Goal: Task Accomplishment & Management: Use online tool/utility

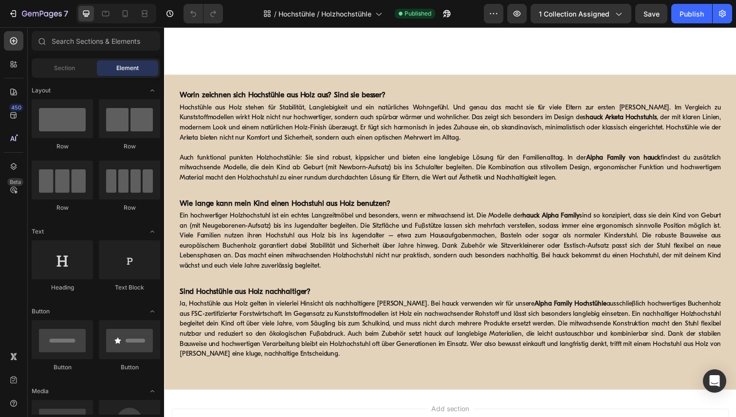
scroll to position [959, 0]
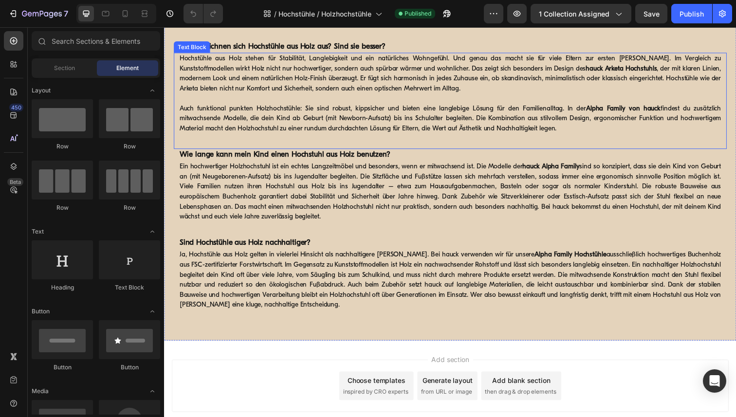
click at [600, 95] on p "Hochstühle aus Holz stehen für Stabilität, Langlebigkeit und ein natürliches Wo…" at bounding box center [456, 74] width 553 height 41
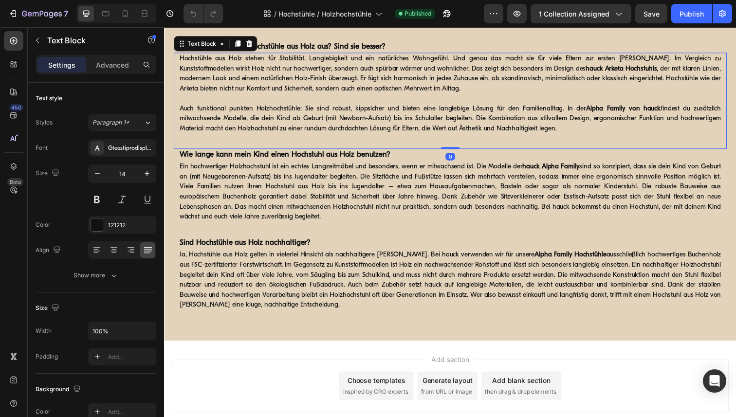
click at [600, 73] on strong "hauck Arketa Hochstuhls" at bounding box center [630, 69] width 73 height 7
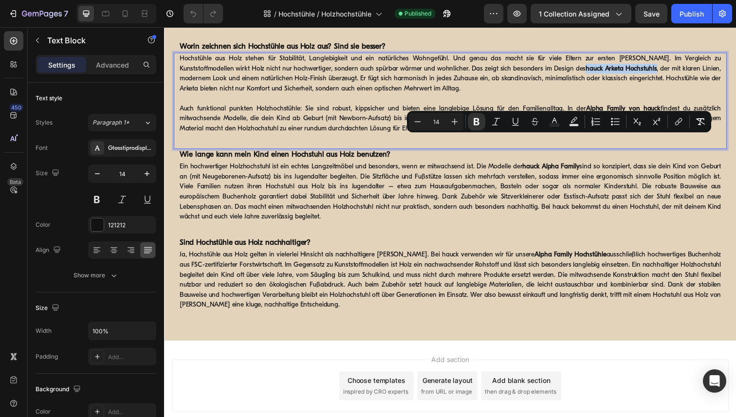
drag, startPoint x: 600, startPoint y: 144, endPoint x: 527, endPoint y: 142, distance: 72.5
click at [594, 73] on strong "hauck Arketa Hochstuhls" at bounding box center [630, 69] width 73 height 7
click at [674, 120] on icon "Editor contextual toolbar" at bounding box center [678, 122] width 10 height 10
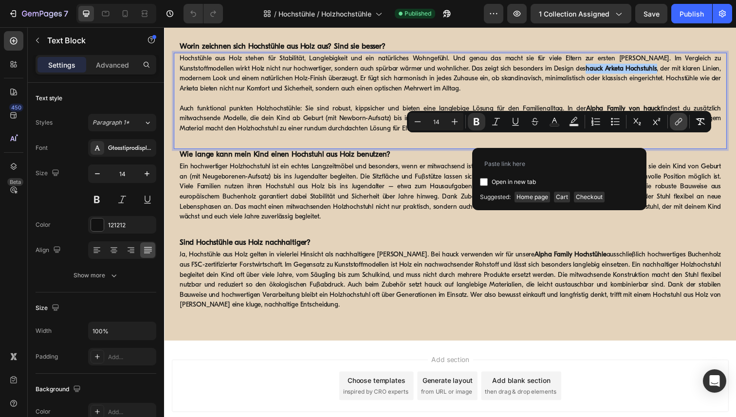
type input "https://www.hauck.de/pages/arketa?_pos=6&_sid=1f44076de&_ss=r"
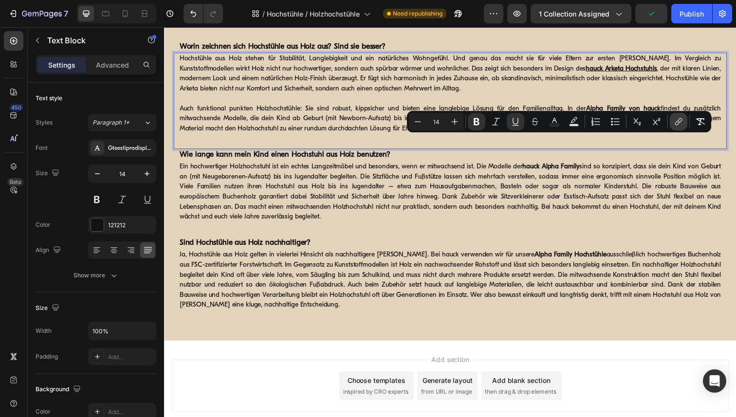
click at [677, 121] on icon "Editor contextual toolbar" at bounding box center [678, 122] width 10 height 10
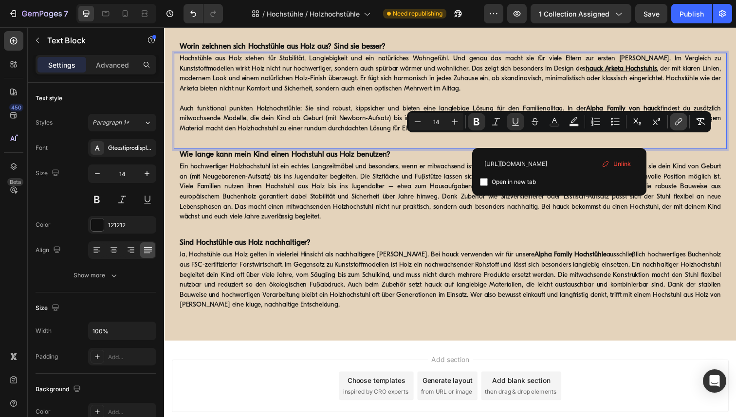
type input "https://www.hauck.de/pages/arketa"
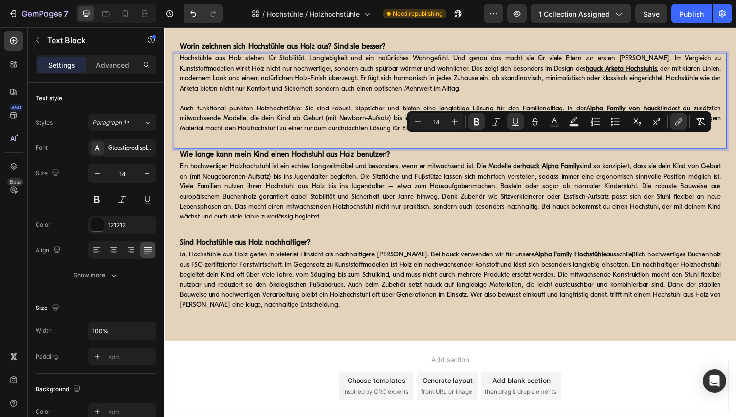
click at [655, 152] on div "Hochstühle aus Holz stehen für Stabilität, Langlebigkeit und ein natürliches Wo…" at bounding box center [456, 103] width 564 height 98
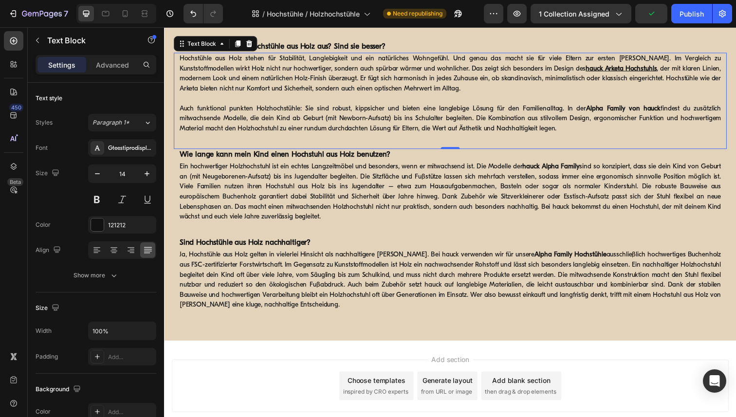
click at [638, 114] on strong "Alpha Family von hauck" at bounding box center [633, 110] width 76 height 7
click at [669, 136] on p "Auch funktional punkten Holzhochstühle: Sie sind robust, kippsicher und bieten …" at bounding box center [456, 121] width 553 height 31
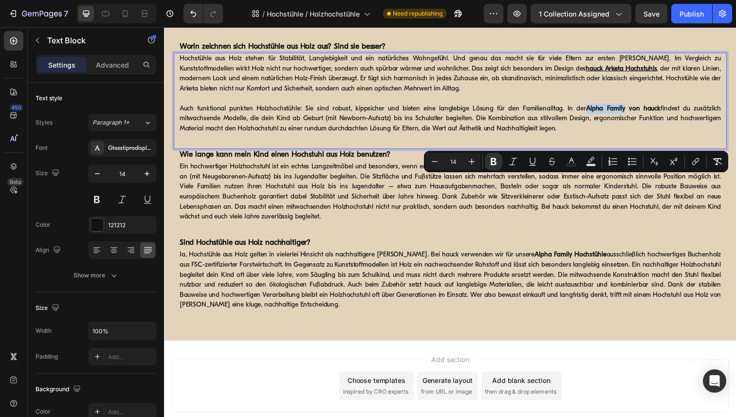
drag, startPoint x: 594, startPoint y: 182, endPoint x: 632, endPoint y: 184, distance: 38.0
click at [632, 114] on strong "Alpha Family von hauck" at bounding box center [633, 110] width 76 height 7
click at [695, 160] on icon "Editor contextual toolbar" at bounding box center [696, 160] width 4 height 5
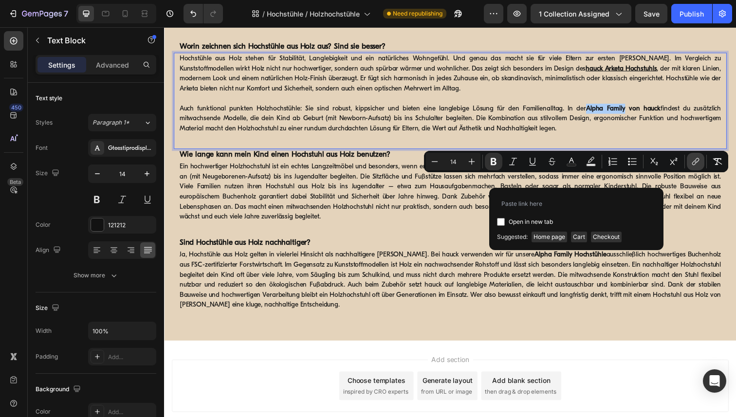
type input "[URL][DOMAIN_NAME]"
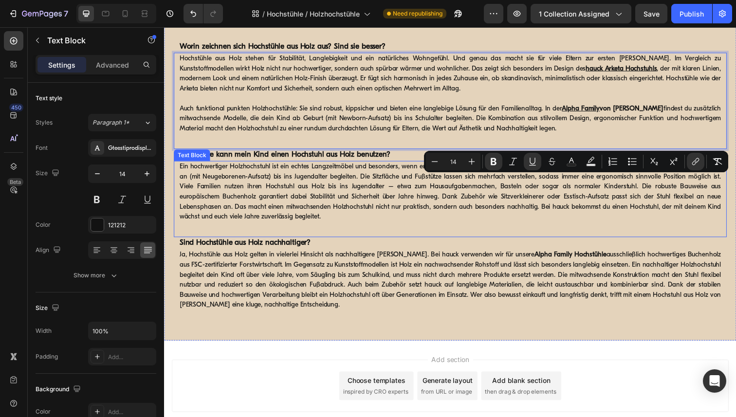
click at [587, 174] on strong "hauck Alpha Family" at bounding box center [559, 169] width 58 height 7
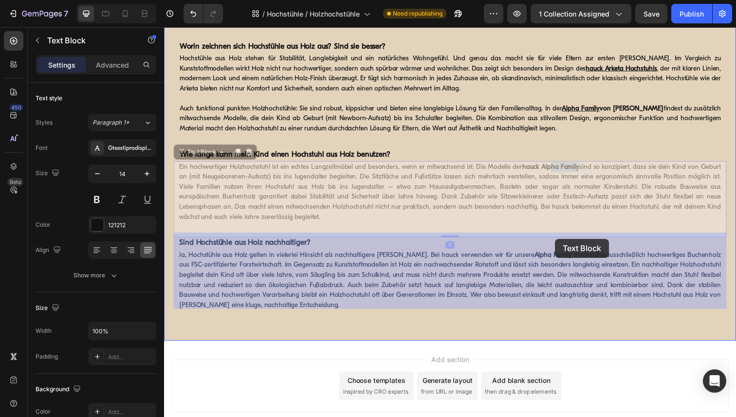
drag, startPoint x: 587, startPoint y: 243, endPoint x: 559, endPoint y: 243, distance: 28.7
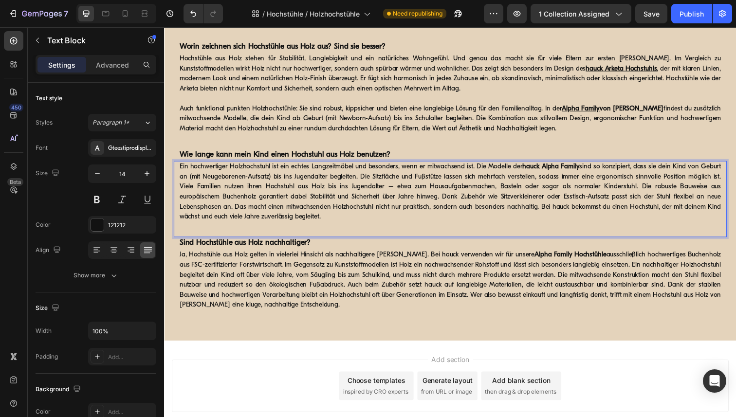
click at [588, 226] on p "Ein hochwertiger Holzhochstuhl ist ein echtes Langzeitmöbel und besonders, wenn…" at bounding box center [456, 195] width 553 height 61
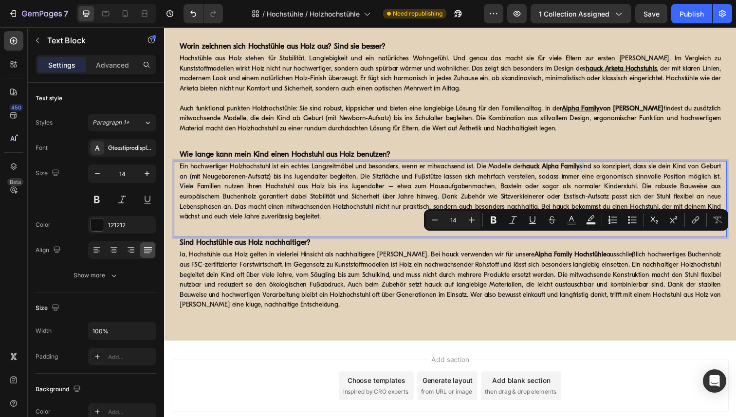
click at [586, 226] on p "Ein hochwertiger Holzhochstuhl ist ein echtes Langzeitmöbel und besonders, wenn…" at bounding box center [456, 195] width 553 height 61
click at [591, 226] on p "Ein hochwertiger Holzhochstuhl ist ein echtes Langzeitmöbel und besonders, wenn…" at bounding box center [456, 195] width 553 height 61
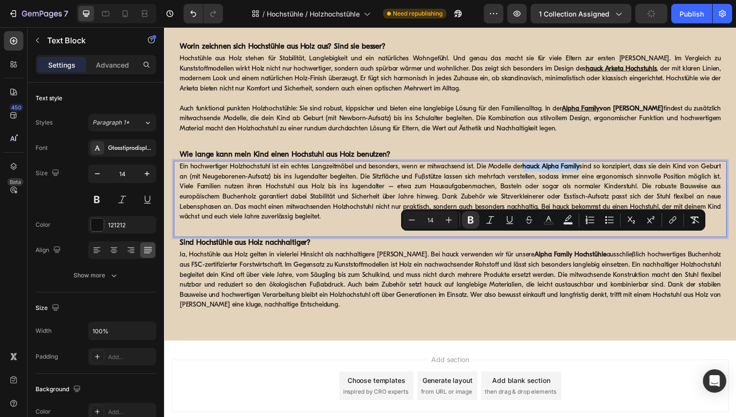
drag, startPoint x: 586, startPoint y: 242, endPoint x: 531, endPoint y: 244, distance: 55.5
click at [531, 174] on strong "hauck Alpha Family" at bounding box center [559, 169] width 58 height 7
click at [673, 222] on icon "Editor contextual toolbar" at bounding box center [673, 220] width 10 height 10
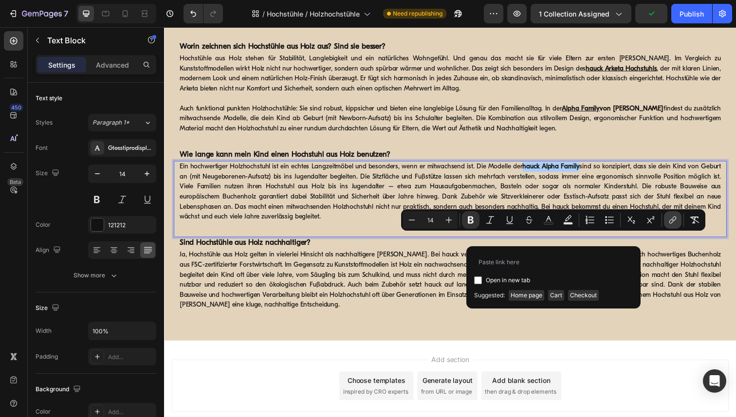
type input "[URL][DOMAIN_NAME]"
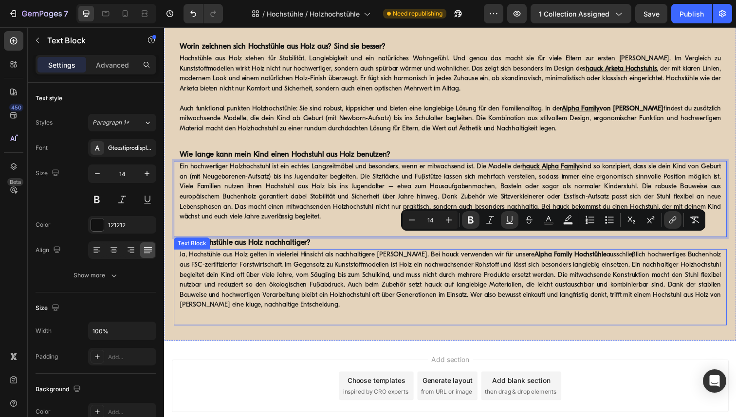
click at [550, 316] on p "Ja, Hochstühle aus Holz gelten in vielerlei Hinsicht als nachhaltigere Wahl. Be…" at bounding box center [456, 285] width 553 height 61
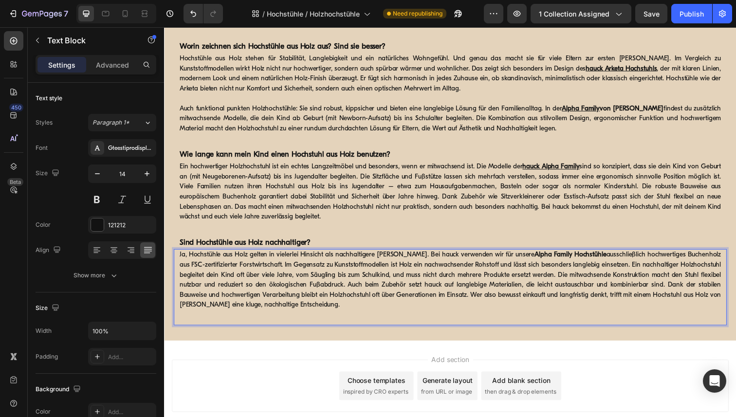
click at [549, 264] on strong "Alpha Family Hochstühle" at bounding box center [578, 259] width 73 height 7
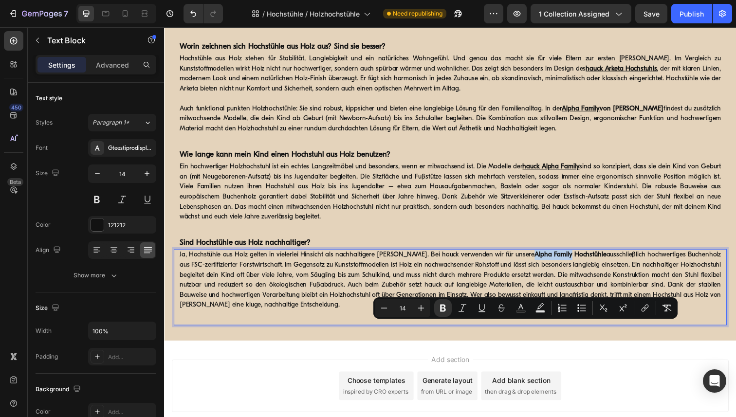
drag, startPoint x: 549, startPoint y: 333, endPoint x: 512, endPoint y: 333, distance: 37.0
click at [542, 264] on strong "Alpha Family Hochstühle" at bounding box center [578, 259] width 73 height 7
click at [643, 304] on icon "Editor contextual toolbar" at bounding box center [645, 308] width 10 height 10
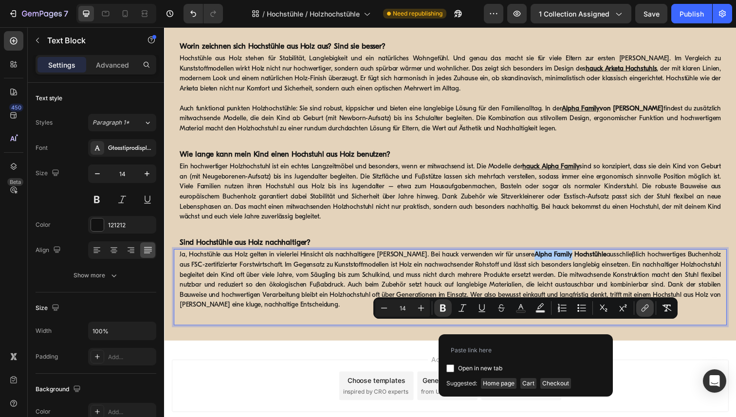
type input "[URL][DOMAIN_NAME]"
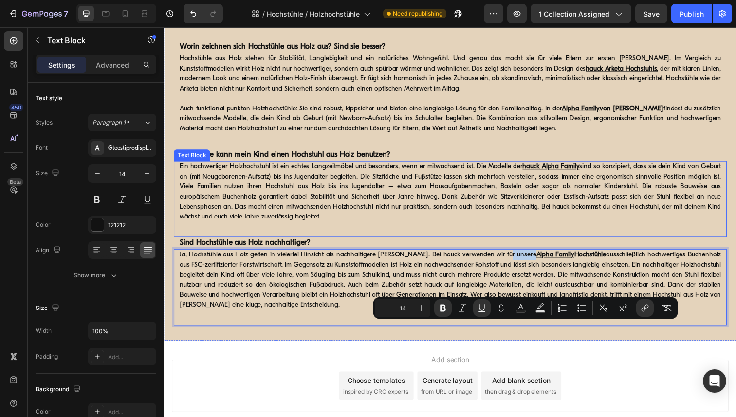
click at [485, 226] on p "Ein hochwertiger Holzhochstuhl ist ein echtes Langzeitmöbel und besonders, wenn…" at bounding box center [456, 195] width 553 height 61
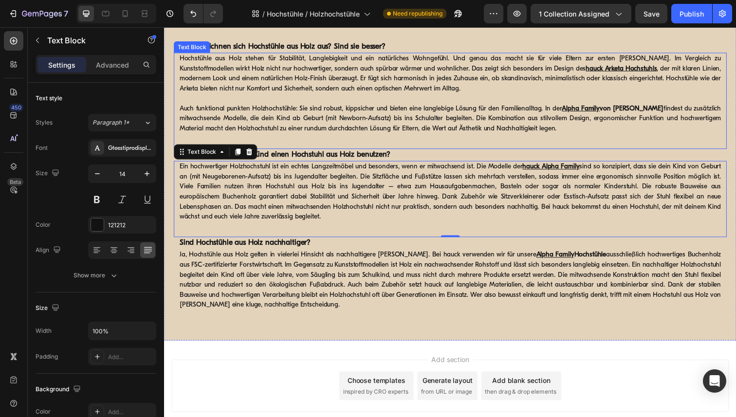
click at [594, 73] on u "hauck Arketa Hochstuhls" at bounding box center [630, 69] width 73 height 7
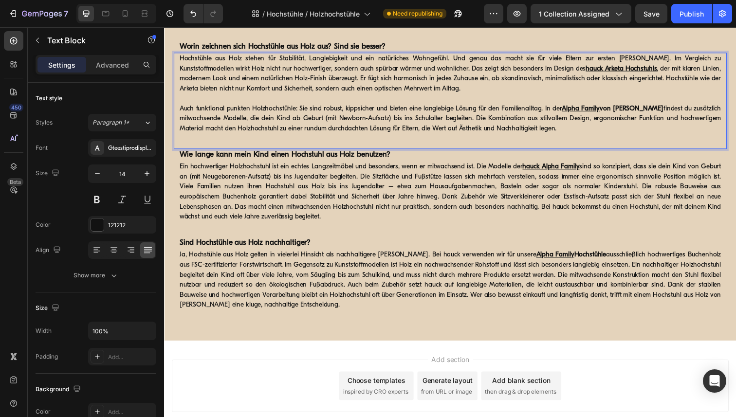
click at [594, 73] on u "hauck Arketa Hochstuhls" at bounding box center [630, 69] width 73 height 7
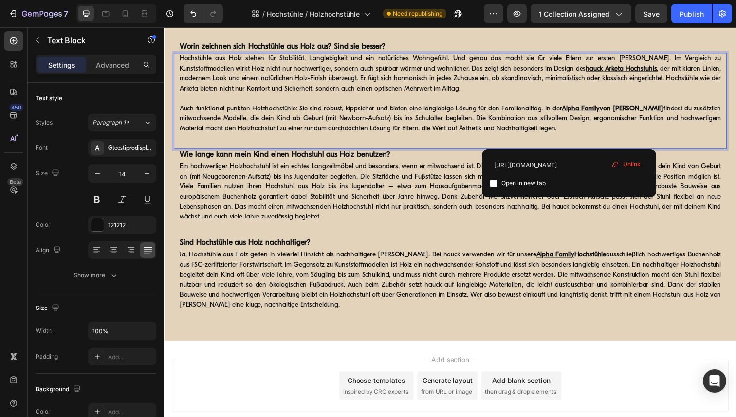
click at [594, 73] on u "hauck Arketa Hochstuhls" at bounding box center [630, 69] width 73 height 7
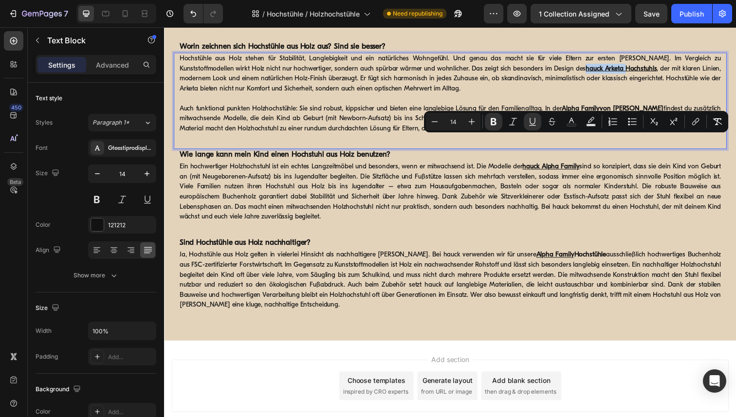
click at [594, 73] on u "hauck Arketa Hochstuhls" at bounding box center [630, 69] width 73 height 7
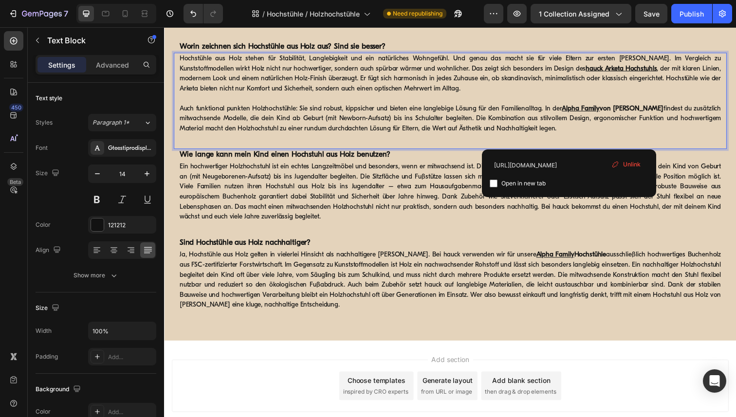
click at [612, 95] on p "Hochstühle aus Holz stehen für Stabilität, Langlebigkeit und ein natürliches Wo…" at bounding box center [456, 74] width 553 height 41
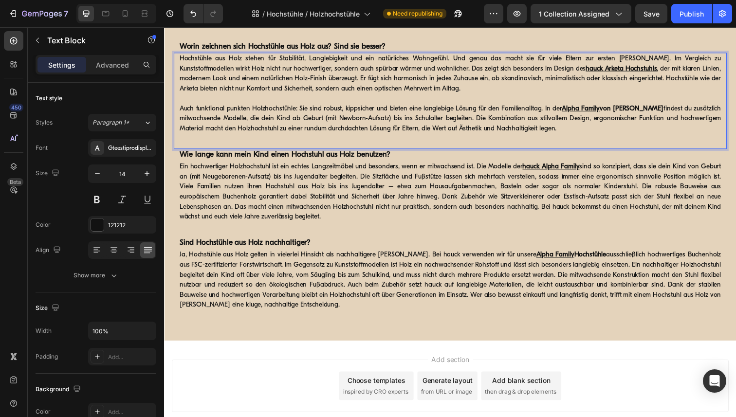
click at [688, 95] on p "Hochstühle aus Holz stehen für Stabilität, Langlebigkeit und ein natürliches Wo…" at bounding box center [456, 74] width 553 height 41
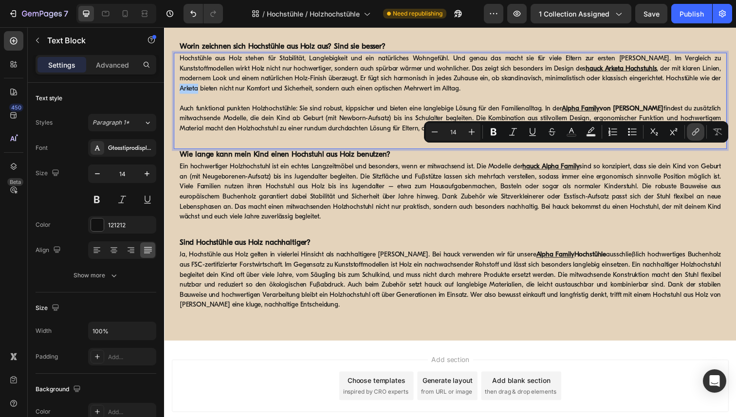
click at [694, 131] on icon "Editor contextual toolbar" at bounding box center [694, 133] width 4 height 5
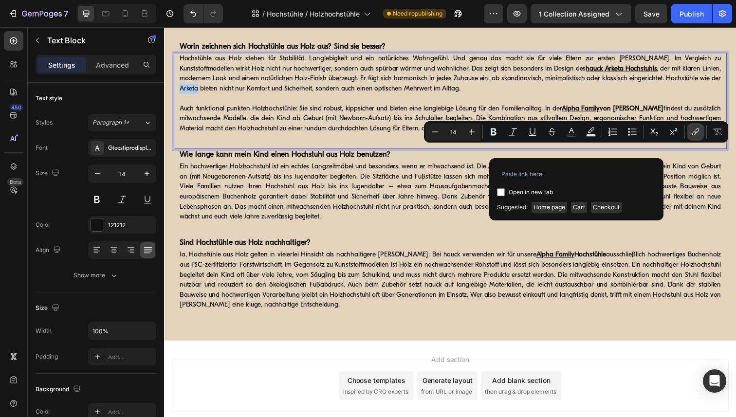
type input "https://www.hauck.de/products/arketa-oak"
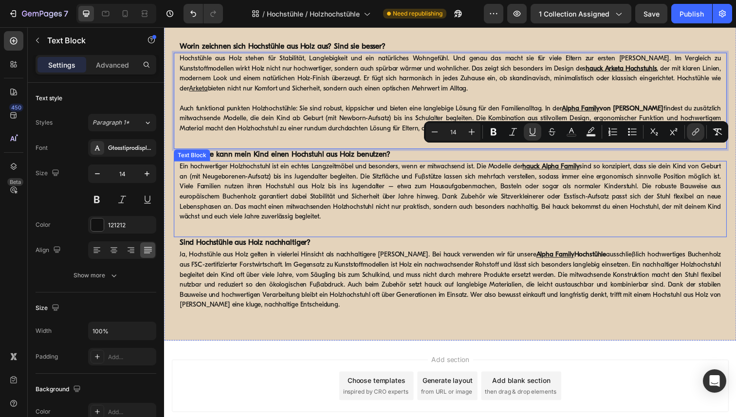
click at [686, 226] on p "Ein hochwertiger Holzhochstuhl ist ein echtes Langzeitmöbel und besonders, wenn…" at bounding box center [456, 195] width 553 height 61
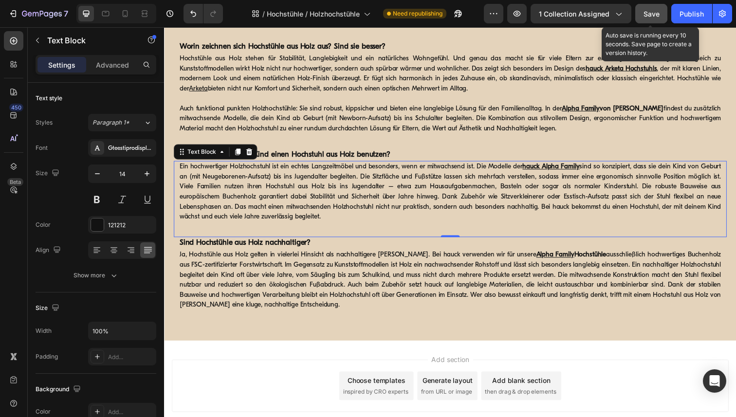
click at [650, 14] on span "Save" at bounding box center [651, 14] width 16 height 8
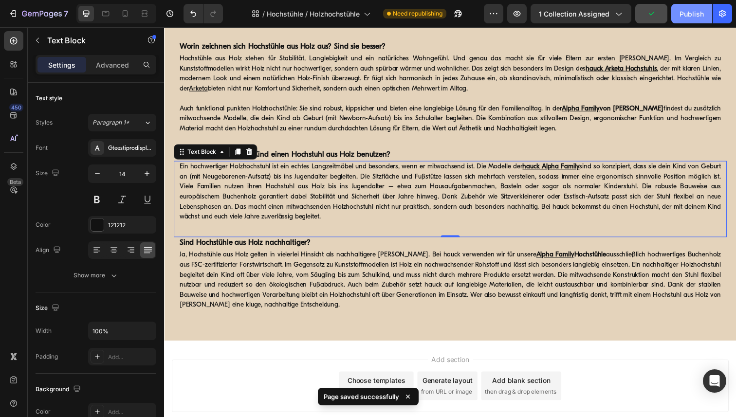
click at [688, 12] on div "Publish" at bounding box center [691, 14] width 24 height 10
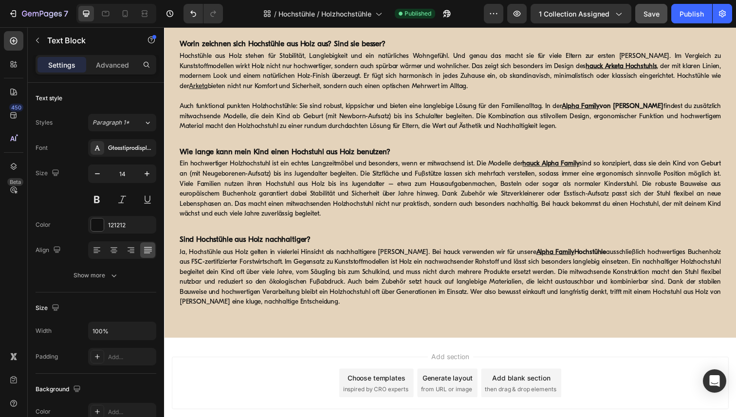
scroll to position [949, 0]
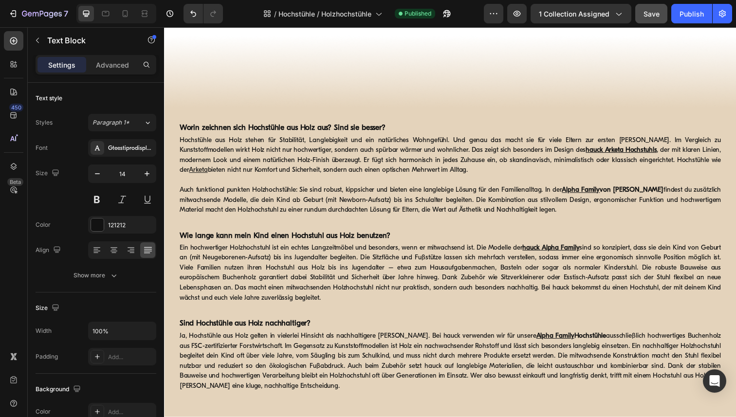
click at [638, 163] on p "Hochstühle aus Holz stehen für Stabilität, Langlebigkeit und ein natürliches Wo…" at bounding box center [456, 158] width 553 height 41
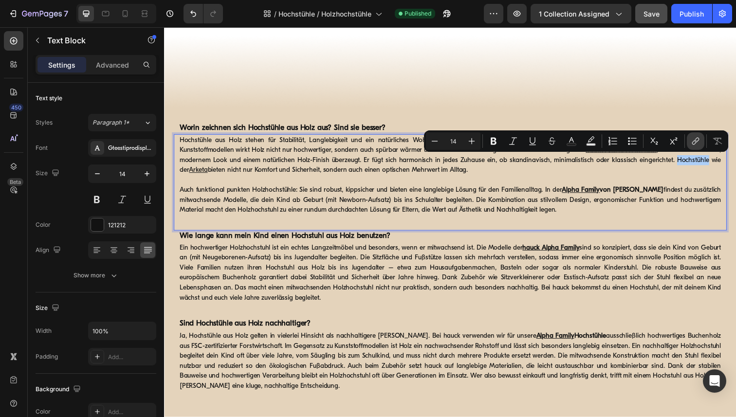
click at [696, 141] on icon "Editor contextual toolbar" at bounding box center [695, 141] width 10 height 10
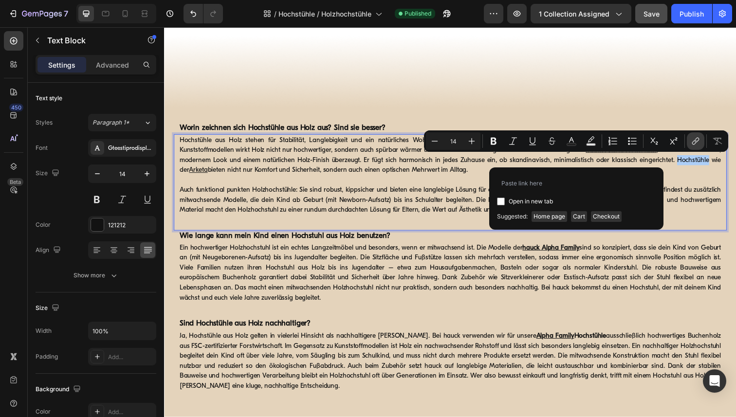
type input "https://www.hauck.de/collections/hochstuehle"
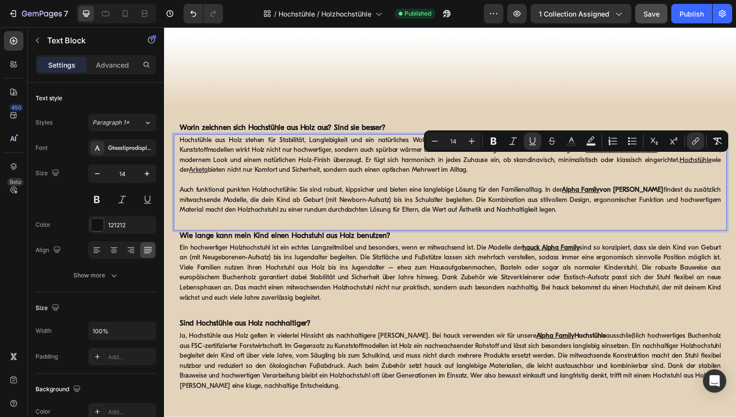
click at [469, 200] on p "Auch funktional punkten Holzhochstühle: Sie sind robust, kippsicher und bieten …" at bounding box center [456, 204] width 553 height 31
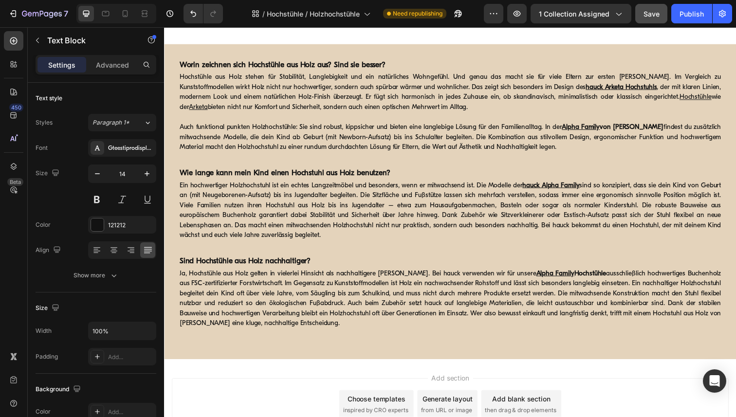
scroll to position [1008, 0]
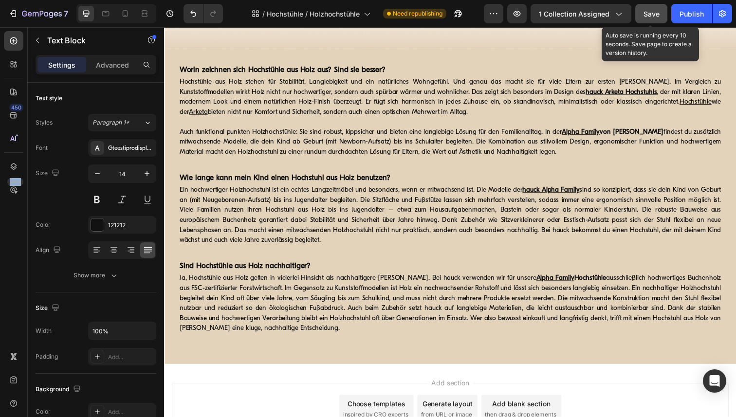
click at [649, 20] on button "Save" at bounding box center [651, 13] width 32 height 19
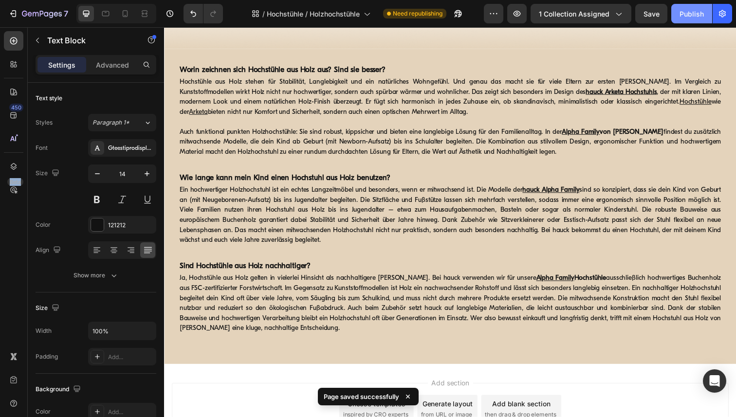
click at [692, 15] on div "Publish" at bounding box center [691, 14] width 24 height 10
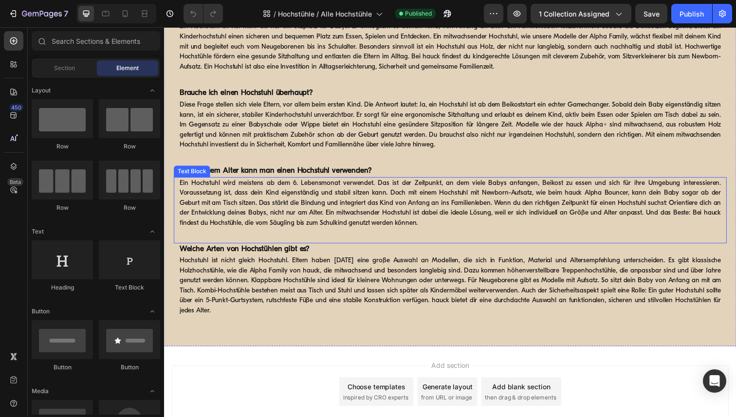
scroll to position [1255, 0]
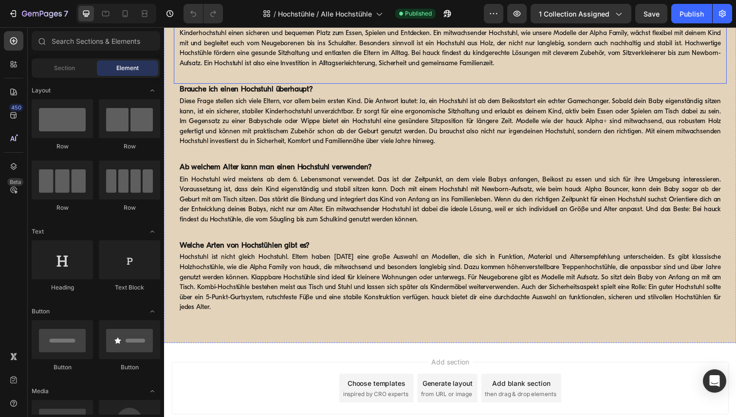
click at [708, 70] on p "Ein Hochstuhl ist viel mehr als nur ein Sitzplatz für Babys. Er ermöglicht es d…" at bounding box center [456, 43] width 553 height 51
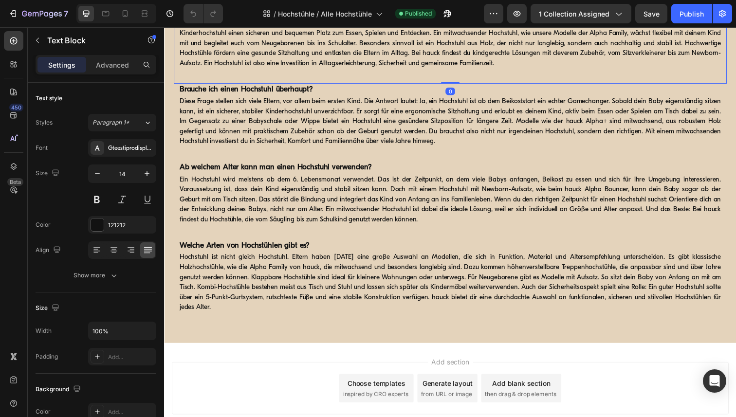
click at [708, 70] on p "Ein Hochstuhl ist viel mehr als nur ein Sitzplatz für Babys. Er ermöglicht es d…" at bounding box center [456, 43] width 553 height 51
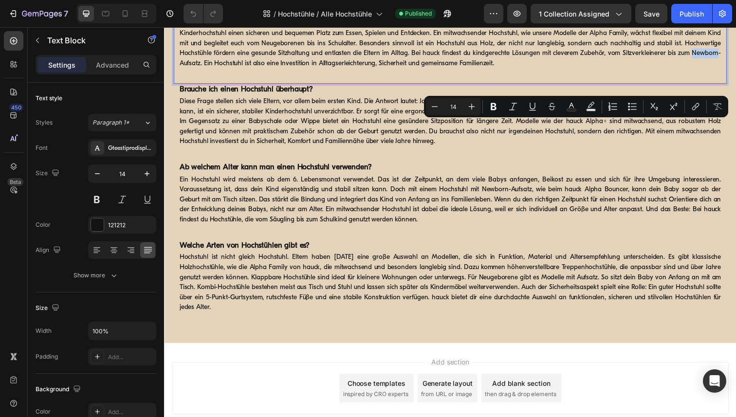
click at [707, 70] on p "Ein Hochstuhl ist viel mehr als nur ein Sitzplatz für Babys. Er ermöglicht es d…" at bounding box center [456, 43] width 553 height 51
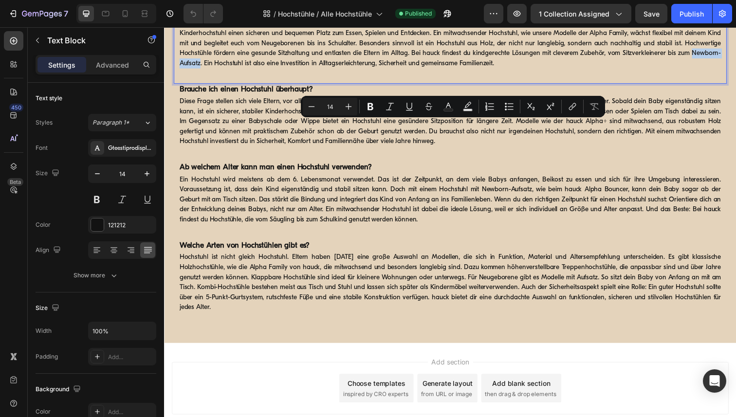
drag, startPoint x: 704, startPoint y: 127, endPoint x: 200, endPoint y: 139, distance: 503.8
click at [200, 70] on p "Ein Hochstuhl ist viel mehr als nur ein Sitzplatz für Babys. Er ermöglicht es d…" at bounding box center [456, 43] width 553 height 51
click at [572, 107] on icon "Editor contextual toolbar" at bounding box center [572, 107] width 10 height 10
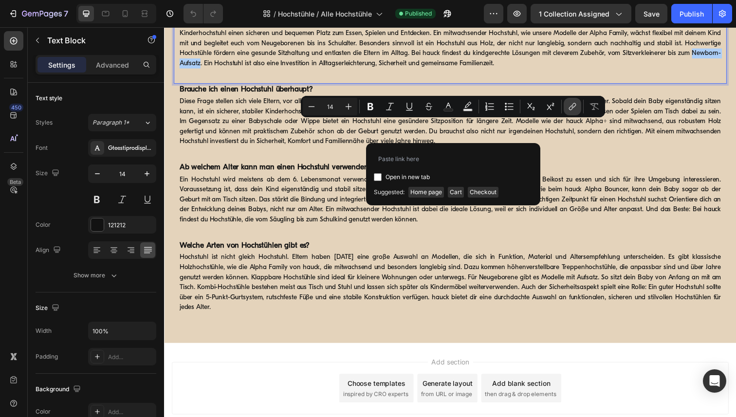
type input "https://www.hauck.de/collections/hochstuehle-neugeborenen-aufsaetze-wippen"
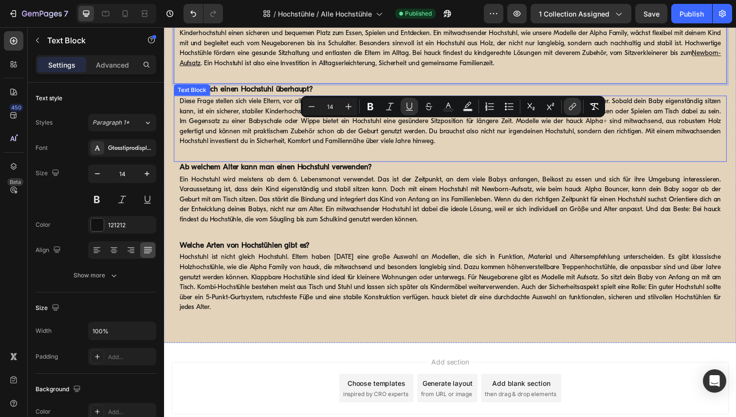
click at [482, 149] on p "Diese Frage stellen sich viele Eltern, vor allem beim ersten Kind. Die Antwort …" at bounding box center [456, 123] width 553 height 51
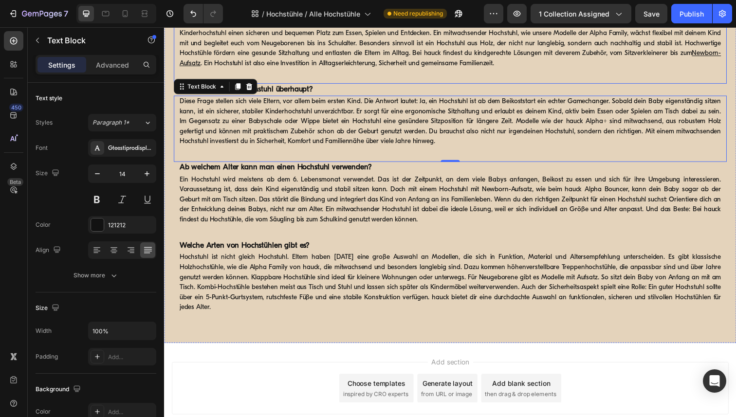
click at [208, 70] on p "Ein Hochstuhl ist viel mehr als nur ein Sitzplatz für Babys. Er ermöglicht es d…" at bounding box center [456, 43] width 553 height 51
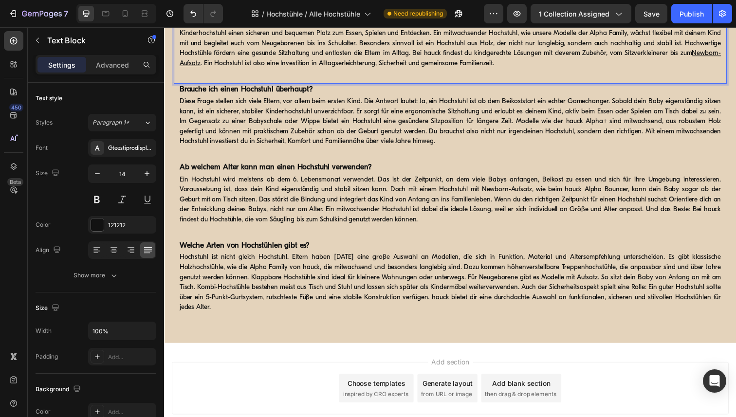
click at [208, 70] on p "Ein Hochstuhl ist viel mehr als nur ein Sitzplatz für Babys. Er ermöglicht es d…" at bounding box center [456, 43] width 553 height 51
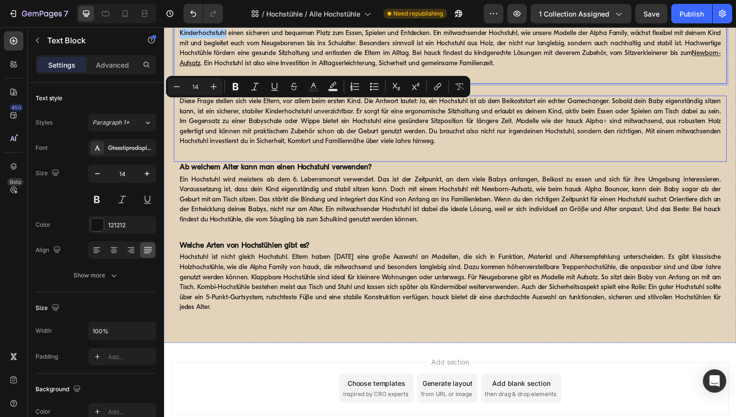
click at [400, 165] on div "Diese Frage stellen sich viele Eltern, vor allem beim ersten Kind. Die Antwort …" at bounding box center [456, 131] width 564 height 68
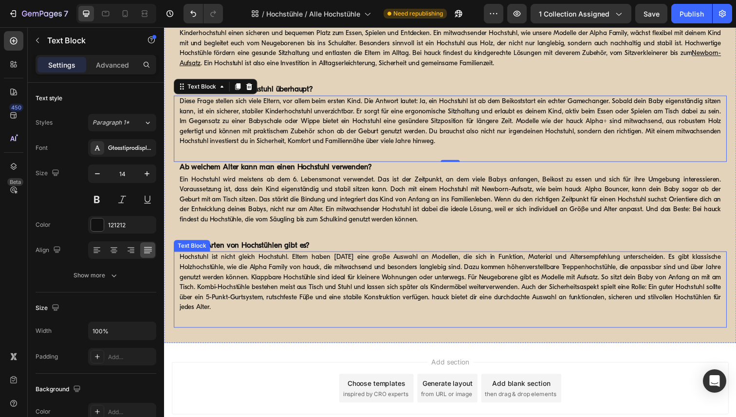
click at [302, 319] on p "Hochstuhl ist nicht gleich Hochstuhl. Eltern haben heute eine große Auswahl an …" at bounding box center [456, 287] width 553 height 61
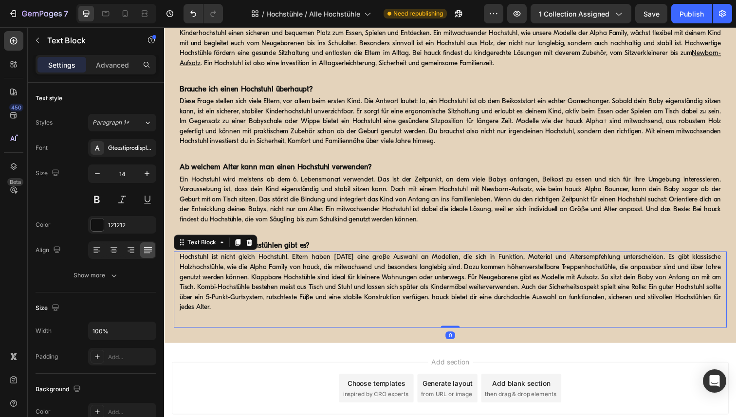
click at [315, 319] on p "Hochstuhl ist nicht gleich Hochstuhl. Eltern haben heute eine große Auswahl an …" at bounding box center [456, 287] width 553 height 61
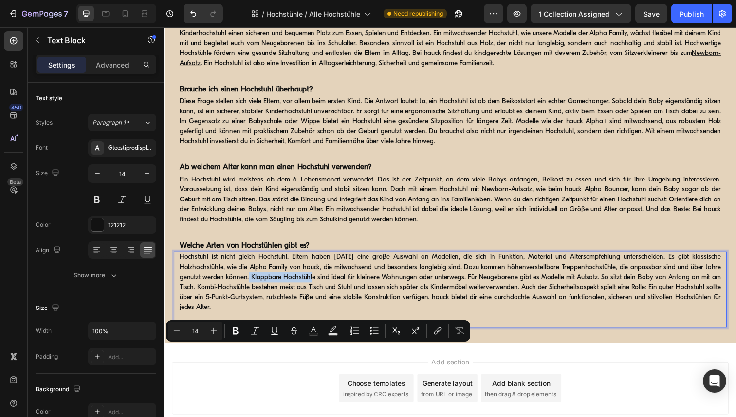
drag, startPoint x: 319, startPoint y: 358, endPoint x: 253, endPoint y: 357, distance: 65.7
click at [253, 319] on p "Hochstuhl ist nicht gleich Hochstuhl. Eltern haben heute eine große Auswahl an …" at bounding box center [456, 287] width 553 height 61
click at [434, 330] on icon "Editor contextual toolbar" at bounding box center [438, 331] width 10 height 10
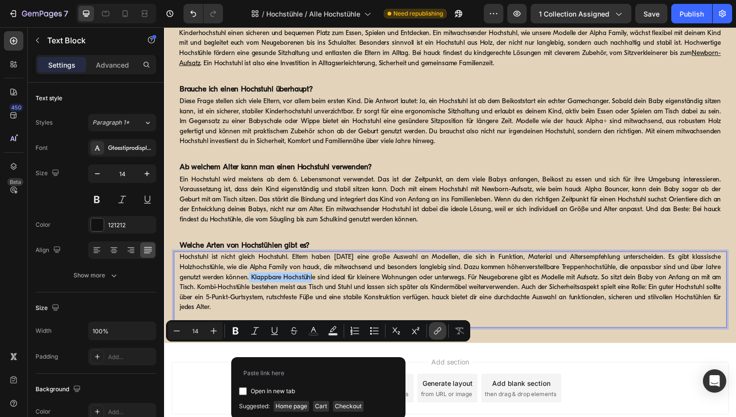
type input "https://www.hauck.de/collections/faltbare-hochstuehle"
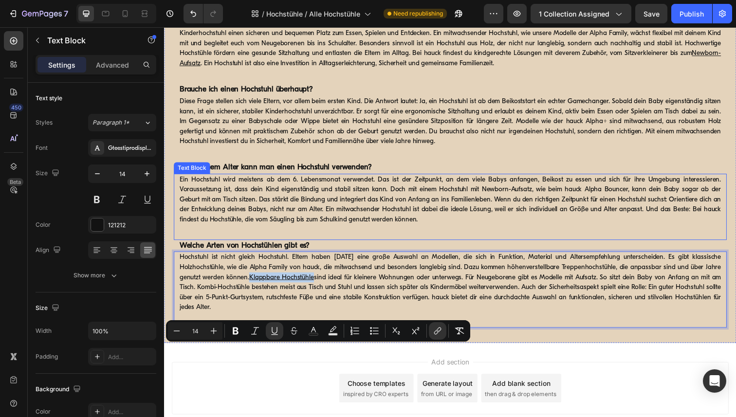
click at [603, 229] on p "Ein Hochstuhl wird meistens ab dem 6. Lebensmonat verwendet. Das ist der Zeitpu…" at bounding box center [456, 203] width 553 height 51
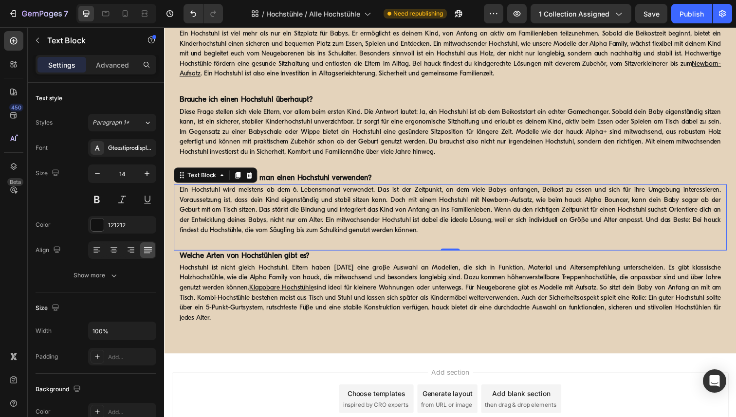
scroll to position [1241, 0]
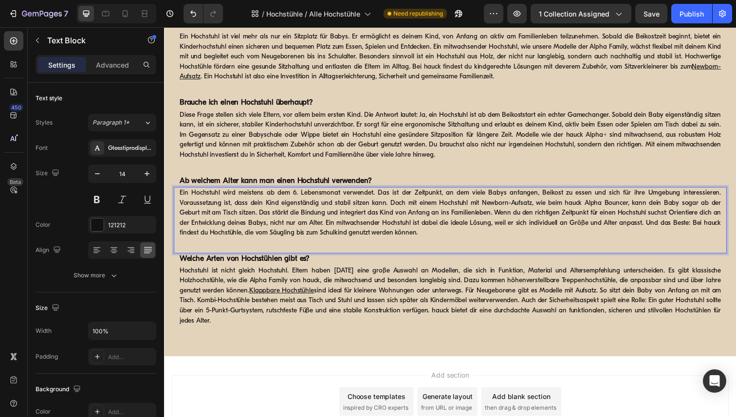
click at [458, 243] on p "Ein Hochstuhl wird meistens ab dem 6. Lebensmonat verwendet. Das ist der Zeitpu…" at bounding box center [456, 217] width 553 height 51
drag, startPoint x: 446, startPoint y: 280, endPoint x: 538, endPoint y: 281, distance: 92.0
click at [538, 243] on p "Ein Hochstuhl wird meistens ab dem 6. Lebensmonat verwendet. Das ist der Zeitpu…" at bounding box center [456, 217] width 553 height 51
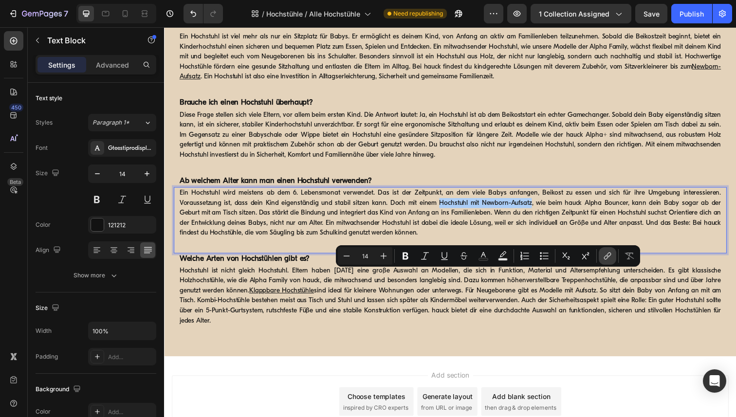
click at [603, 256] on icon "Editor contextual toolbar" at bounding box center [607, 256] width 10 height 10
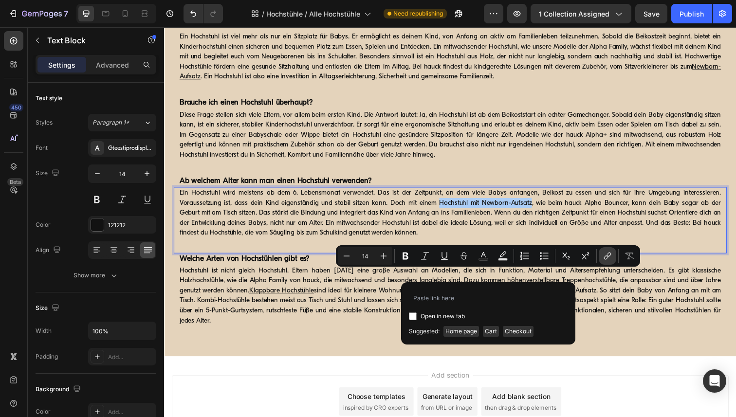
type input "https://www.hauck.de/collections/hochstuhl-sets"
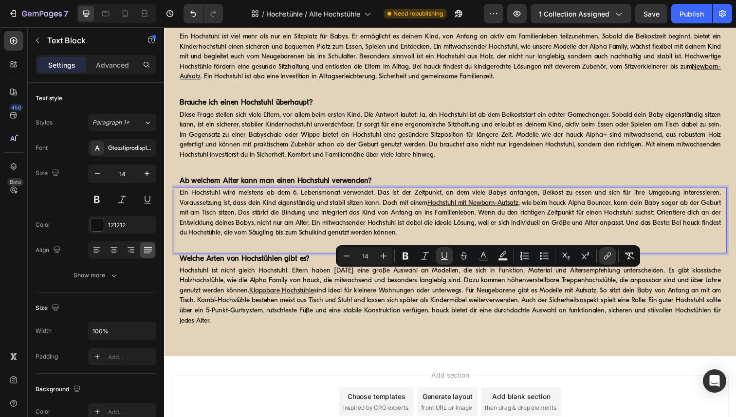
click at [602, 243] on p "Ein Hochstuhl wird meistens ab dem 6. Lebensmonat verwendet. Das ist der Zeitpu…" at bounding box center [456, 217] width 553 height 51
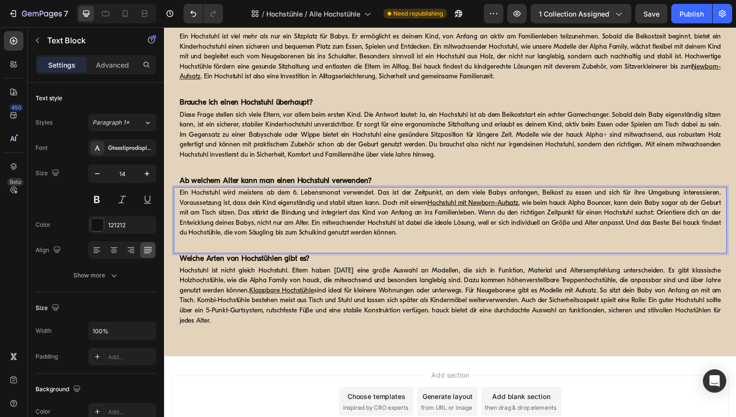
click at [612, 243] on p "Ein Hochstuhl wird meistens ab dem 6. Lebensmonat verwendet. Das ist der Zeitpu…" at bounding box center [456, 217] width 553 height 51
click at [596, 243] on p "Ein Hochstuhl wird meistens ab dem 6. Lebensmonat verwendet. Das ist der Zeitpu…" at bounding box center [456, 217] width 553 height 51
drag, startPoint x: 594, startPoint y: 280, endPoint x: 637, endPoint y: 281, distance: 42.8
click at [637, 243] on p "Ein Hochstuhl wird meistens ab dem 6. Lebensmonat verwendet. Das ist der Zeitpu…" at bounding box center [456, 217] width 553 height 51
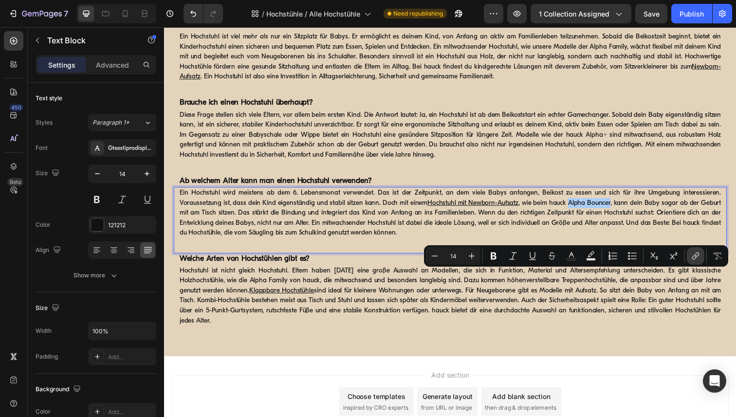
click at [691, 260] on icon "Editor contextual toolbar" at bounding box center [695, 256] width 10 height 10
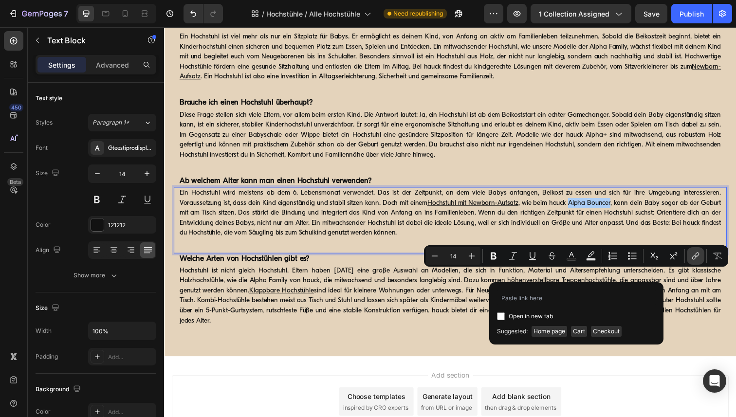
type input "https://www.hauck.de/products/alpha-bouncer-2in1?_pos=1&_sid=6aabeb2bc&_ss=r"
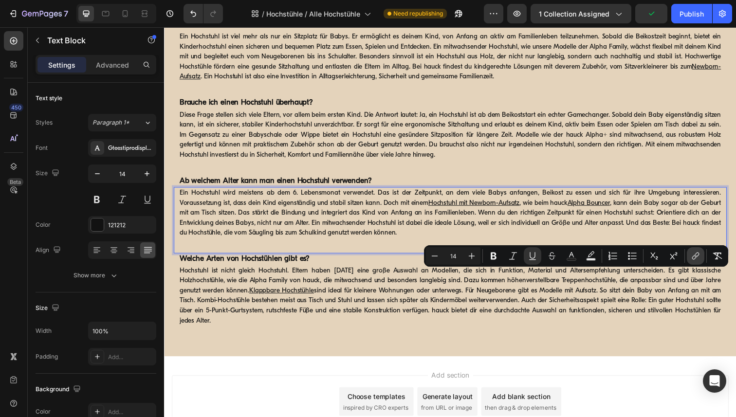
click at [693, 255] on icon "Editor contextual toolbar" at bounding box center [695, 256] width 10 height 10
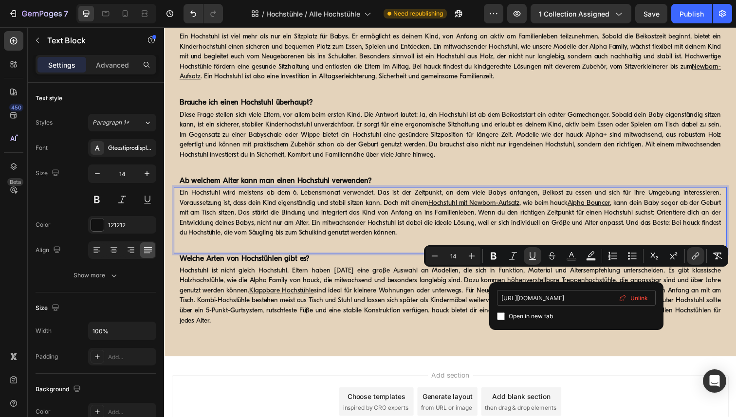
type input "https://www.hauck.de/products/alpha-bouncer-2in1"
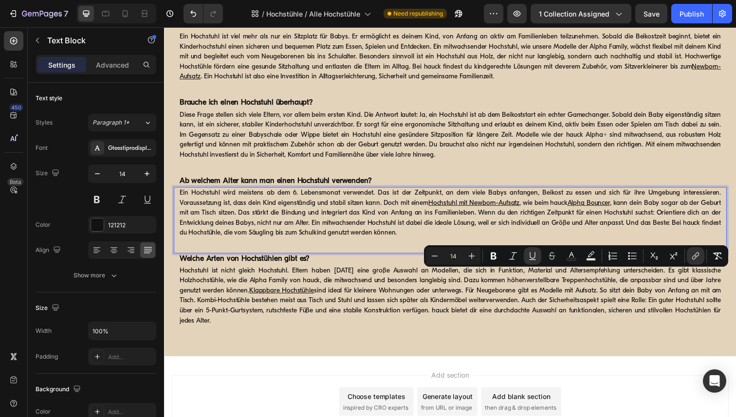
click at [636, 244] on div "Ein Hochstuhl wird meistens ab dem 6. Lebensmonat verwendet. Das ist der Zeitpu…" at bounding box center [456, 217] width 555 height 53
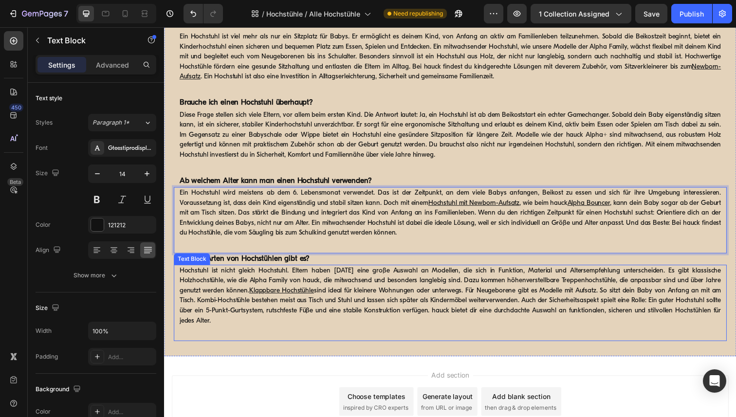
click at [283, 332] on p "Hochstuhl ist nicht gleich Hochstuhl. Eltern haben heute eine große Auswahl an …" at bounding box center [456, 301] width 553 height 61
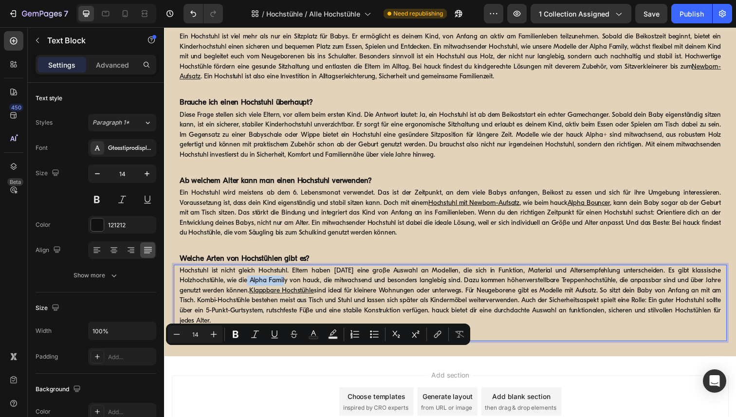
drag, startPoint x: 253, startPoint y: 360, endPoint x: 290, endPoint y: 361, distance: 36.5
click at [290, 332] on p "Hochstuhl ist nicht gleich Hochstuhl. Eltern haben heute eine große Auswahl an …" at bounding box center [456, 301] width 553 height 61
click at [436, 333] on icon "Editor contextual toolbar" at bounding box center [438, 334] width 10 height 10
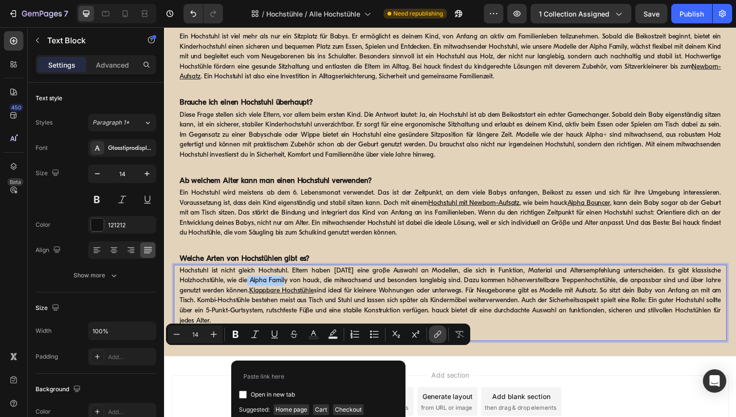
type input "https://www.hauck.de/collections/hochstuehle-alpha-family"
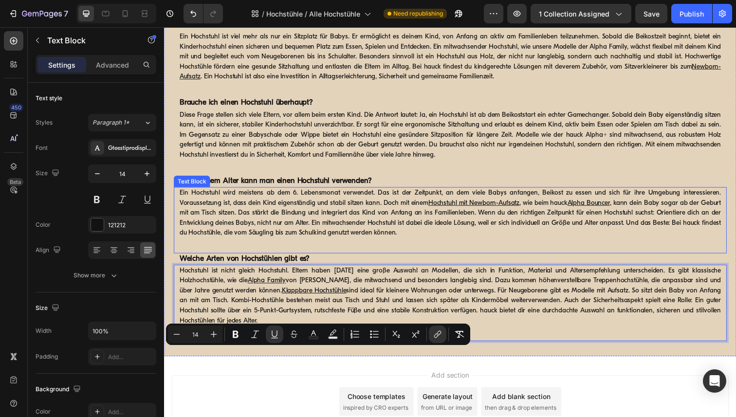
click at [561, 243] on p "Ein Hochstuhl wird meistens ab dem 6. Lebensmonat verwendet. Das ist der Zeitpu…" at bounding box center [456, 217] width 553 height 51
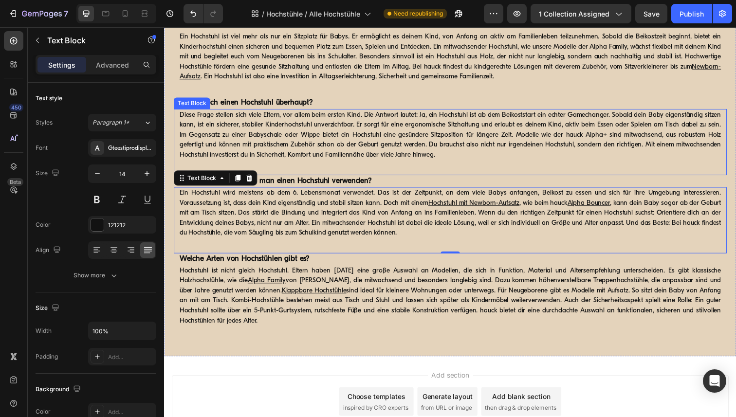
click at [613, 163] on p "Diese Frage stellen sich viele Eltern, vor allem beim ersten Kind. Die Antwort …" at bounding box center [456, 137] width 553 height 51
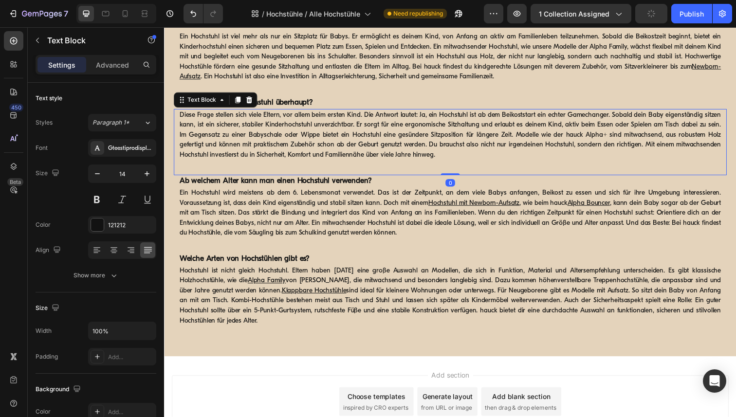
click at [596, 163] on p "Diese Frage stellen sich viele Eltern, vor allem beim ersten Kind. Die Antwort …" at bounding box center [456, 137] width 553 height 51
drag, startPoint x: 594, startPoint y: 210, endPoint x: 615, endPoint y: 210, distance: 20.4
click at [615, 163] on p "Diese Frage stellen sich viele Eltern, vor allem beim ersten Kind. Die Antwort …" at bounding box center [456, 137] width 553 height 51
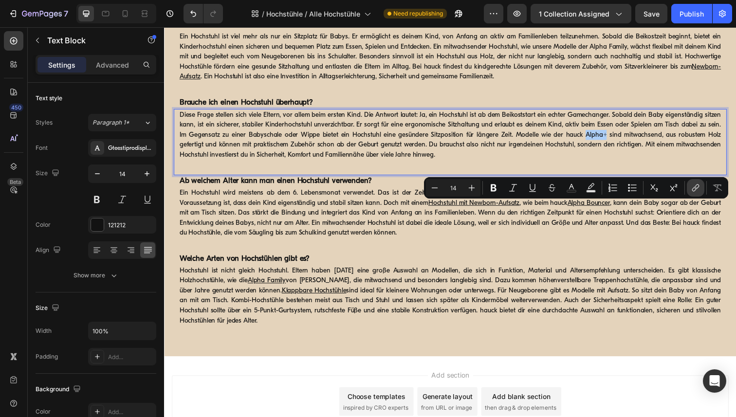
click at [700, 189] on icon "Editor contextual toolbar" at bounding box center [695, 188] width 10 height 10
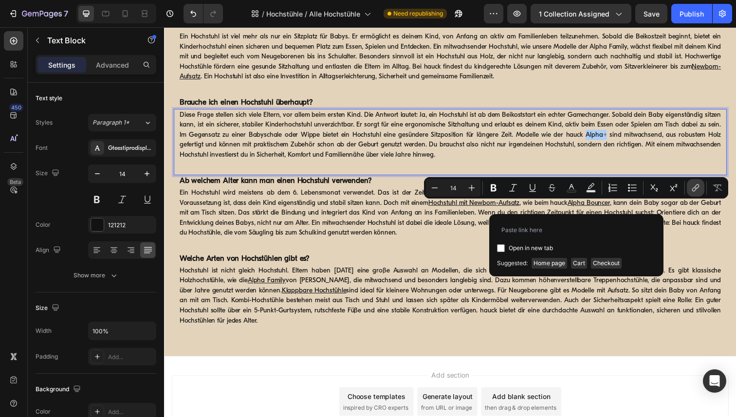
type input "https://www.hauck.de/collections/hochstuehle-alpha-family/products/alpha"
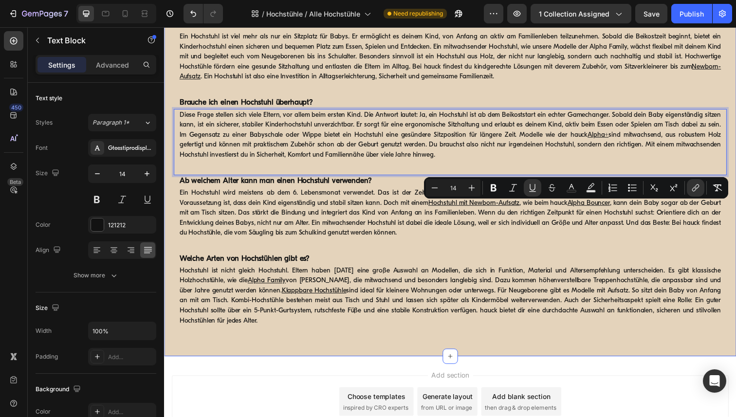
click at [489, 89] on div "Warum ist ein Hochstuhl sinnvoll? Heading Ein Hochstuhl ist viel mehr als nur e…" at bounding box center [456, 183] width 584 height 360
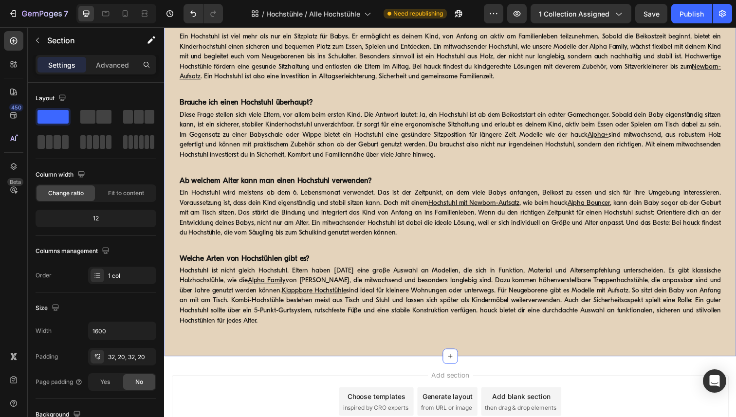
click at [208, 332] on p "Hochstuhl ist nicht gleich Hochstuhl. Eltern haben heute eine große Auswahl an …" at bounding box center [456, 301] width 553 height 61
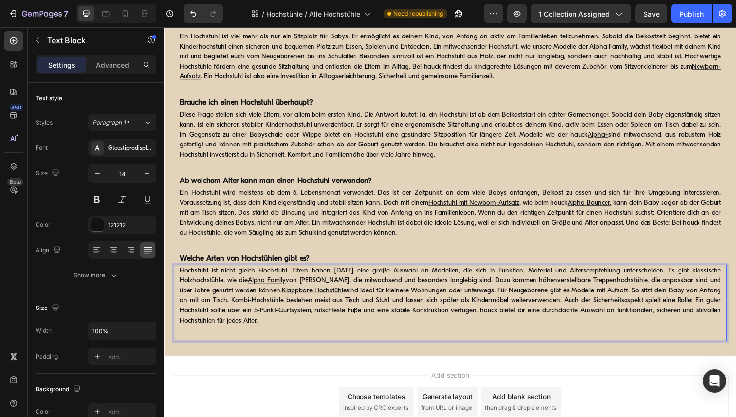
click at [208, 332] on p "Hochstuhl ist nicht gleich Hochstuhl. Eltern haben heute eine große Auswahl an …" at bounding box center [456, 301] width 553 height 61
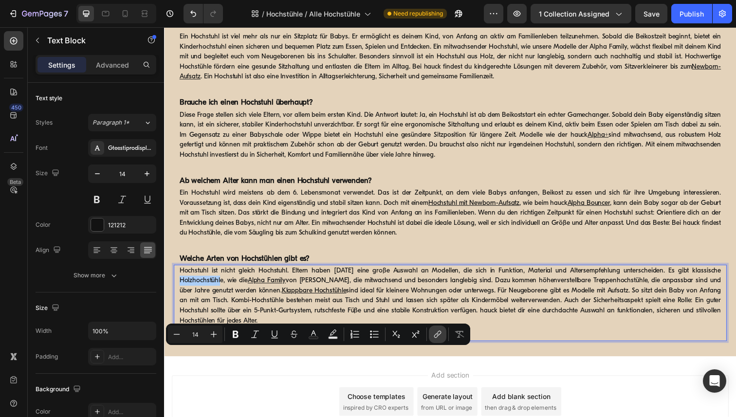
click at [437, 335] on icon "Editor contextual toolbar" at bounding box center [438, 333] width 4 height 5
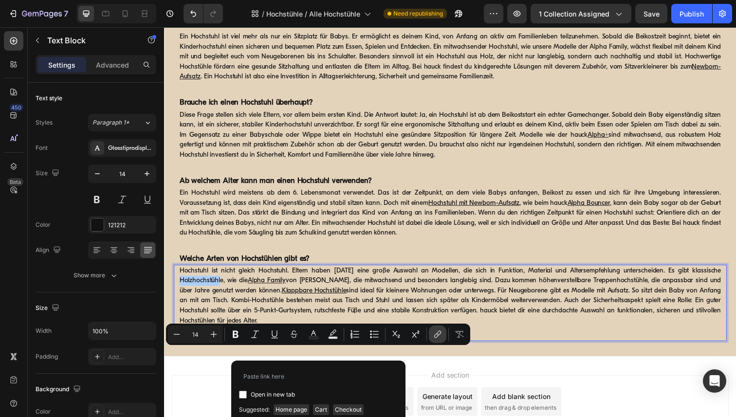
type input "https://www.hauck.de/collections/holzhochstuehle"
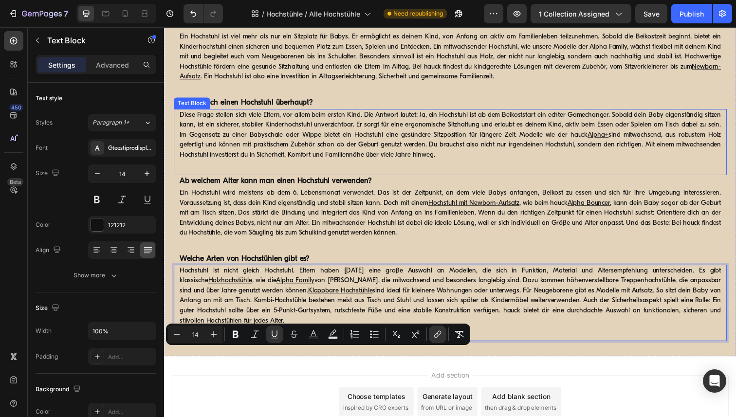
click at [599, 179] on div "Diese Frage stellen sich viele Eltern, vor allem beim ersten Kind. Die Antwort …" at bounding box center [456, 145] width 564 height 68
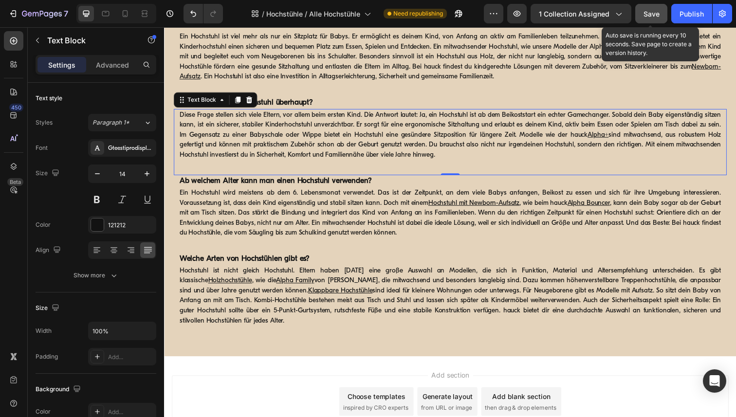
click at [648, 18] on div "Save" at bounding box center [651, 14] width 16 height 10
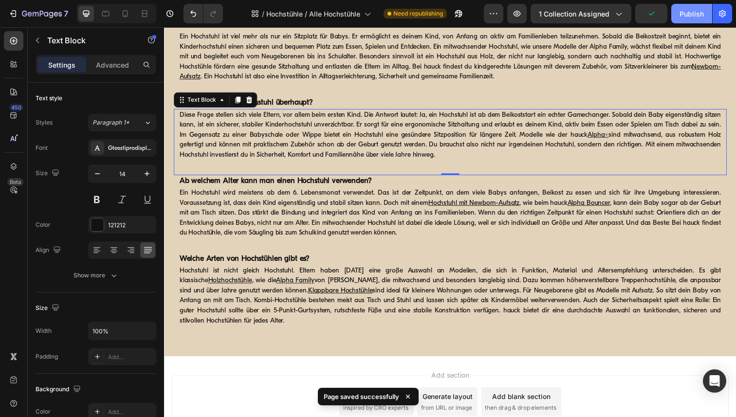
click at [687, 18] on div "Publish" at bounding box center [691, 14] width 24 height 10
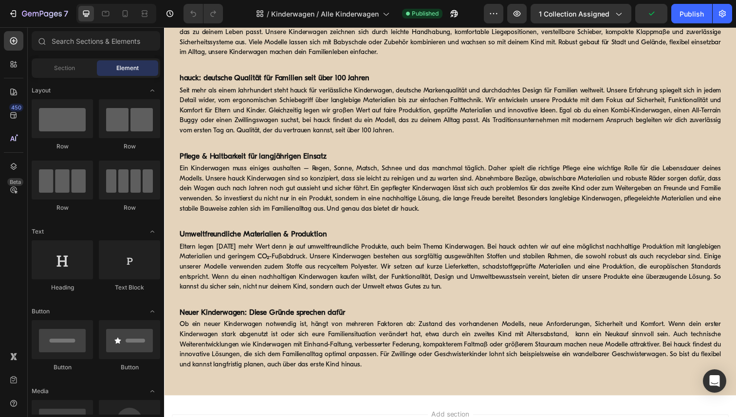
scroll to position [2676, 0]
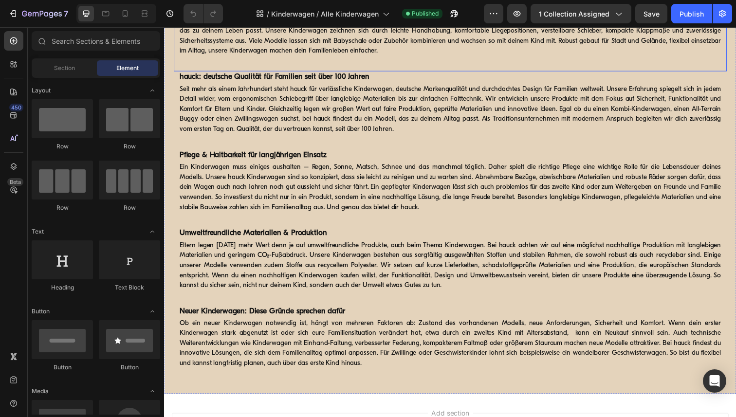
click at [630, 57] on p "Unsere hauck Kinderwagen verbinden durchdachtes Design mit über 100 Jahren Erfa…" at bounding box center [456, 31] width 553 height 51
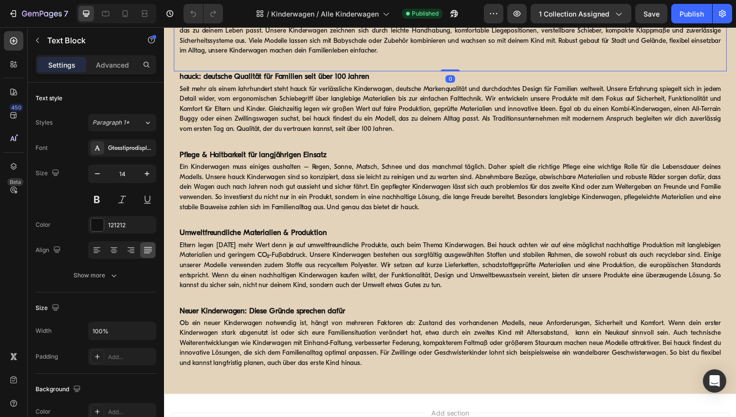
click at [677, 57] on p "Unsere hauck Kinderwagen verbinden durchdachtes Design mit über 100 Jahren Erfa…" at bounding box center [456, 31] width 553 height 51
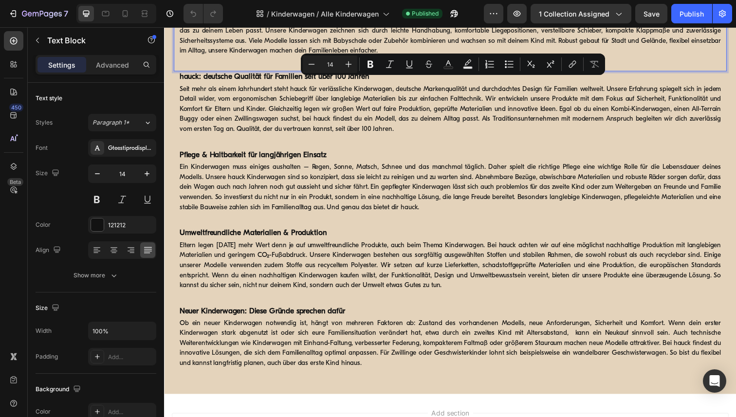
drag, startPoint x: 712, startPoint y: 83, endPoint x: 251, endPoint y: 95, distance: 461.9
click at [251, 57] on p "Unsere hauck Kinderwagen verbinden durchdachtes Design mit über 100 Jahren Erfa…" at bounding box center [456, 31] width 553 height 51
click at [575, 63] on icon "Editor contextual toolbar" at bounding box center [573, 63] width 4 height 5
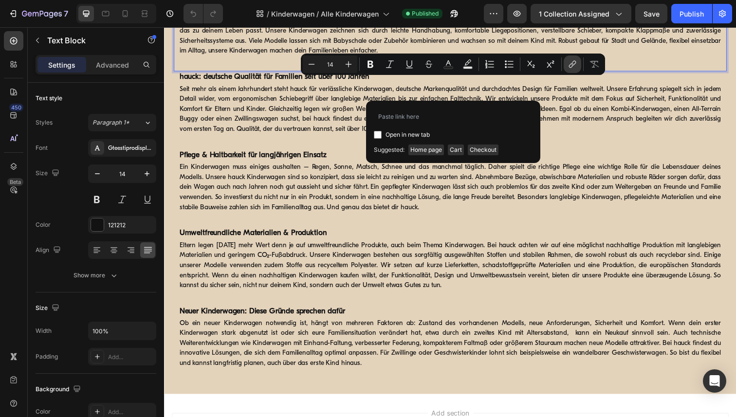
type input "https://www.hauck.de/collections/kinderwagen-sets"
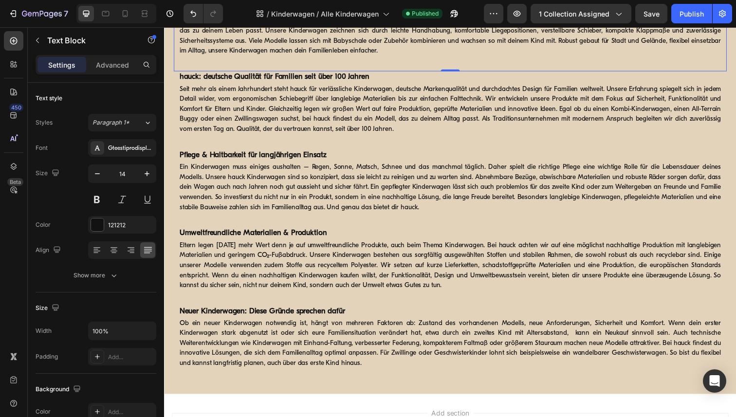
click at [312, 57] on p "Unsere hauck Kinderwagen verbinden durchdachtes Design mit über 100 Jahren Erfa…" at bounding box center [456, 31] width 553 height 51
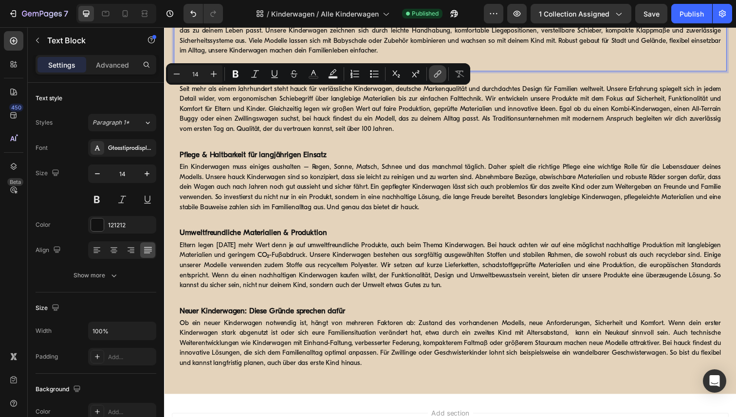
click at [438, 73] on icon "Editor contextual toolbar" at bounding box center [438, 74] width 10 height 10
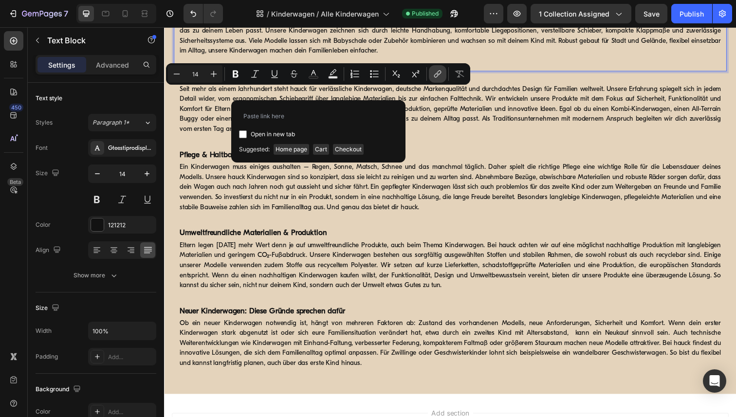
type input "https://www.hauck.de/collections/sportwagen"
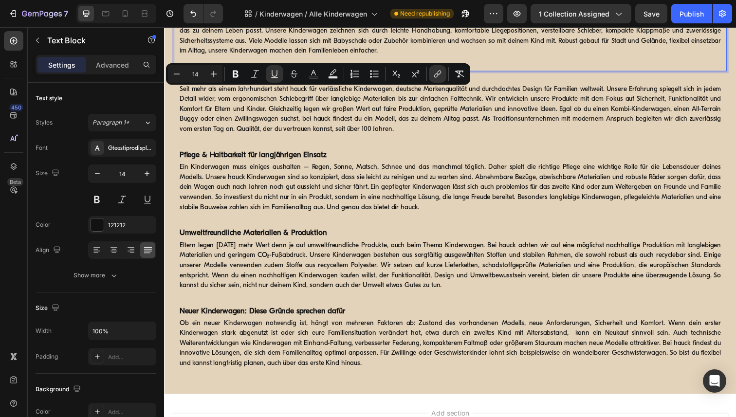
click at [449, 57] on p "Unsere hauck Kinderwagen verbinden durchdachtes Design mit über 100 Jahren Erfa…" at bounding box center [456, 31] width 553 height 51
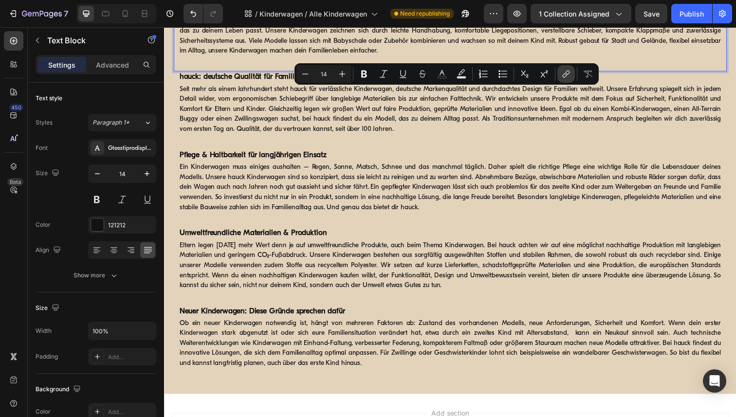
click at [566, 70] on icon "Editor contextual toolbar" at bounding box center [566, 74] width 10 height 10
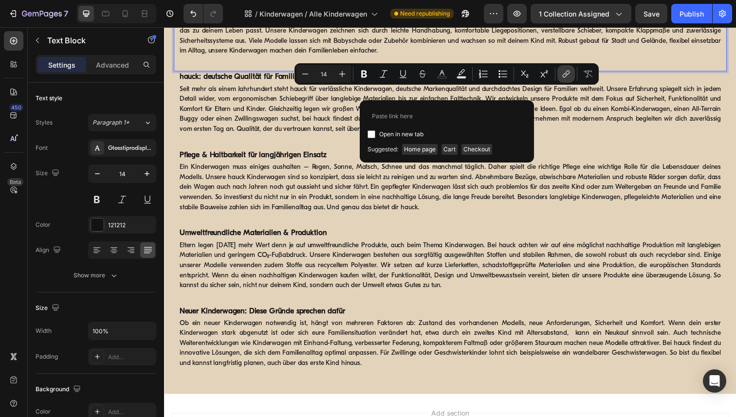
type input "https://www.hauck.de/collections/reisebuggys"
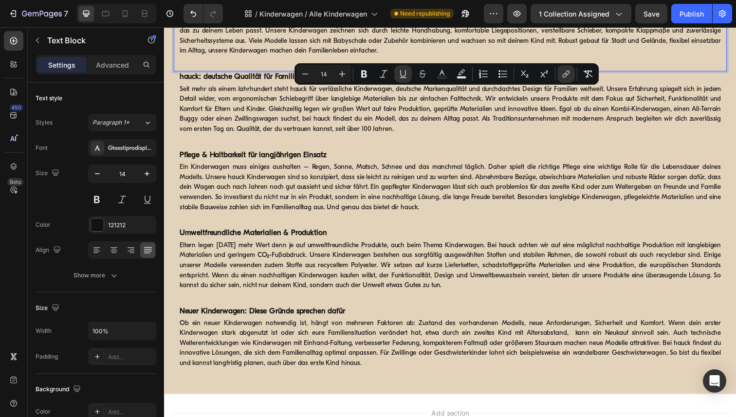
click at [557, 57] on p "Unsere hauck Kinderwagen verbinden durchdachtes Design mit über 100 Jahren Erfa…" at bounding box center [456, 31] width 553 height 51
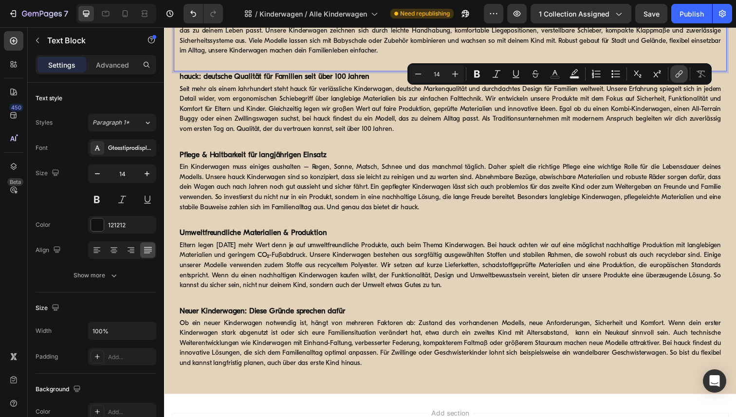
click at [677, 71] on icon "Editor contextual toolbar" at bounding box center [679, 74] width 10 height 10
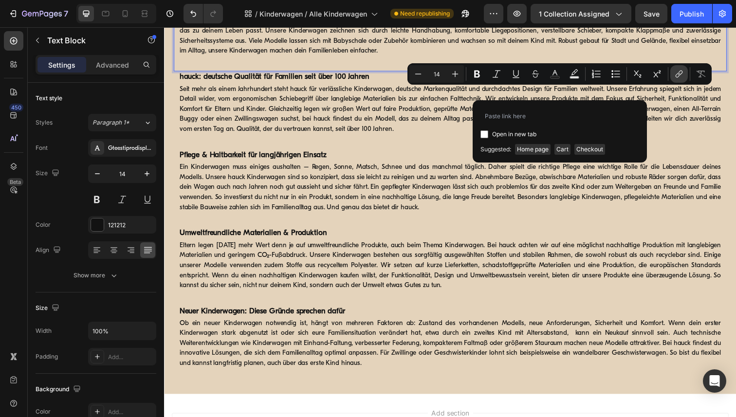
type input "https://www.hauck.de/collections/geschwisterwagen"
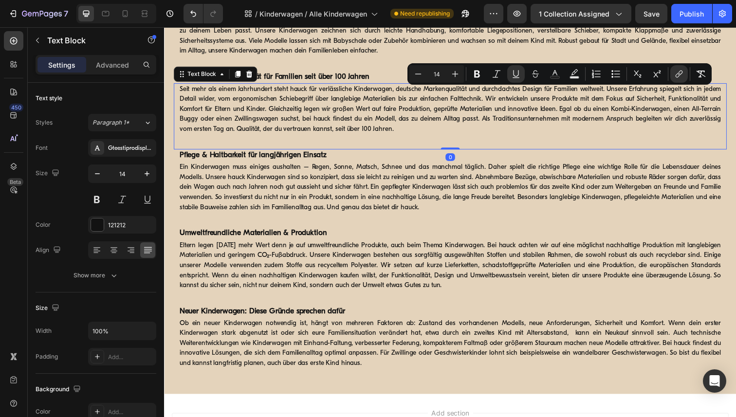
click at [705, 137] on p "Seit mehr als einem Jahrhundert steht hauck für verlässliche Kinderwagen, deuts…" at bounding box center [456, 111] width 553 height 51
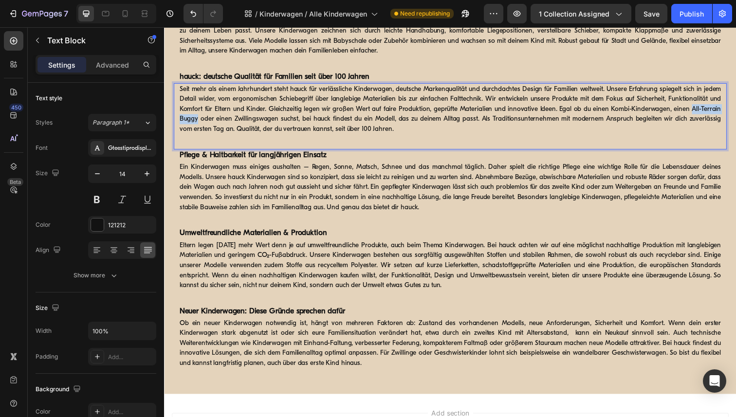
drag, startPoint x: 704, startPoint y: 183, endPoint x: 198, endPoint y: 193, distance: 505.7
click at [198, 137] on p "Seit mehr als einem Jahrhundert steht hauck für verlässliche Kinderwagen, deuts…" at bounding box center [456, 111] width 553 height 51
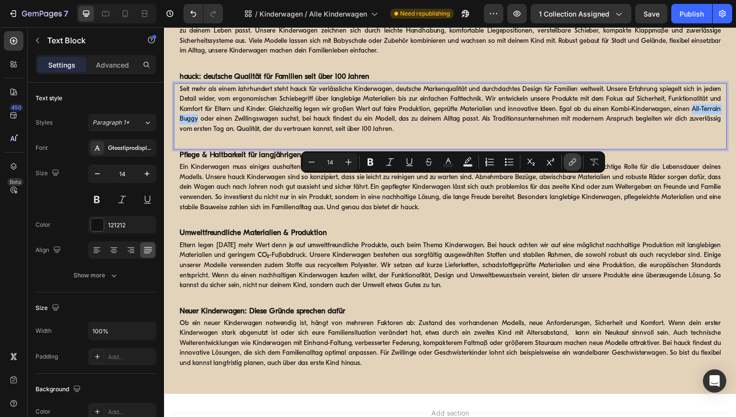
click at [569, 163] on icon "Editor contextual toolbar" at bounding box center [572, 162] width 10 height 10
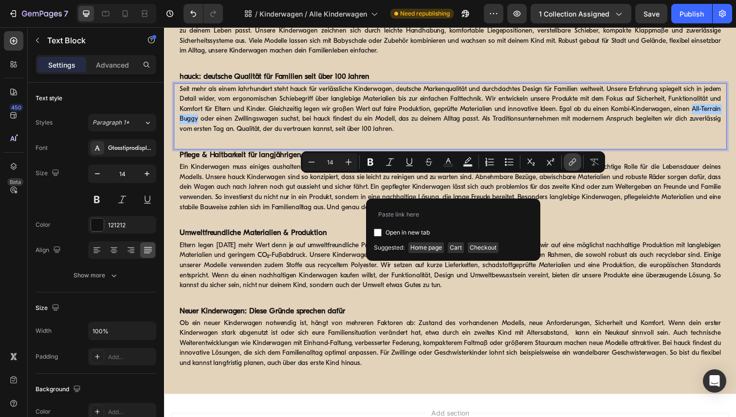
type input "https://www.hauck.de/collections/sportwagen"
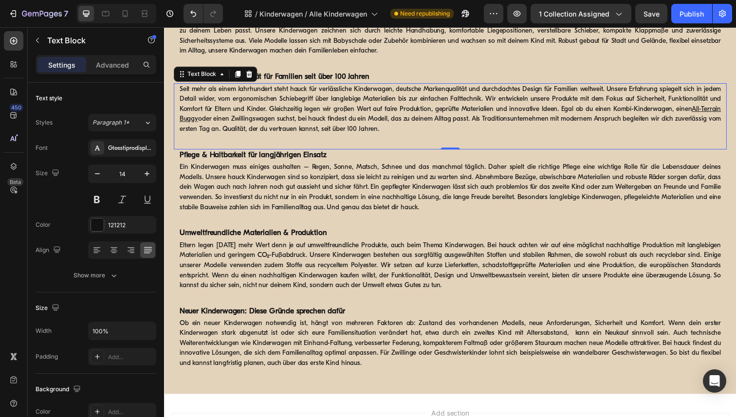
click at [258, 137] on p "Seit mehr als einem Jahrhundert steht hauck für verlässliche Kinderwagen, deuts…" at bounding box center [456, 111] width 553 height 51
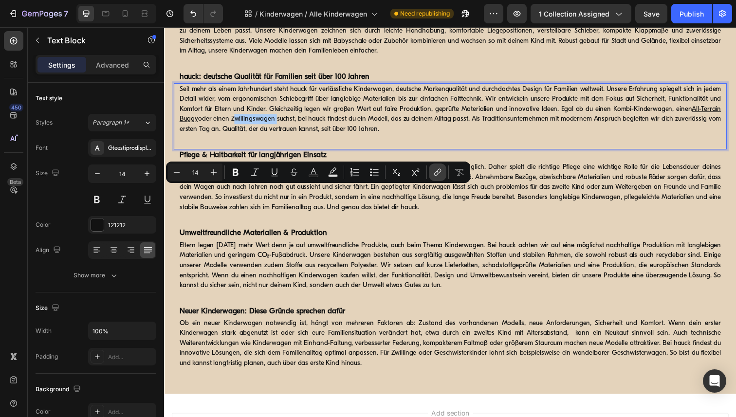
click at [438, 171] on icon "Editor contextual toolbar" at bounding box center [438, 172] width 10 height 10
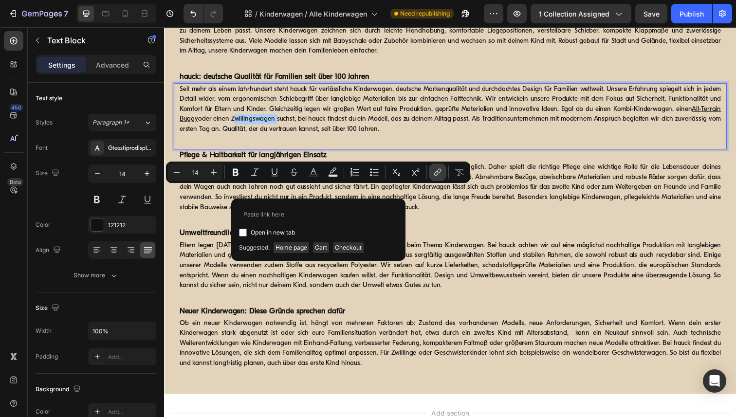
type input "https://www.hauck.de/collections/geschwisterwagen"
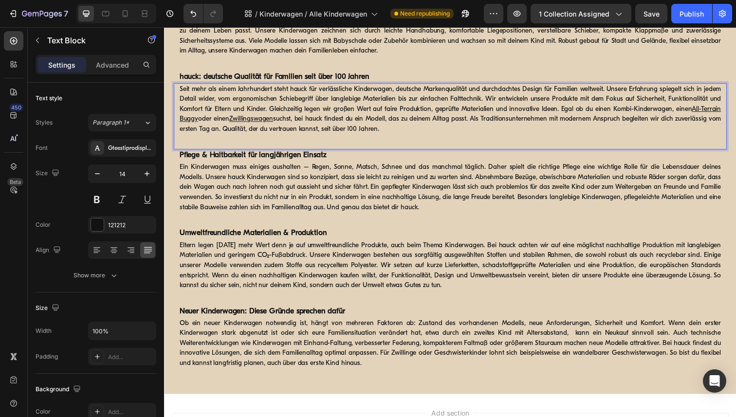
click at [623, 137] on p "Seit mehr als einem Jahrhundert steht hauck für verlässliche Kinderwagen, deuts…" at bounding box center [456, 111] width 553 height 51
drag, startPoint x: 620, startPoint y: 184, endPoint x: 679, endPoint y: 183, distance: 58.9
click at [679, 137] on p "Seit mehr als einem Jahrhundert steht hauck für verlässliche Kinderwagen, deuts…" at bounding box center [456, 111] width 553 height 51
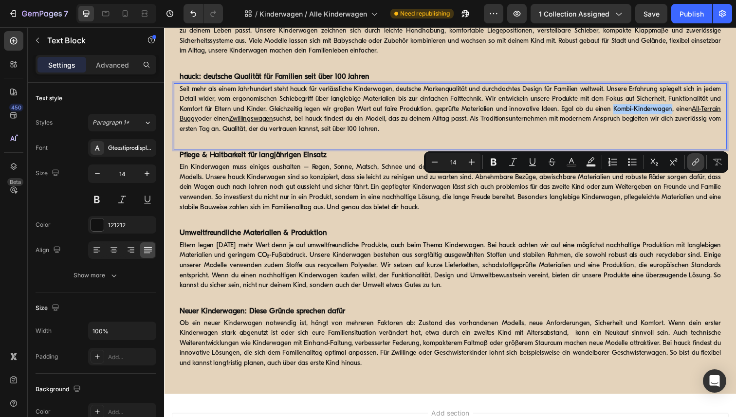
click at [696, 161] on icon "Editor contextual toolbar" at bounding box center [694, 163] width 4 height 5
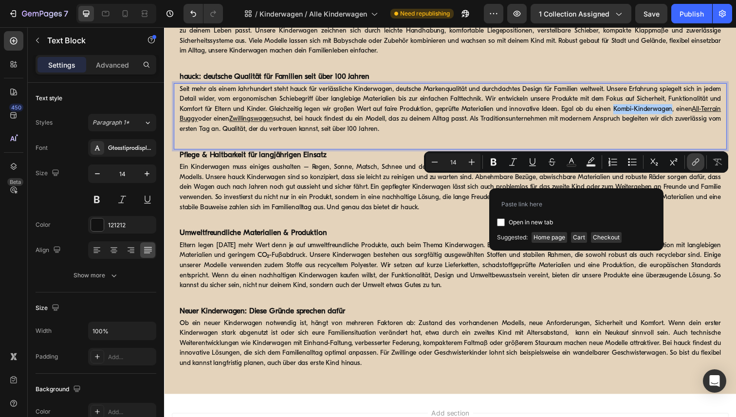
type input "https://www.hauck.de/collections/kinderwagen-sets"
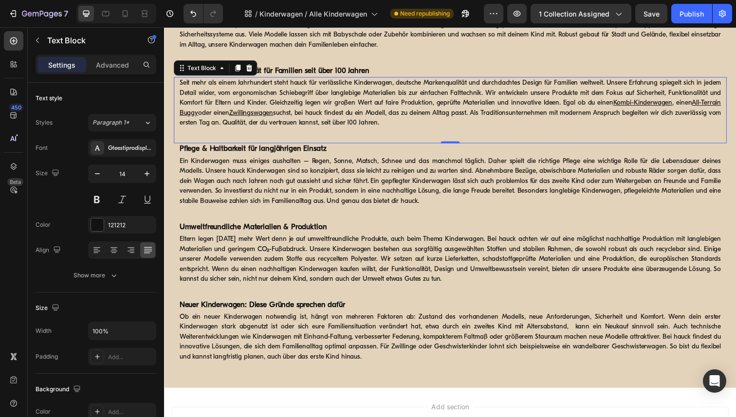
scroll to position [2679, 0]
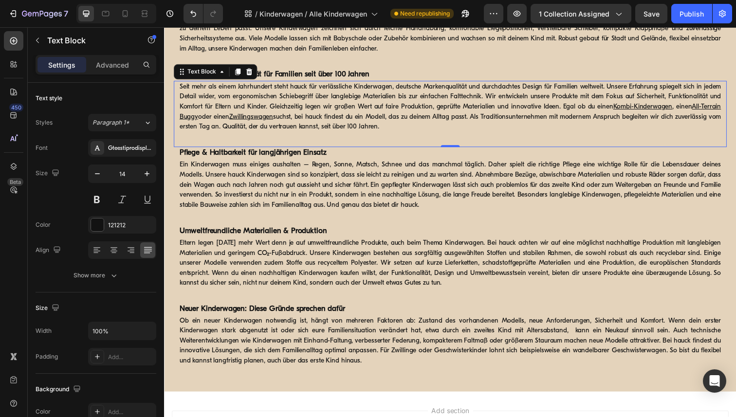
click at [400, 54] on p "Unsere hauck Kinderwagen verbinden durchdachtes Design mit über 100 Jahren Erfa…" at bounding box center [456, 28] width 553 height 51
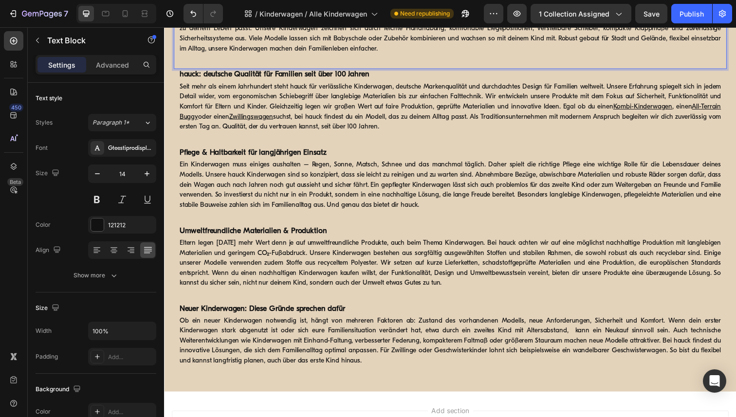
click at [400, 54] on p "Unsere hauck Kinderwagen verbinden durchdachtes Design mit über 100 Jahren Erfa…" at bounding box center [456, 28] width 553 height 51
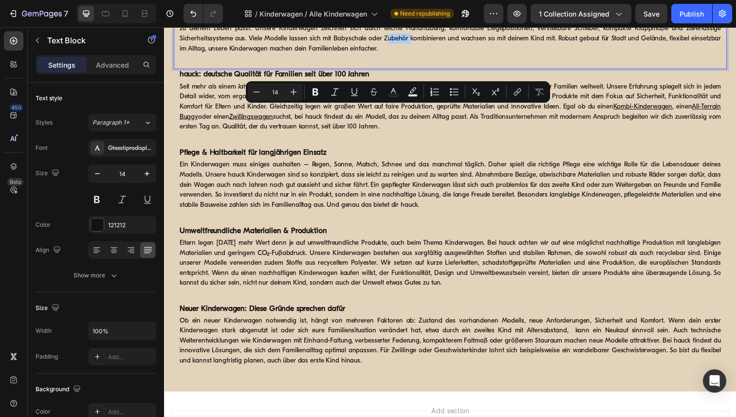
click at [527, 94] on div "Minus 14 Plus Bold Italic Underline Strikethrough Text Color Text Background Co…" at bounding box center [398, 92] width 300 height 18
click at [516, 91] on icon "Editor contextual toolbar" at bounding box center [517, 92] width 10 height 10
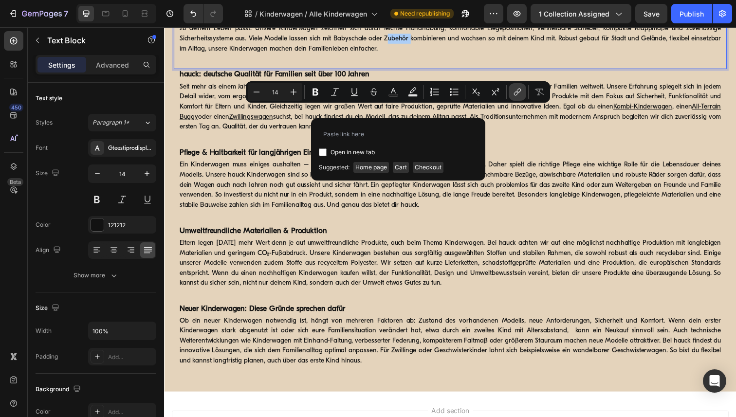
type input "https://www.hauck.de/collections/kinderwagen-zubehor"
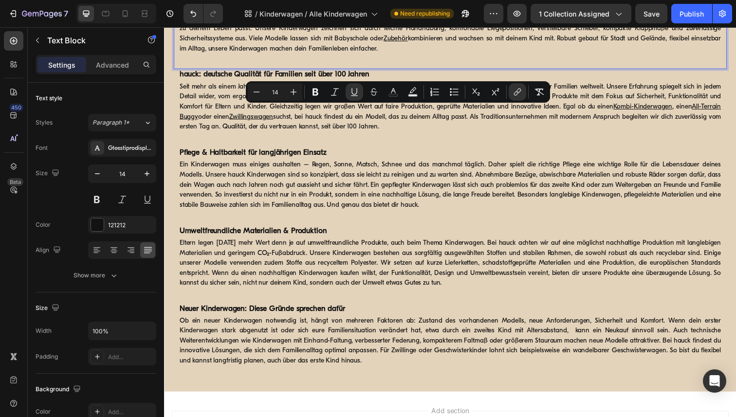
click at [346, 54] on p "Unsere hauck Kinderwagen verbinden durchdachtes Design mit über 100 Jahren Erfa…" at bounding box center [456, 28] width 553 height 51
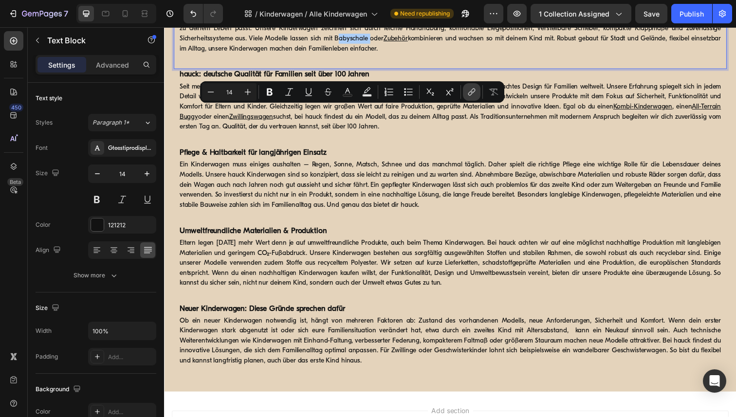
click at [472, 94] on icon "Editor contextual toolbar" at bounding box center [472, 92] width 10 height 10
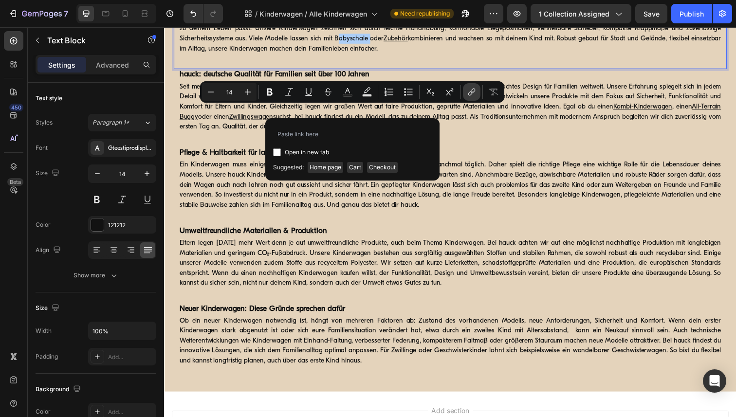
type input "https://www.hauck.de/collections/babyschalen"
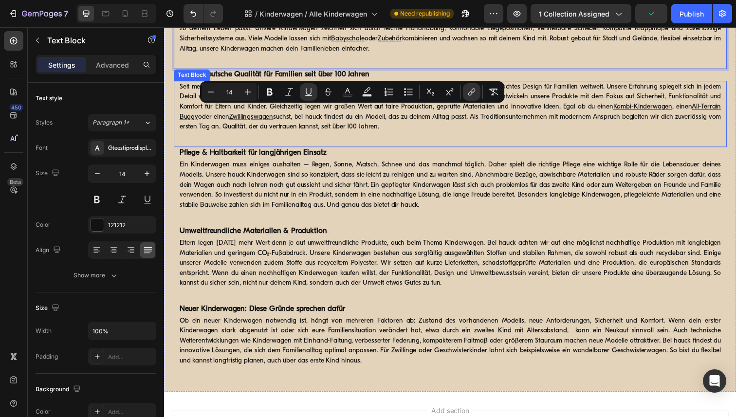
click at [459, 134] on p "Seit mehr als einem Jahrhundert steht hauck für verlässliche Kinderwagen, deuts…" at bounding box center [456, 108] width 553 height 51
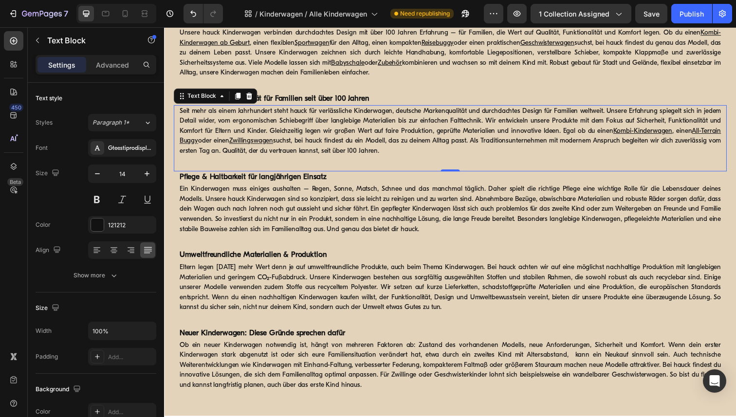
scroll to position [2721, 0]
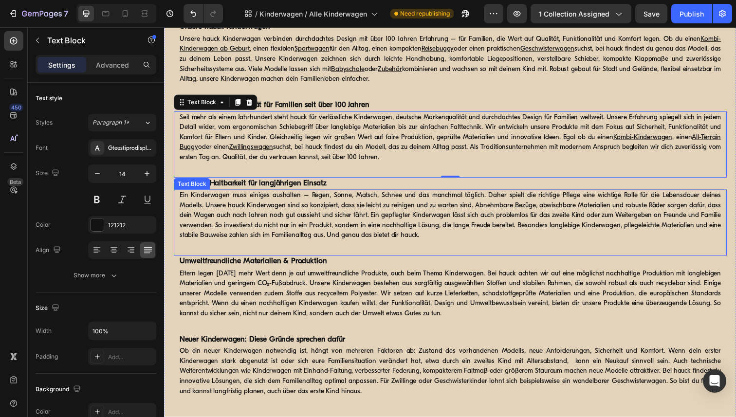
click at [457, 208] on p "Ein Kinderwagen muss einiges aushalten – Regen, Sonne, Matsch, Schnee und das m…" at bounding box center [456, 219] width 553 height 51
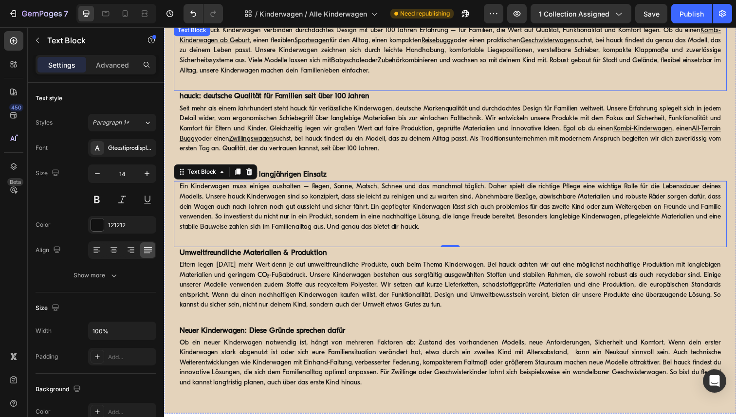
scroll to position [2651, 0]
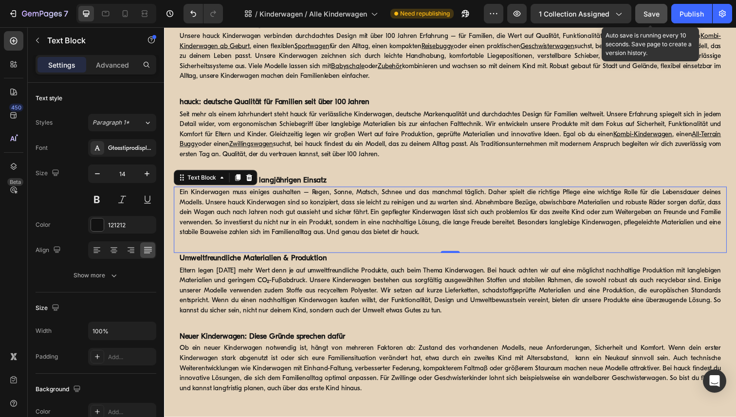
click at [656, 7] on button "Save" at bounding box center [651, 13] width 32 height 19
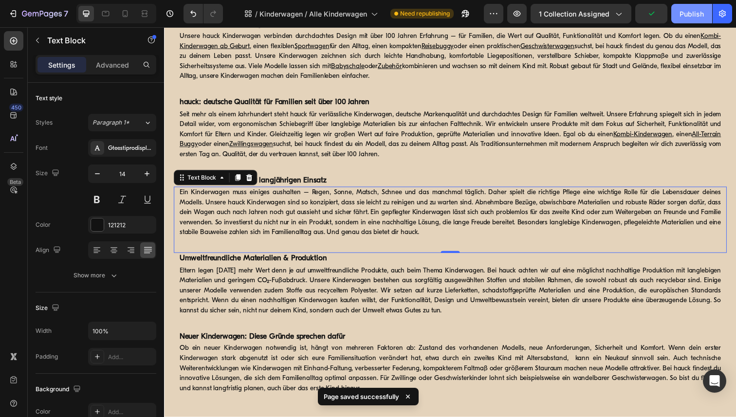
click at [687, 13] on div "Publish" at bounding box center [691, 14] width 24 height 10
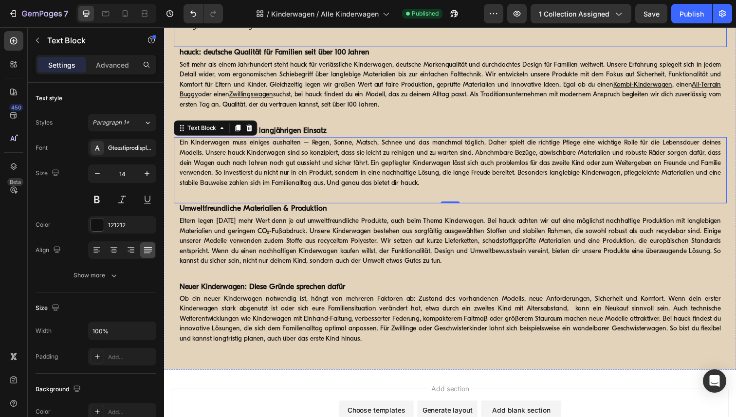
scroll to position [2702, 0]
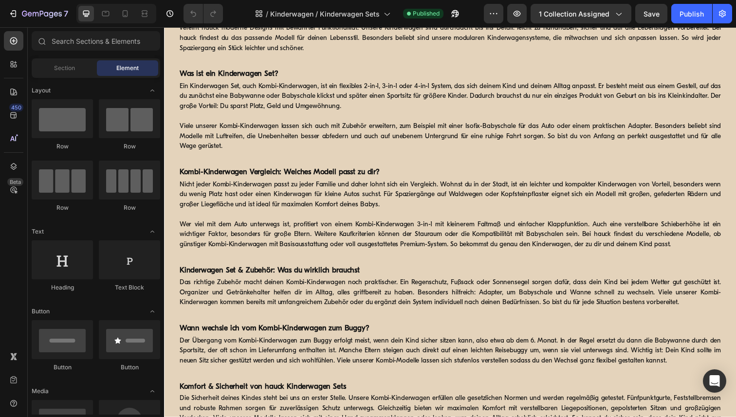
scroll to position [1306, 0]
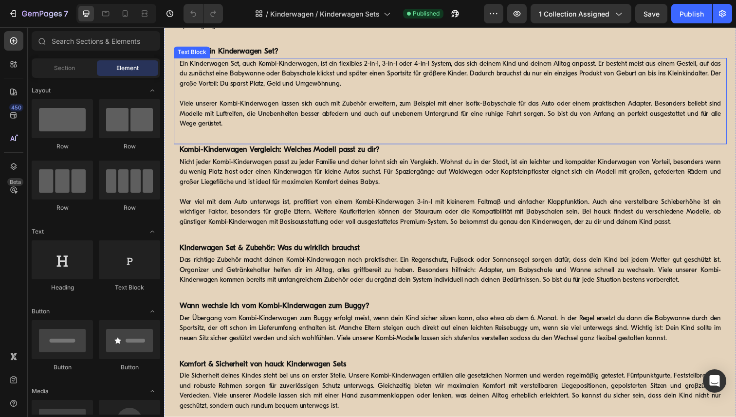
click at [265, 91] on p "Ein Kinderwagen Set, auch Kombi-Kinderwagen, ist ein flexibles 2-in-1, 3-in-1 o…" at bounding box center [456, 75] width 553 height 31
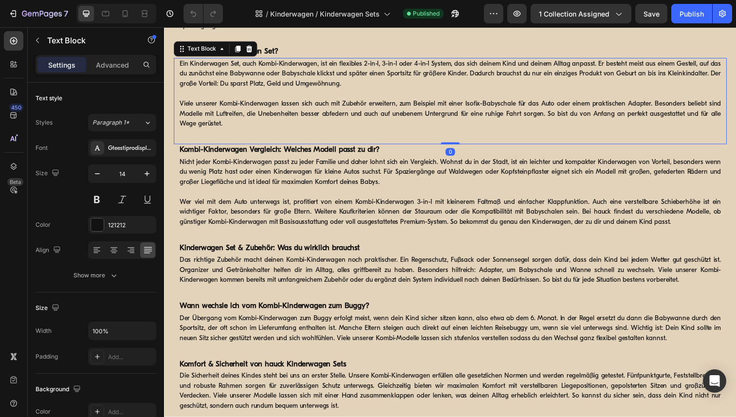
click at [264, 91] on p "Ein Kinderwagen Set, auch Kombi-Kinderwagen, ist ein flexibles 2-in-1, 3-in-1 o…" at bounding box center [456, 75] width 553 height 31
click at [469, 131] on p "Viele unserer Kombi-Kinderwagen lassen sich auch mit Zubehör erweitern, zum Bei…" at bounding box center [456, 116] width 553 height 31
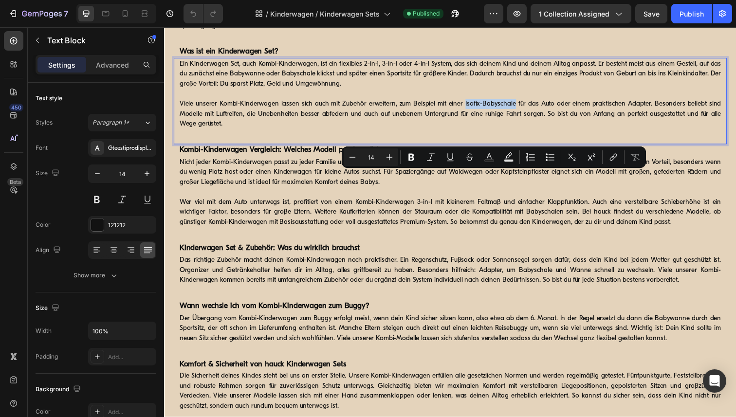
drag, startPoint x: 472, startPoint y: 180, endPoint x: 522, endPoint y: 181, distance: 49.6
click at [522, 131] on p "Viele unserer Kombi-Kinderwagen lassen sich auch mit Zubehör erweitern, zum Bei…" at bounding box center [456, 116] width 553 height 31
click at [616, 151] on button "link" at bounding box center [613, 157] width 18 height 18
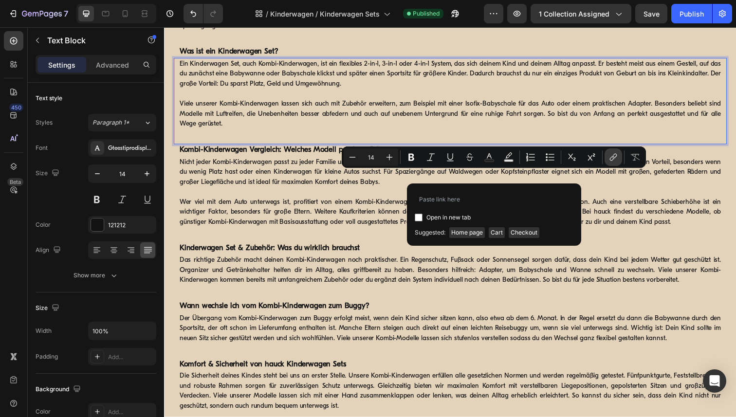
type input "https://www.hauck.de/collections/babyschalen/products/drive-n-care-set"
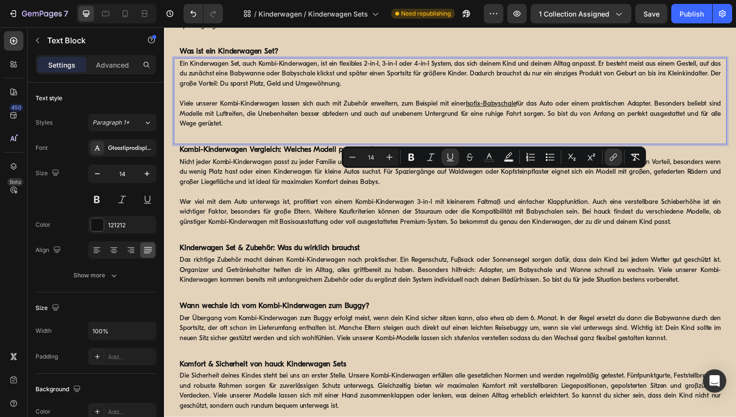
click at [648, 131] on p "Viele unserer Kombi-Kinderwagen lassen sich auch mit Zubehör erweitern, zum Bei…" at bounding box center [456, 116] width 553 height 31
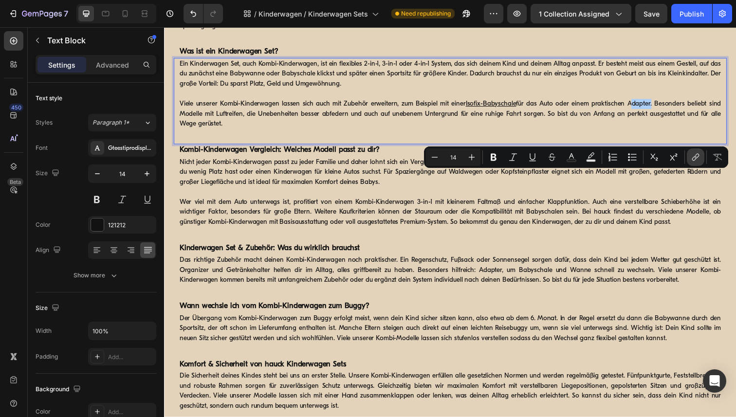
click at [694, 157] on icon "Editor contextual toolbar" at bounding box center [695, 157] width 10 height 10
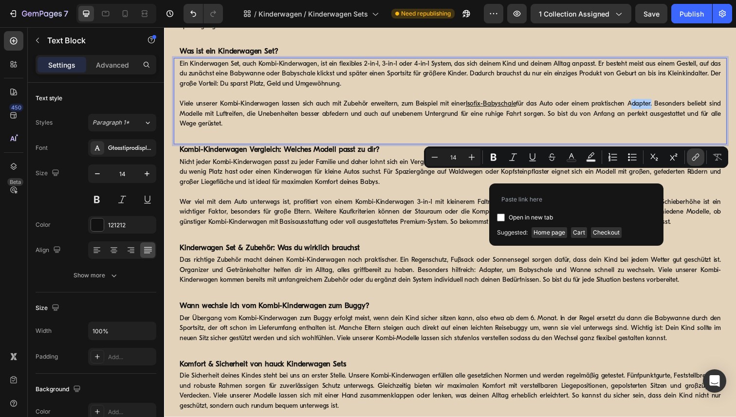
type input "https://www.hauck.de/collections/kinderwagen-zubehor"
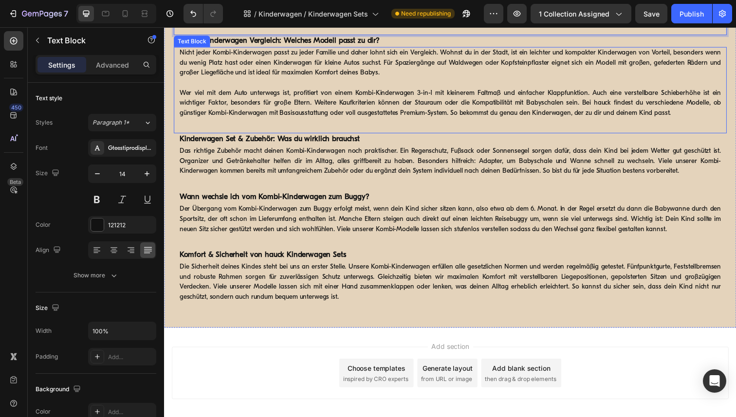
scroll to position [1480, 0]
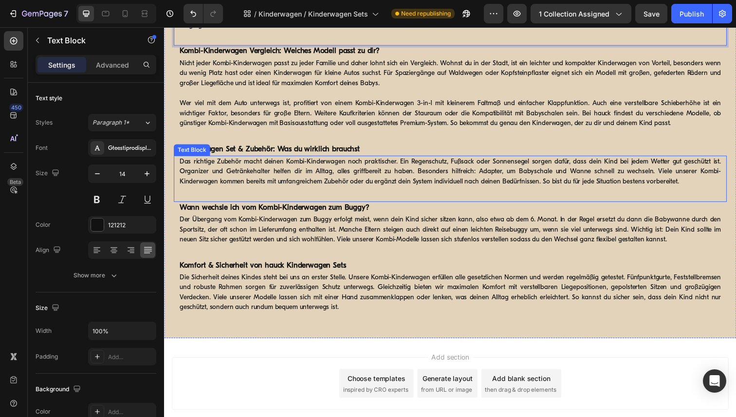
click at [429, 164] on p "Das richtige Zubehör macht deinen Kombi-Kinderwagen noch praktischer. Ein Regen…" at bounding box center [456, 175] width 553 height 31
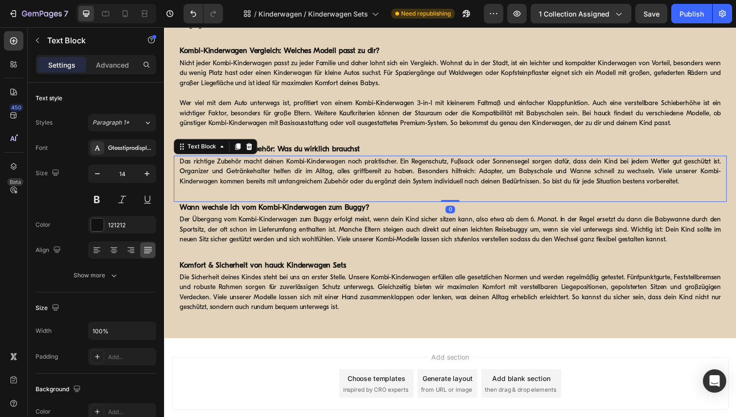
click at [429, 164] on p "Das richtige Zubehör macht deinen Kombi-Kinderwagen noch praktischer. Ein Regen…" at bounding box center [456, 175] width 553 height 31
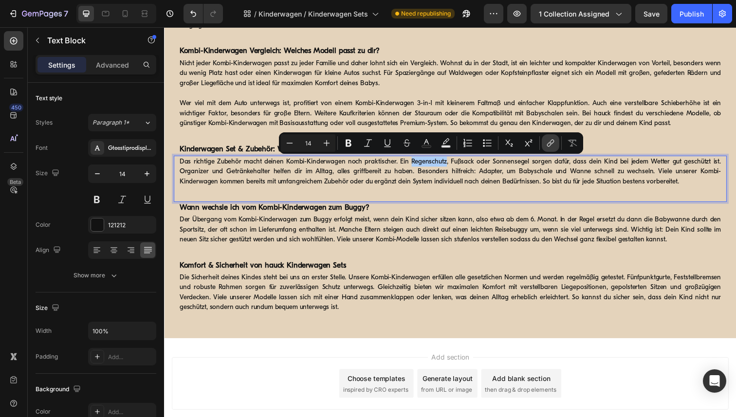
click at [550, 148] on button "link" at bounding box center [551, 143] width 18 height 18
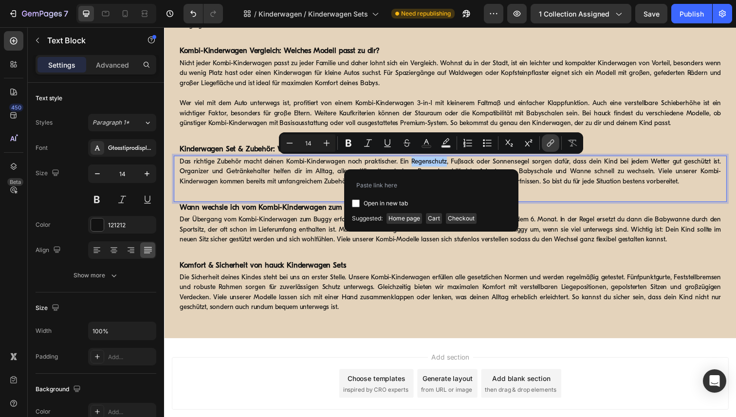
type input "https://www.hauck.de/collections/kinderwagen-zubehor/products/carrycot-raincover"
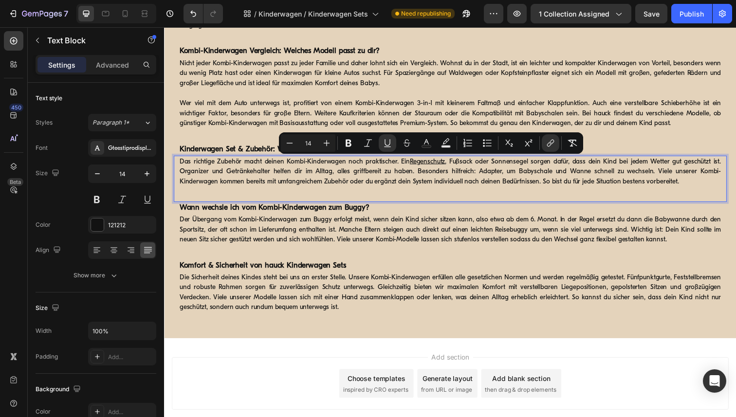
click at [470, 162] on p "Das richtige Zubehör macht deinen Kombi-Kinderwagen noch praktischer. Ein Regen…" at bounding box center [456, 175] width 553 height 31
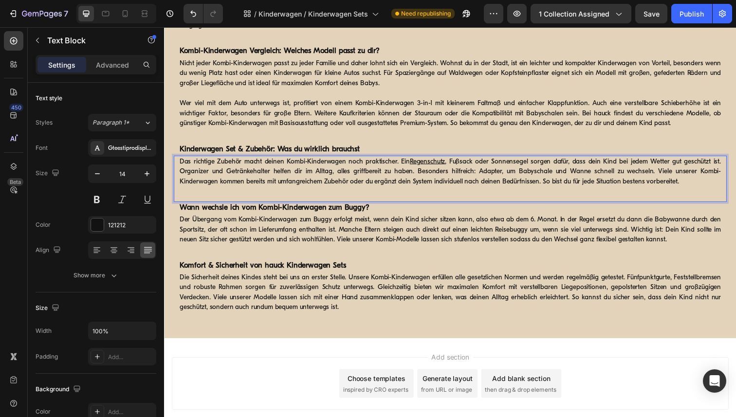
click at [465, 163] on p "Das richtige Zubehör macht deinen Kombi-Kinderwagen noch praktischer. Ein Regen…" at bounding box center [456, 175] width 553 height 31
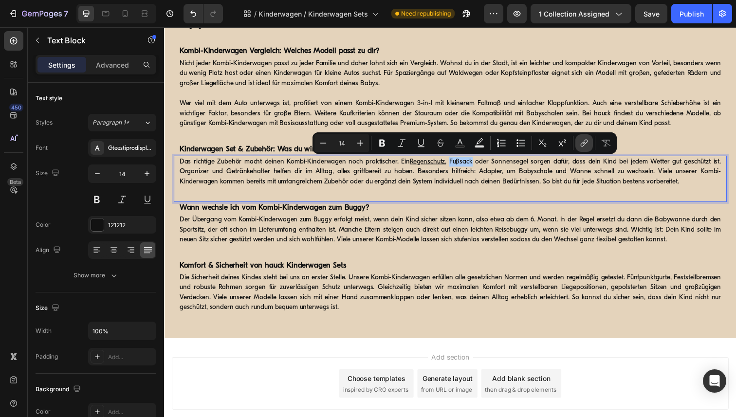
click at [585, 145] on icon "Editor contextual toolbar" at bounding box center [584, 143] width 10 height 10
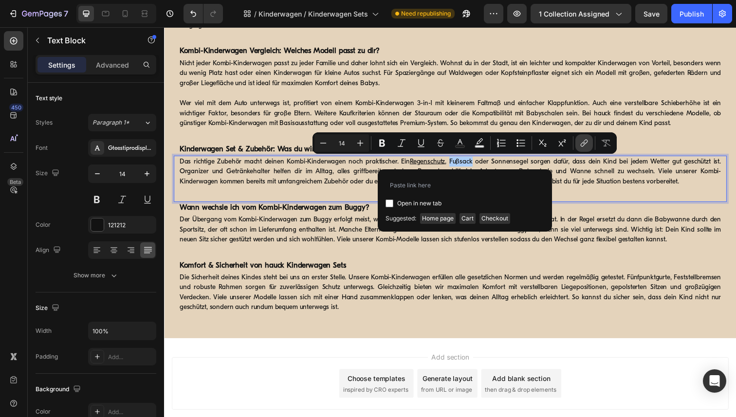
type input "https://www.hauck.de/collections/kinderwagen-zubehor/products/carry-n-play"
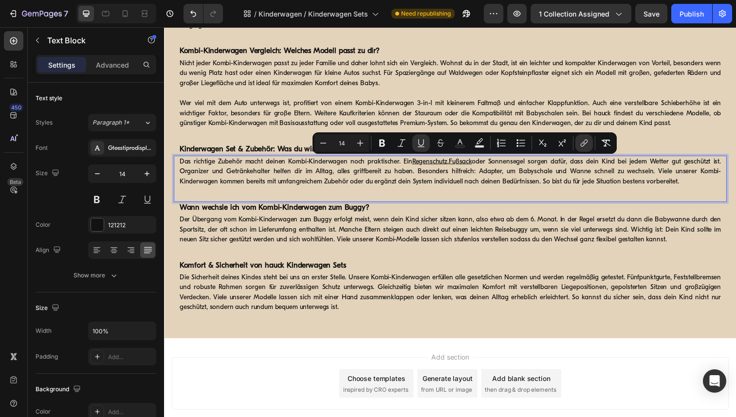
click at [516, 164] on p "Das richtige Zubehör macht deinen Kombi-Kinderwagen noch praktischer. Ein Regen…" at bounding box center [456, 175] width 553 height 31
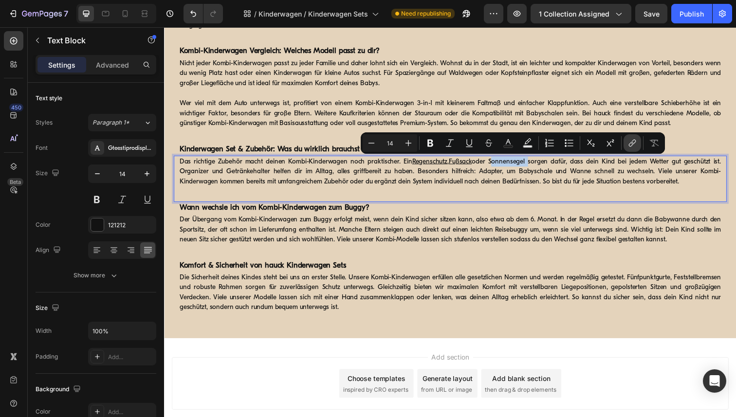
click at [625, 142] on button "link" at bounding box center [632, 143] width 18 height 18
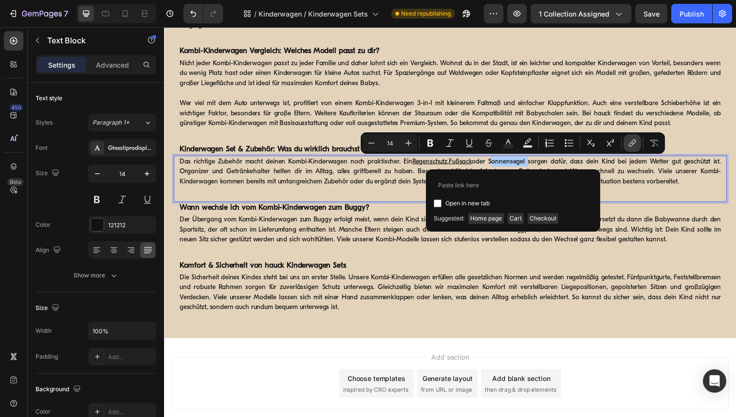
type input "https://www.hauck.de/collections/kinderwagen-zubehor/products/pushchair-sunshade"
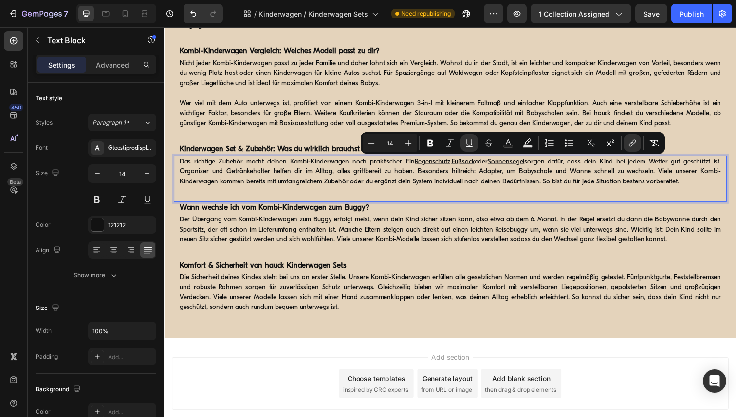
click at [229, 163] on p "Das richtige Zubehör macht deinen Kombi-Kinderwagen noch praktischer. Ein Regen…" at bounding box center [456, 175] width 553 height 31
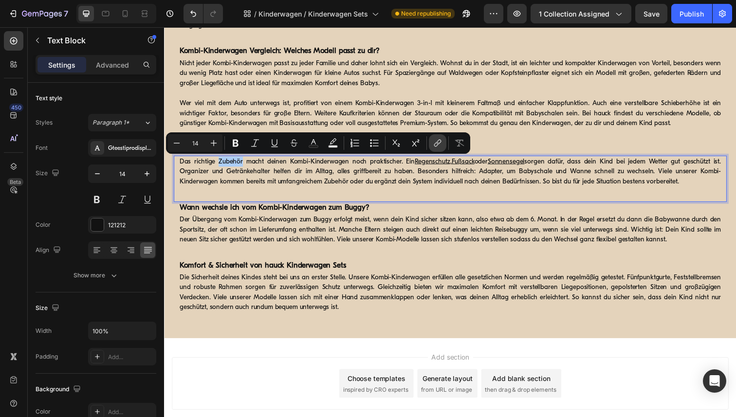
click at [434, 145] on icon "Editor contextual toolbar" at bounding box center [436, 144] width 4 height 5
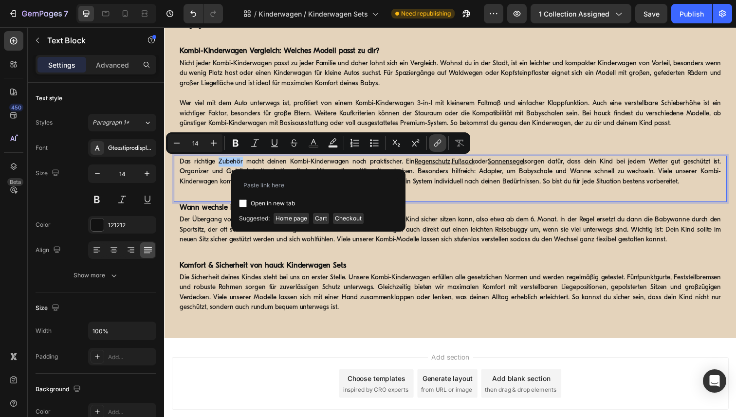
type input "https://www.hauck.de/collections/kinderwagen-zubehor"
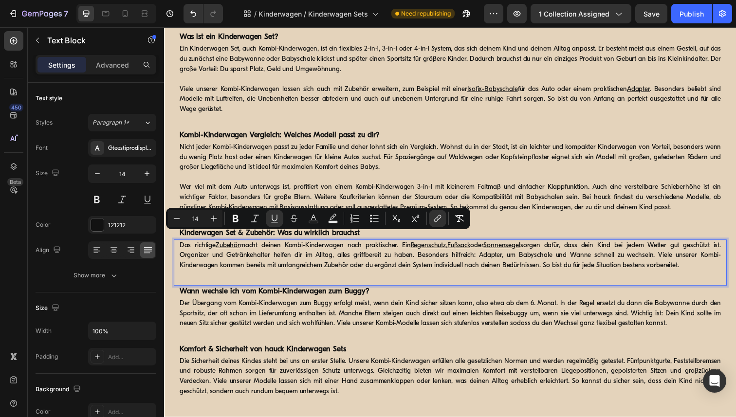
scroll to position [1392, 0]
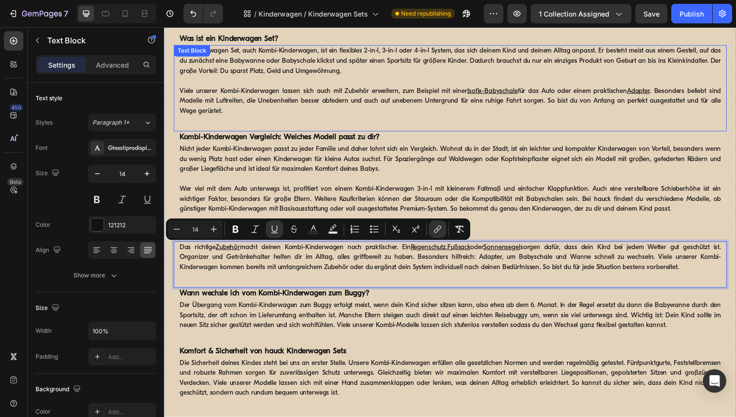
click at [646, 91] on u "Adapter" at bounding box center [647, 92] width 23 height 7
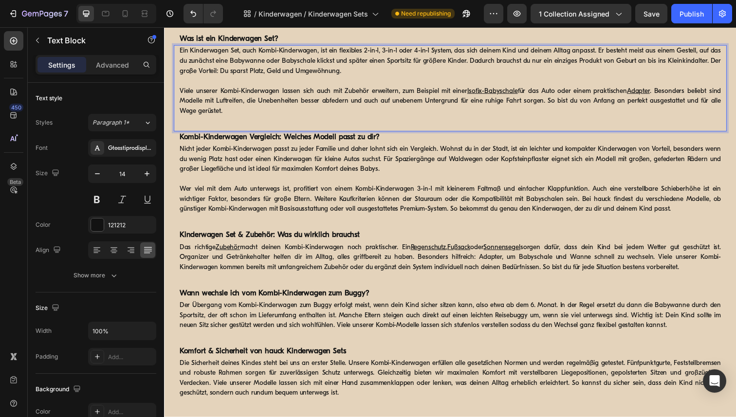
click at [649, 93] on u "Adapter" at bounding box center [647, 92] width 23 height 7
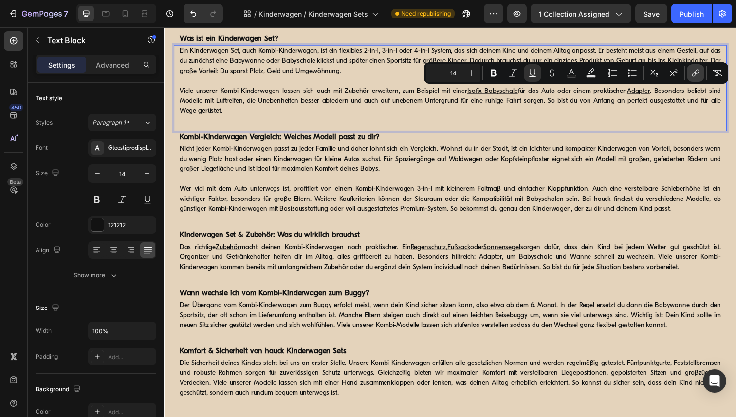
click at [694, 70] on icon "Editor contextual toolbar" at bounding box center [695, 73] width 10 height 10
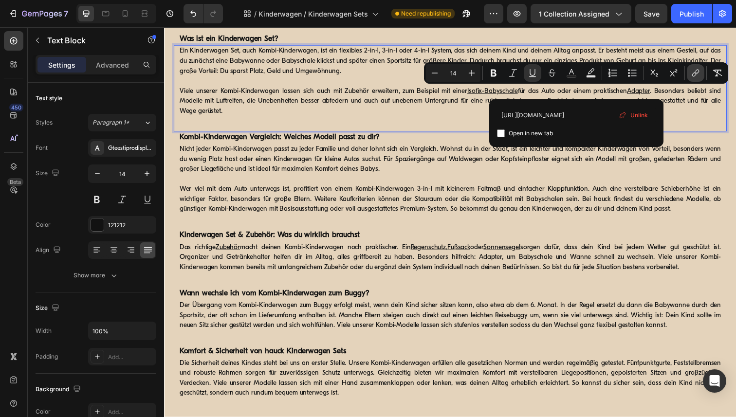
scroll to position [0, 47]
type input "https://www.hauck.de/products/universal-adapter-visionx-saturn-apollo"
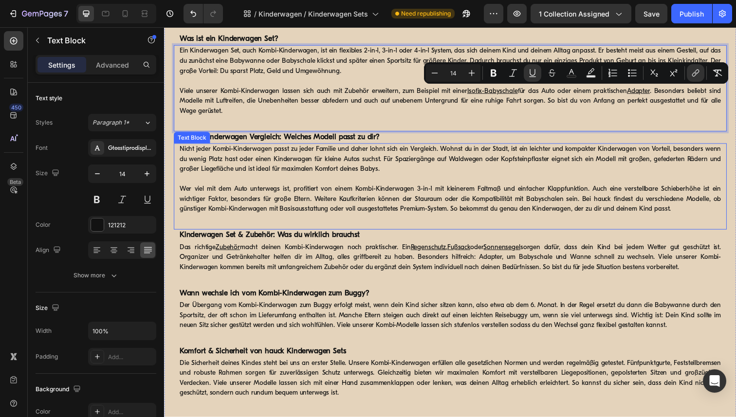
click at [548, 203] on p "Wer viel mit dem Auto unterwegs ist, profitiert von einem Kombi-Kinderwagen 3-i…" at bounding box center [456, 203] width 553 height 31
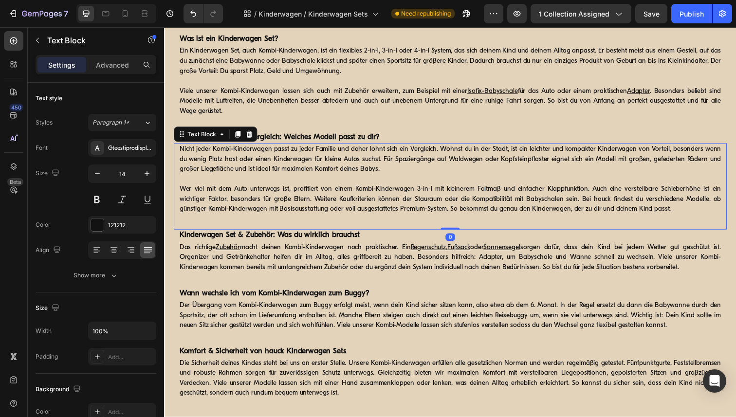
click at [548, 203] on p "Wer viel mit dem Auto unterwegs ist, profitiert von einem Kombi-Kinderwagen 3-i…" at bounding box center [456, 203] width 553 height 31
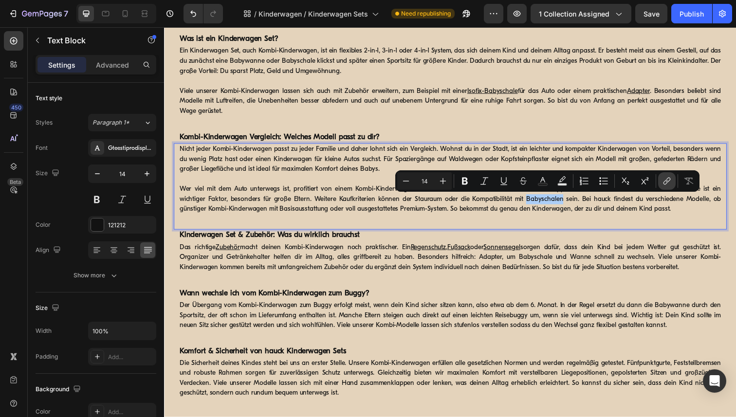
click at [661, 179] on button "link" at bounding box center [667, 181] width 18 height 18
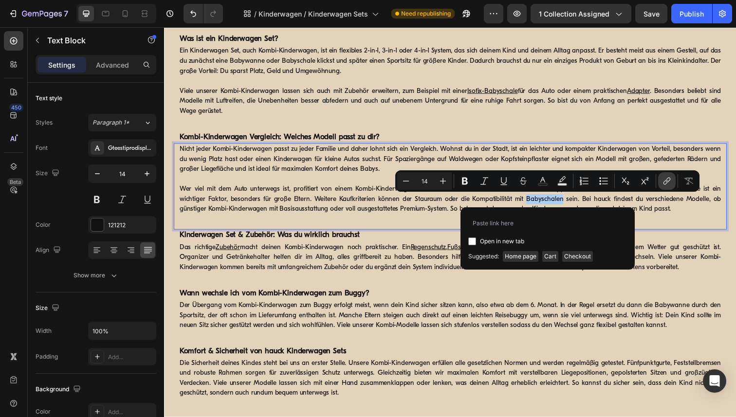
type input "https://www.hauck.de/collections/babyschalen"
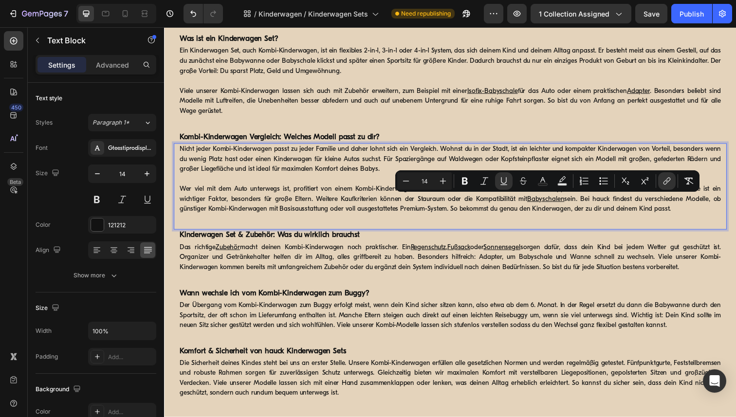
click at [563, 213] on p "Wer viel mit dem Auto unterwegs ist, profitiert von einem Kombi-Kinderwagen 3-i…" at bounding box center [456, 203] width 553 height 31
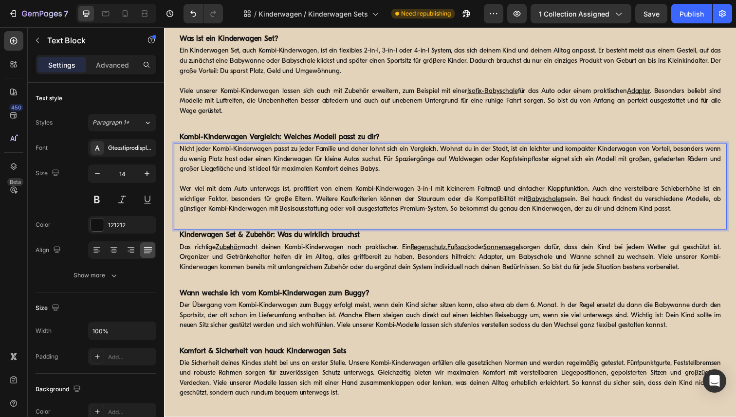
click at [563, 213] on p "Wer viel mit dem Auto unterwegs ist, profitiert von einem Kombi-Kinderwagen 3-i…" at bounding box center [456, 203] width 553 height 31
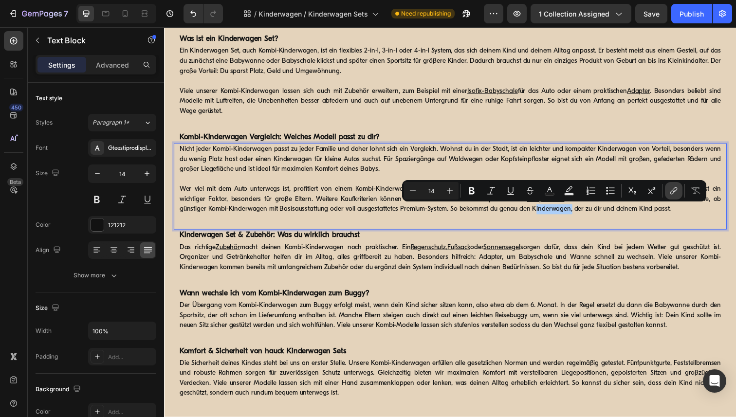
click at [674, 191] on icon "Editor contextual toolbar" at bounding box center [674, 189] width 4 height 5
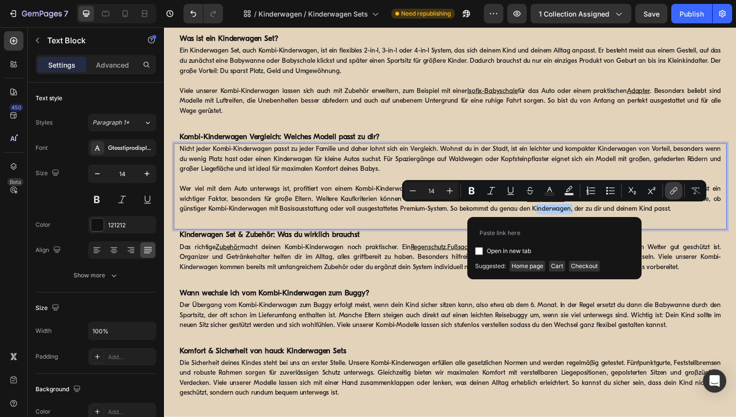
type input "https://www.hauck.de/collections/kinderwagen"
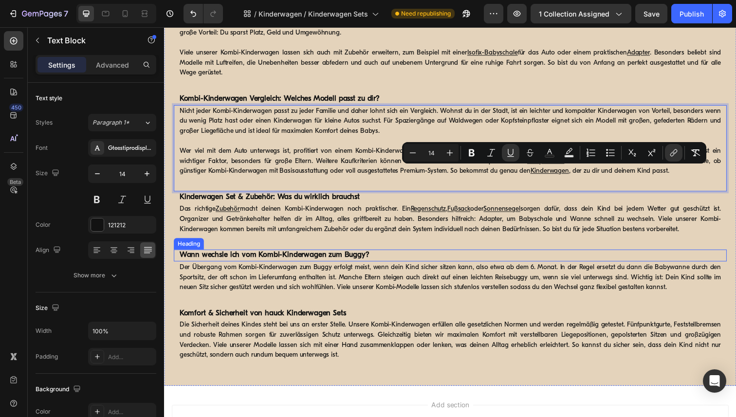
scroll to position [1434, 0]
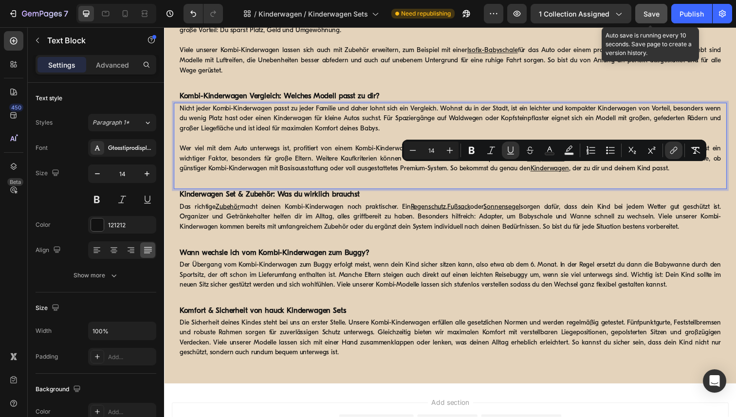
click at [644, 15] on span "Save" at bounding box center [651, 14] width 16 height 8
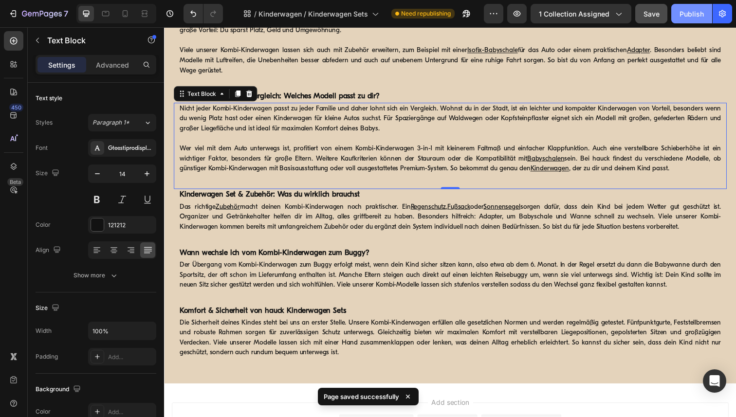
click at [678, 14] on button "Publish" at bounding box center [691, 13] width 41 height 19
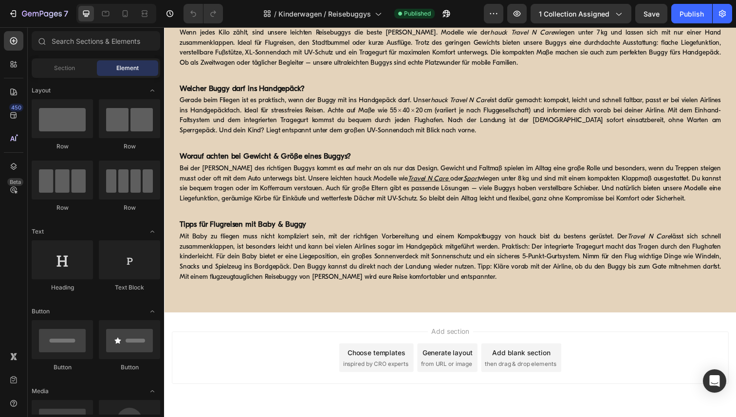
scroll to position [1851, 0]
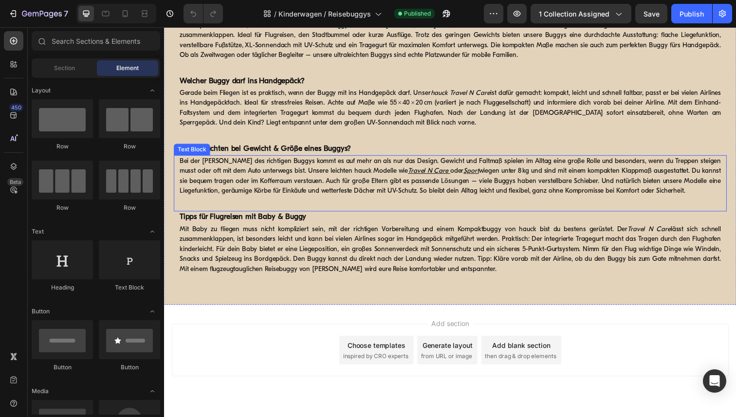
click at [421, 174] on u "Travel N Care" at bounding box center [433, 174] width 41 height 7
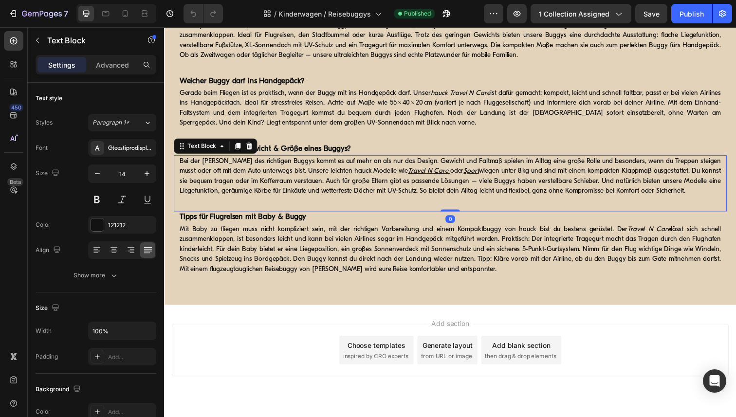
click at [413, 175] on u "Travel N Care" at bounding box center [433, 174] width 41 height 7
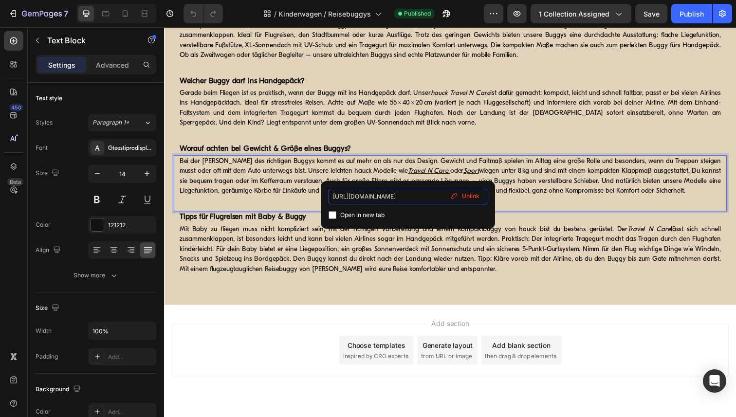
click at [416, 197] on input "https://www.hauck.de/products/travel-n-care" at bounding box center [407, 197] width 159 height 16
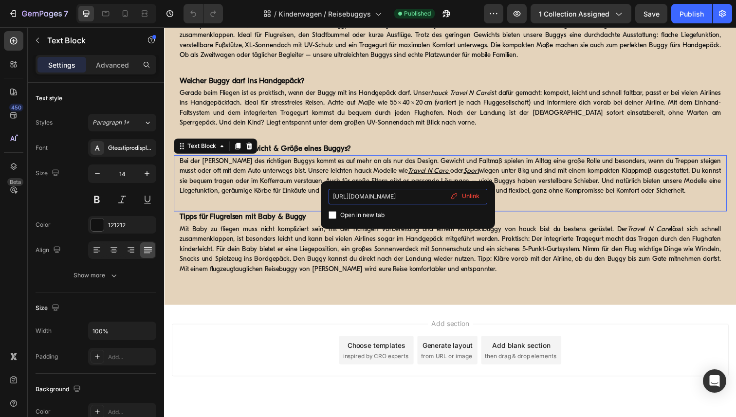
scroll to position [0, 17]
click at [645, 196] on p "Bei der Wahl des richtigen Buggys kommt es auf mehr an als nur das Design. Gewi…" at bounding box center [456, 179] width 553 height 41
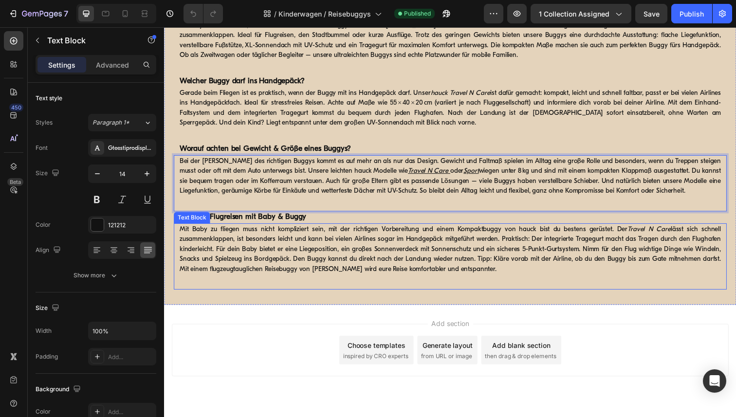
click at [672, 232] on icon "Travel N Care" at bounding box center [659, 233] width 44 height 7
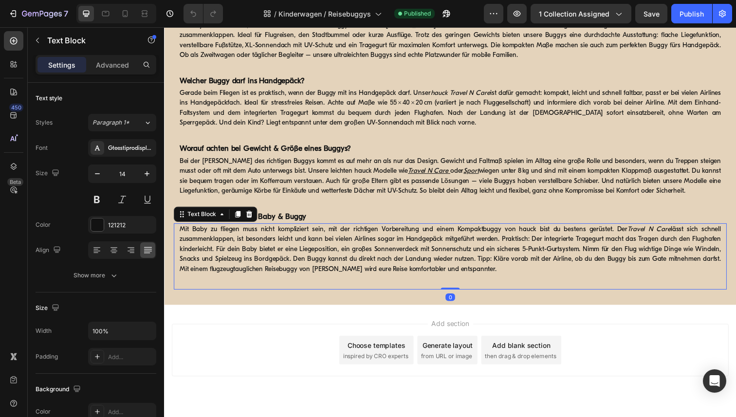
click at [679, 234] on p "Mit Baby zu fliegen muss nicht kompliziert sein, mit der richtigen Vorbereitung…" at bounding box center [456, 254] width 553 height 51
drag, startPoint x: 678, startPoint y: 233, endPoint x: 632, endPoint y: 235, distance: 46.3
click at [632, 235] on p "Mit Baby zu fliegen muss nicht kompliziert sein, mit der richtigen Vorbereitung…" at bounding box center [456, 254] width 553 height 51
drag, startPoint x: 622, startPoint y: 235, endPoint x: 633, endPoint y: 235, distance: 10.2
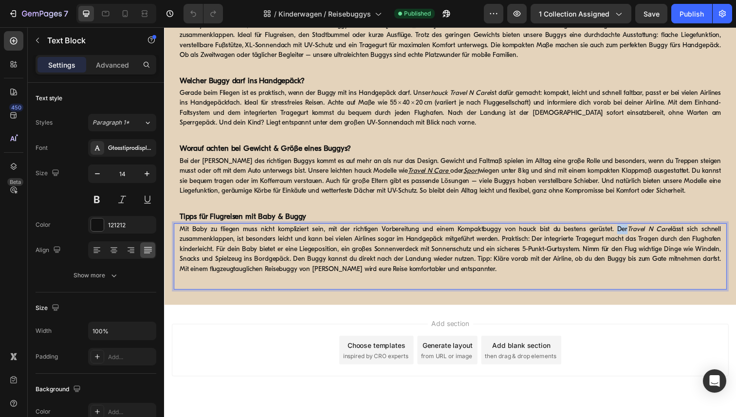
click at [633, 235] on p "Mit Baby zu fliegen muss nicht kompliziert sein, mit der richtigen Vorbereitung…" at bounding box center [456, 254] width 553 height 51
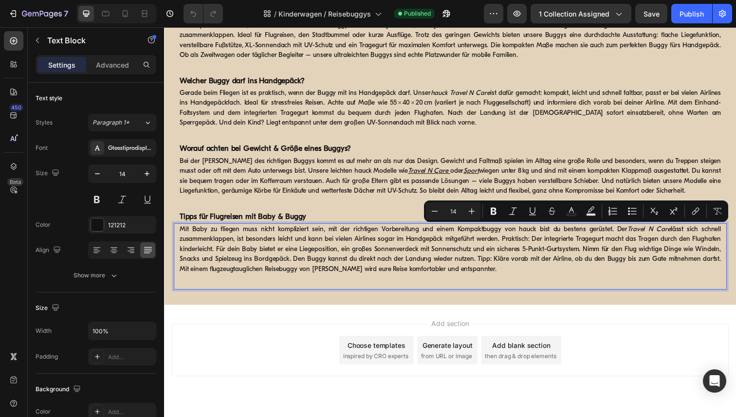
click at [644, 238] on p "Mit Baby zu fliegen muss nicht kompliziert sein, mit der richtigen Vorbereitung…" at bounding box center [456, 254] width 553 height 51
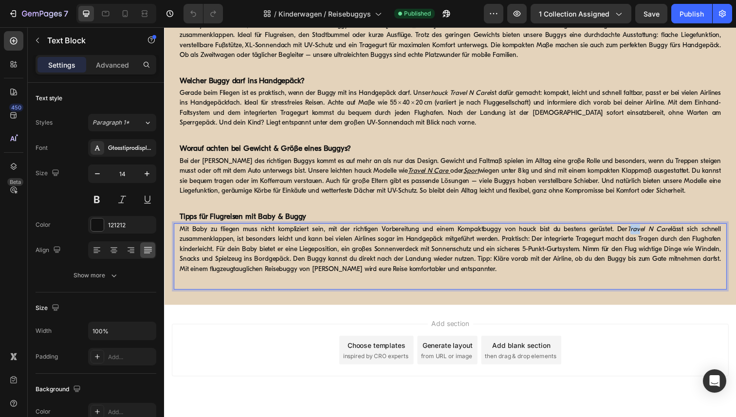
drag, startPoint x: 637, startPoint y: 232, endPoint x: 647, endPoint y: 233, distance: 9.3
click at [647, 233] on icon "Travel N Care" at bounding box center [659, 233] width 44 height 7
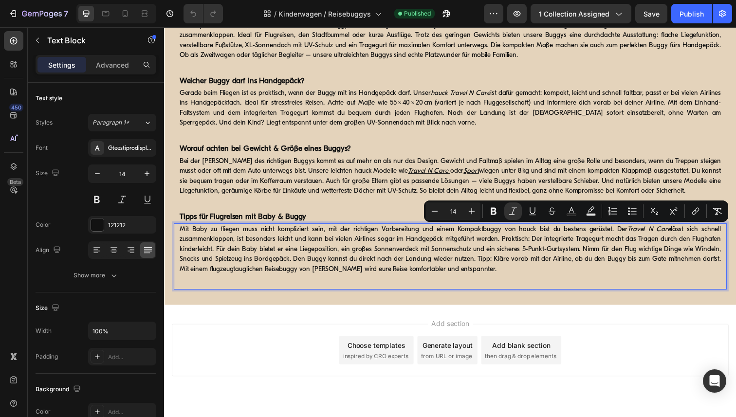
click at [648, 248] on p "Mit Baby zu fliegen muss nicht kompliziert sein, mit der richtigen Vorbereitung…" at bounding box center [456, 254] width 553 height 51
drag, startPoint x: 637, startPoint y: 234, endPoint x: 678, endPoint y: 231, distance: 41.0
click at [678, 231] on p "Mit Baby zu fliegen muss nicht kompliziert sein, mit der richtigen Vorbereitung…" at bounding box center [456, 254] width 553 height 51
click at [696, 212] on icon "Editor contextual toolbar" at bounding box center [696, 210] width 4 height 5
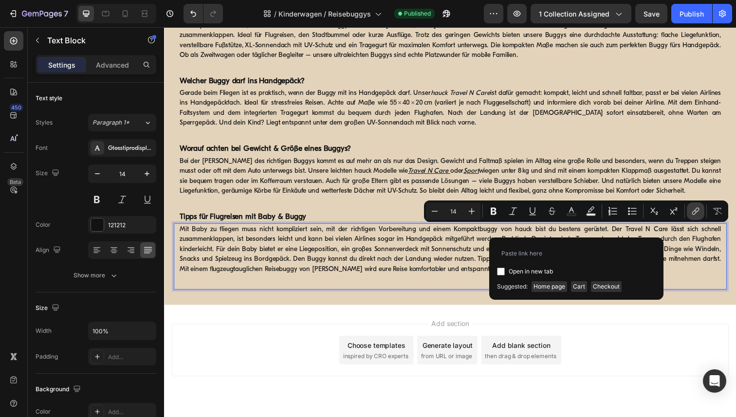
type input "https://www.hauck.de/products/travel-n-care"
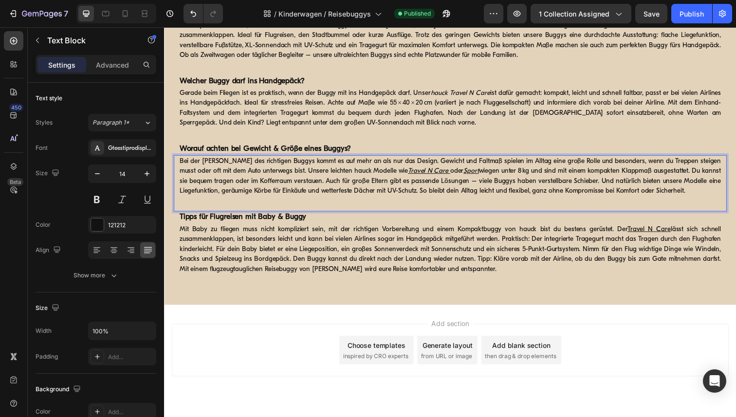
click at [439, 176] on p "Bei der Wahl des richtigen Buggys kommt es auf mehr an als nur das Design. Gewi…" at bounding box center [456, 179] width 553 height 41
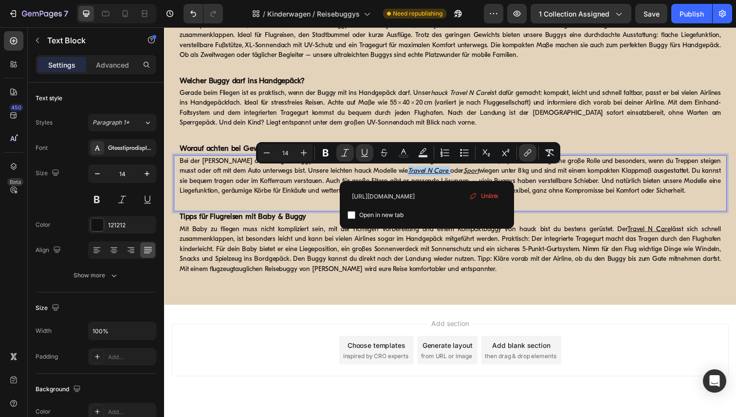
drag, startPoint x: 433, startPoint y: 175, endPoint x: 389, endPoint y: 173, distance: 43.4
click at [389, 173] on p "Bei der Wahl des richtigen Buggys kommt es auf mehr an als nur das Design. Gewi…" at bounding box center [456, 179] width 553 height 41
click at [528, 152] on icon "Editor contextual toolbar" at bounding box center [528, 153] width 10 height 10
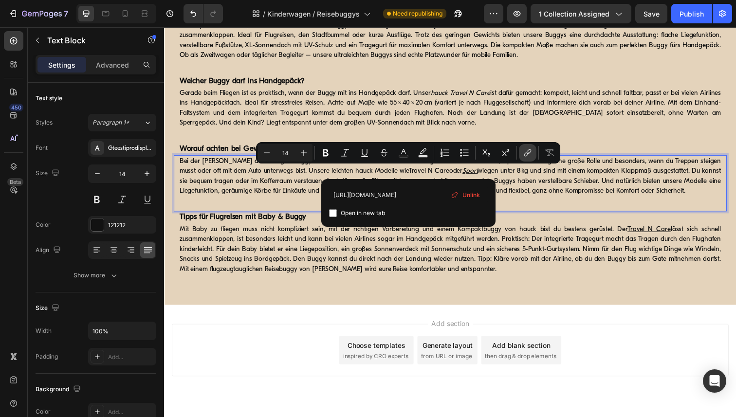
type input "16"
click at [541, 189] on p "Bei der Wahl des richtigen Buggys kommt es auf mehr an als nur das Design. Gewi…" at bounding box center [456, 179] width 553 height 41
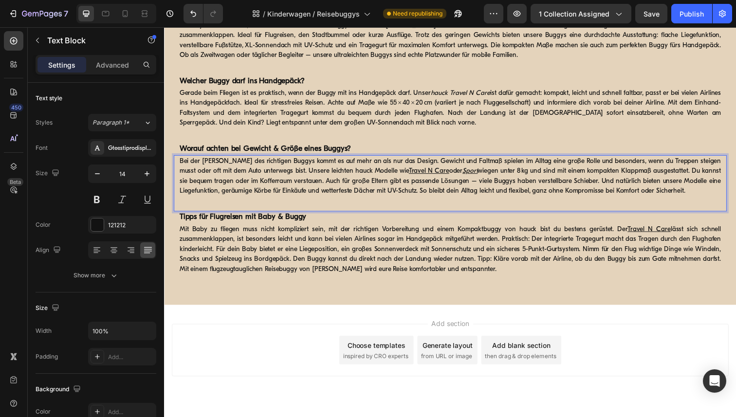
click at [433, 176] on p "Bei der Wahl des richtigen Buggys kommt es auf mehr an als nur das Design. Gewi…" at bounding box center [456, 179] width 553 height 41
click at [433, 177] on p "Bei der Wahl des richtigen Buggys kommt es auf mehr an als nur das Design. Gewi…" at bounding box center [456, 179] width 553 height 41
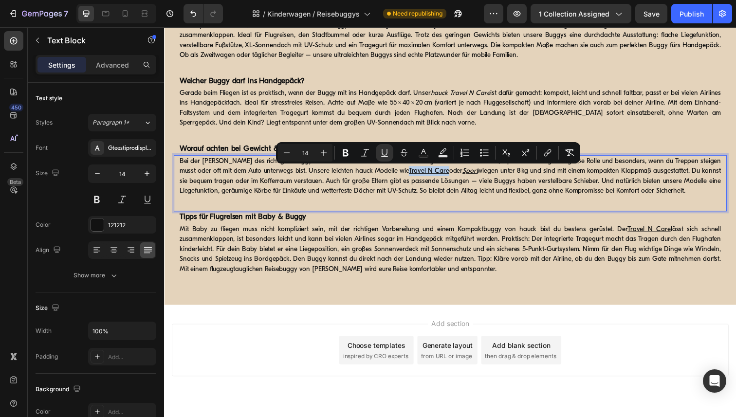
click at [430, 175] on p "Bei der Wahl des richtigen Buggys kommt es auf mehr an als nur das Design. Gewi…" at bounding box center [456, 179] width 553 height 41
click at [547, 154] on icon "Editor contextual toolbar" at bounding box center [548, 153] width 10 height 10
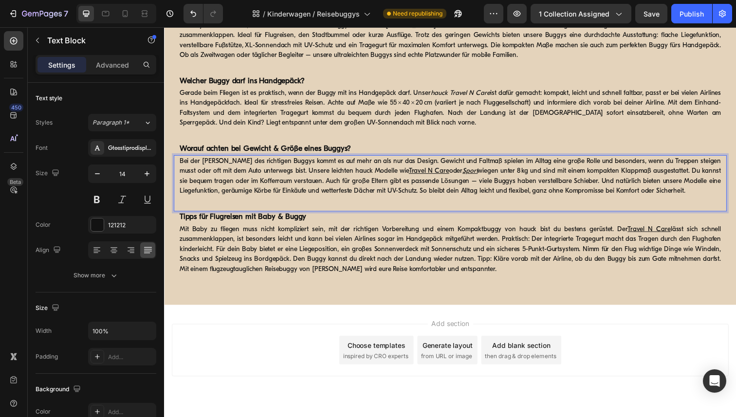
click at [560, 188] on p "Bei der Wahl des richtigen Buggys kommt es auf mehr an als nur das Design. Gewi…" at bounding box center [456, 179] width 553 height 41
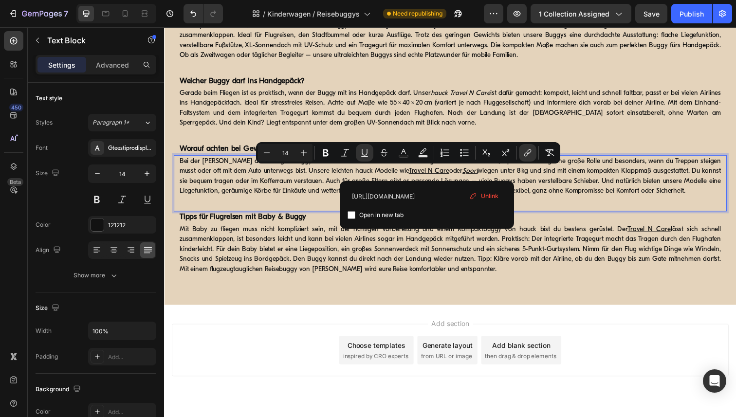
drag, startPoint x: 432, startPoint y: 175, endPoint x: 388, endPoint y: 172, distance: 43.9
click at [388, 172] on p "Bei der Wahl des richtigen Buggys kommt es auf mehr an als nur das Design. Gewi…" at bounding box center [456, 179] width 553 height 41
click at [491, 195] on span "Unlink" at bounding box center [490, 196] width 18 height 9
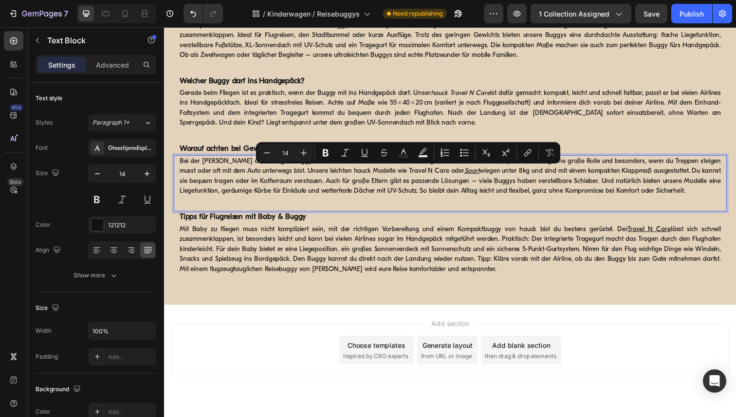
click at [452, 189] on p "Bei der Wahl des richtigen Buggys kommt es auf mehr an als nur das Design. Gewi…" at bounding box center [456, 179] width 553 height 41
drag, startPoint x: 428, startPoint y: 176, endPoint x: 388, endPoint y: 175, distance: 39.9
click at [388, 175] on p "Bei der Wahl des richtigen Buggys kommt es auf mehr an als nur das Design. Gewi…" at bounding box center [456, 179] width 553 height 41
click at [522, 153] on icon "Editor contextual toolbar" at bounding box center [526, 153] width 10 height 10
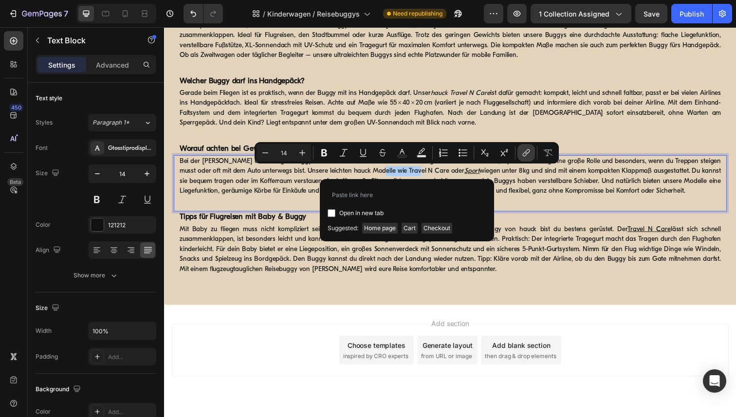
type input "https://www.hauck.de/products/travel-n-care"
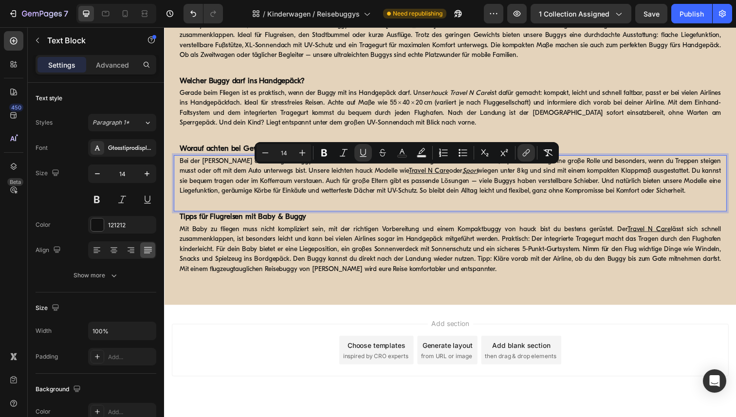
click at [469, 176] on u "Sport" at bounding box center [477, 174] width 16 height 7
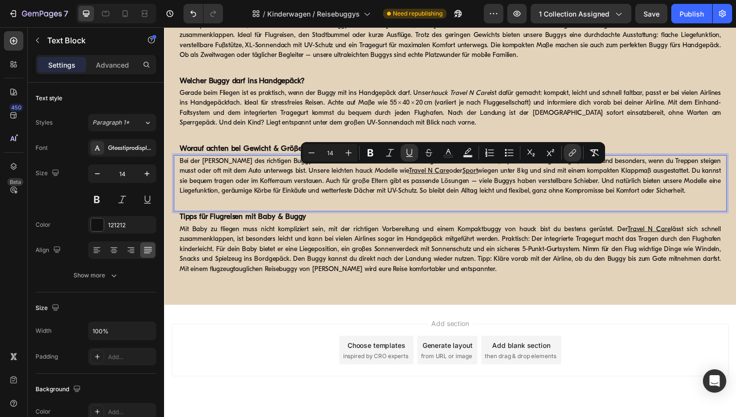
click at [491, 205] on div "Bei der Wahl des richtigen Buggys kommt es auf mehr an als nur das Design. Gewi…" at bounding box center [456, 186] width 564 height 57
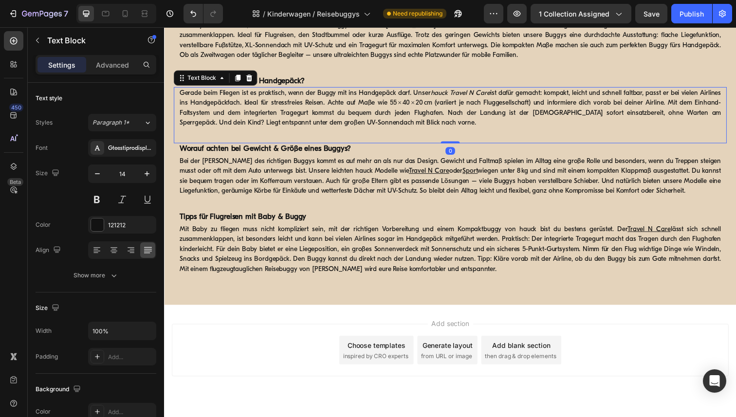
click at [493, 95] on icon "hauck Travel N Care" at bounding box center [466, 94] width 61 height 7
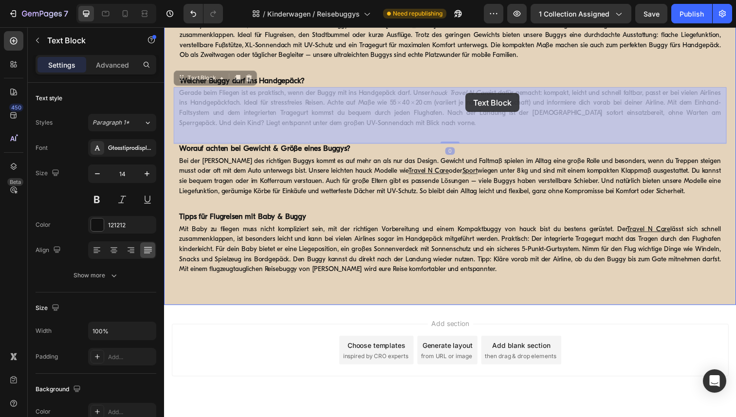
drag, startPoint x: 494, startPoint y: 96, endPoint x: 472, endPoint y: 94, distance: 23.0
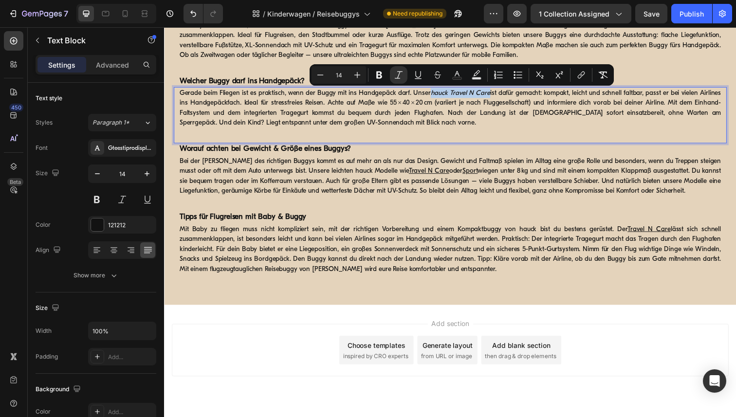
drag, startPoint x: 494, startPoint y: 96, endPoint x: 436, endPoint y: 93, distance: 58.5
click at [436, 93] on icon "hauck Travel N Care" at bounding box center [466, 94] width 61 height 7
click at [582, 73] on icon "Editor contextual toolbar" at bounding box center [581, 75] width 10 height 10
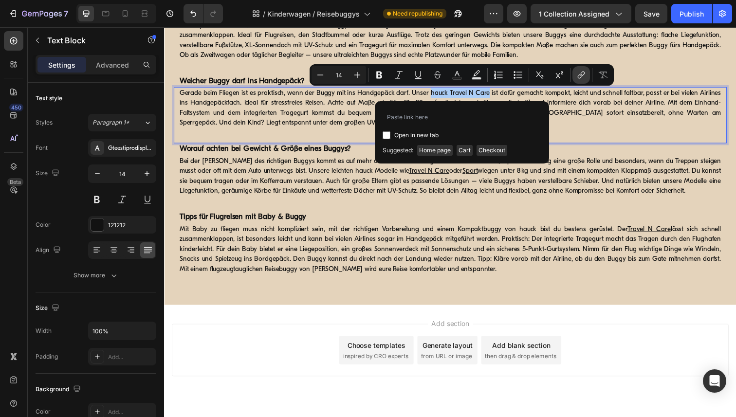
type input "https://www.hauck.de/products/travel-n-care"
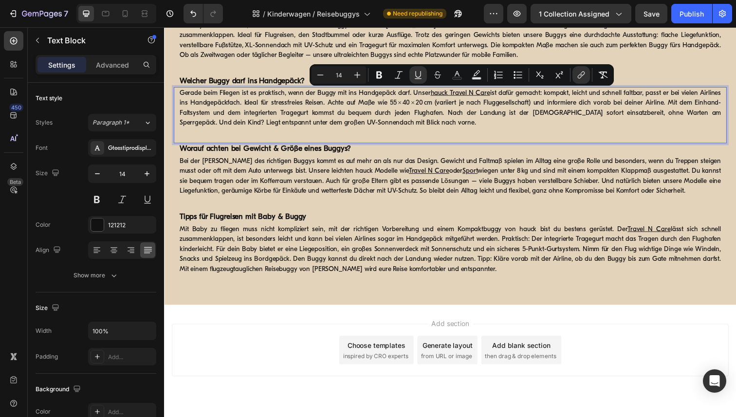
click at [322, 128] on p "Gerade beim Fliegen ist es praktisch, wenn der Buggy mit ins Handgepäck darf. U…" at bounding box center [456, 110] width 553 height 41
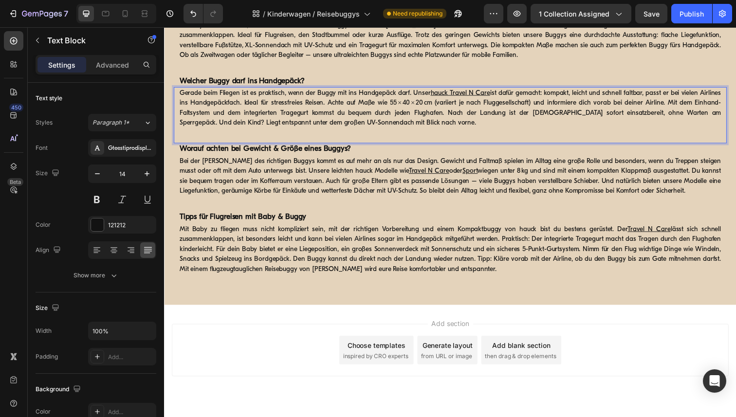
click at [328, 126] on p "Gerade beim Fliegen ist es praktisch, wenn der Buggy mit ins Handgepäck darf. U…" at bounding box center [456, 110] width 553 height 41
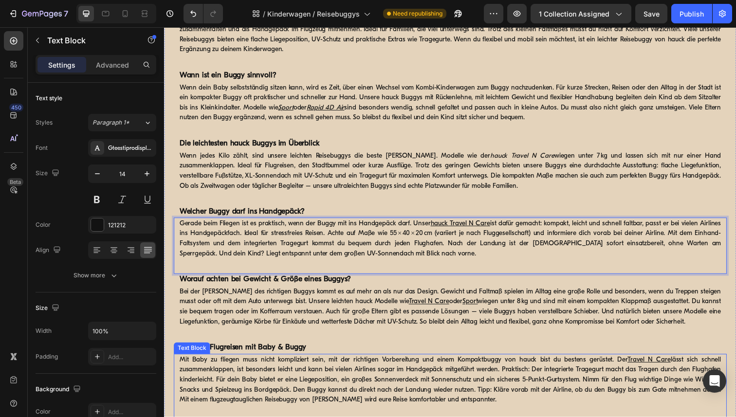
scroll to position [1646, 0]
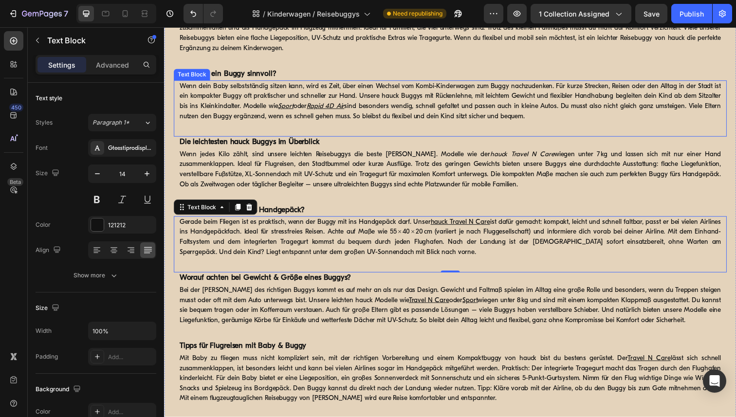
click at [287, 124] on p "Wenn dein Baby selbstständig sitzen kann, wird es Zeit, über einen Wechsel vom …" at bounding box center [456, 103] width 553 height 41
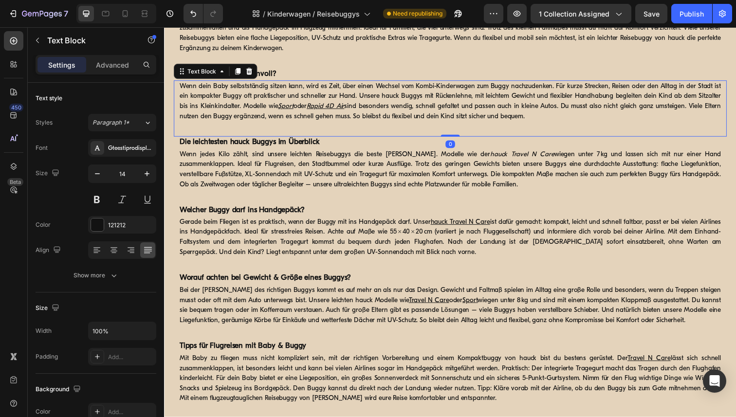
click at [296, 112] on u "Sport" at bounding box center [288, 108] width 16 height 7
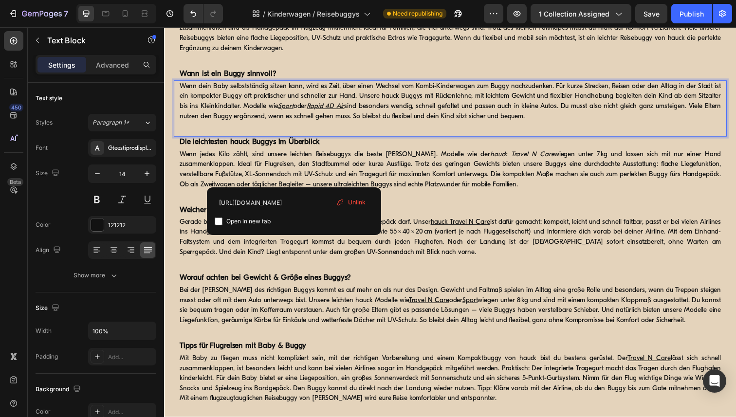
click at [298, 124] on p "Wenn dein Baby selbstständig sitzen kann, wird es Zeit, über einen Wechsel vom …" at bounding box center [456, 103] width 553 height 41
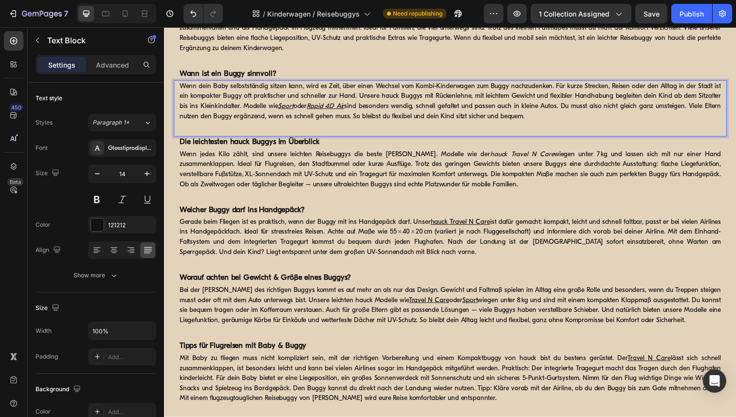
click at [290, 112] on u "Sport" at bounding box center [288, 108] width 16 height 7
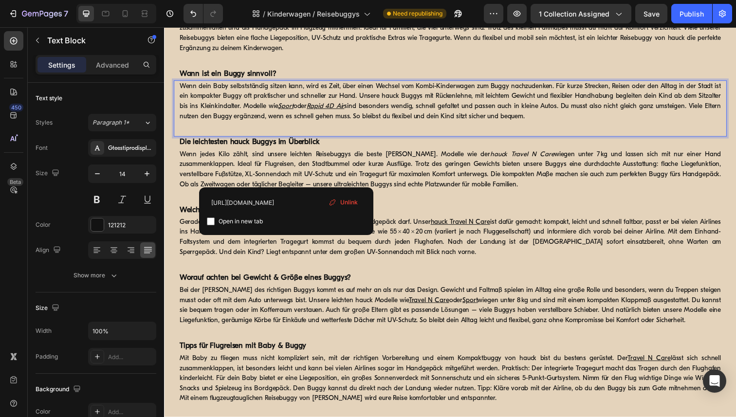
click at [290, 112] on u "Sport" at bounding box center [288, 108] width 16 height 7
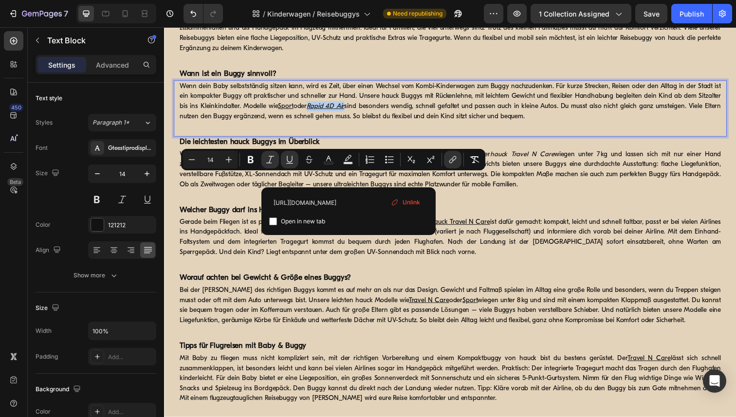
drag, startPoint x: 353, startPoint y: 182, endPoint x: 315, endPoint y: 181, distance: 37.5
click at [315, 124] on p "Wenn dein Baby selbstständig sitzen kann, wird es Zeit, über einen Wechsel vom …" at bounding box center [456, 103] width 553 height 41
click at [477, 139] on div "Wenn dein Baby selbstständig sitzen kann, wird es Zeit, über einen Wechsel vom …" at bounding box center [456, 110] width 564 height 57
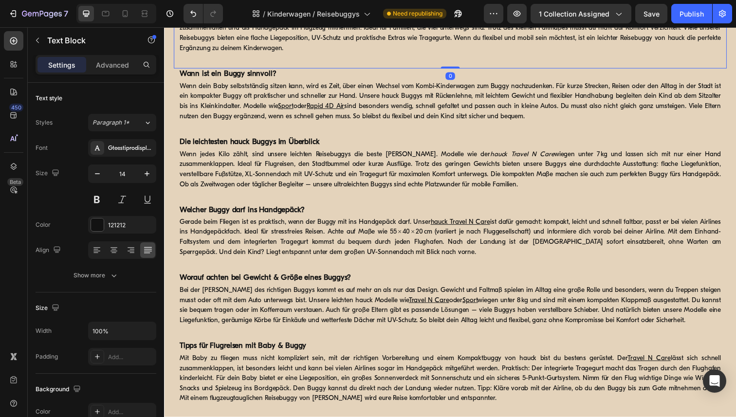
click at [648, 54] on p "Ob Alltag oder Urlaub – unterschiedliche Situationen verlangen nach verschieden…" at bounding box center [456, 28] width 553 height 51
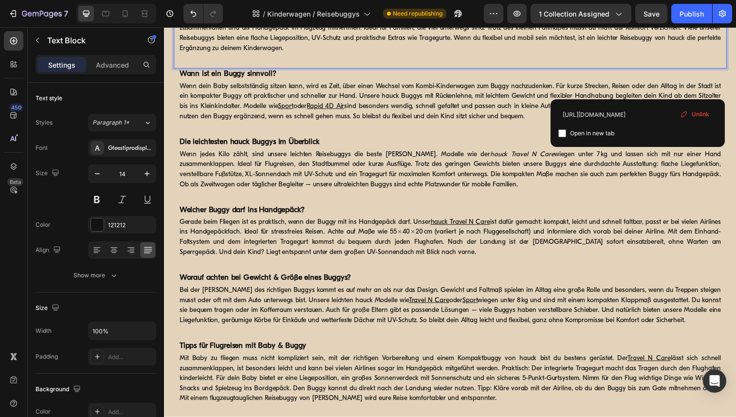
click at [648, 54] on p "Ob Alltag oder Urlaub – unterschiedliche Situationen verlangen nach verschieden…" at bounding box center [456, 28] width 553 height 51
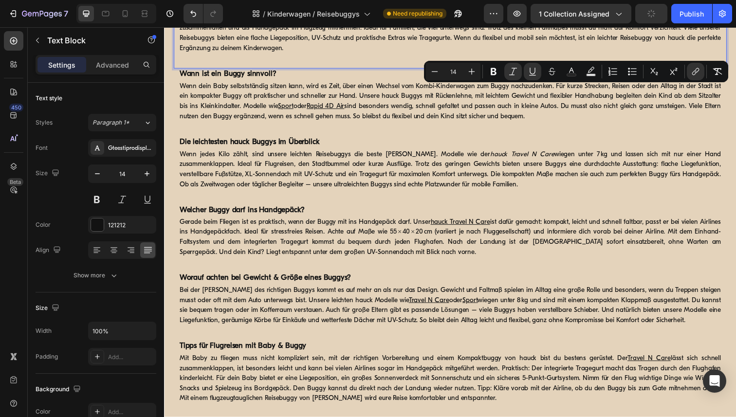
drag, startPoint x: 648, startPoint y: 91, endPoint x: 585, endPoint y: 91, distance: 62.3
click at [585, 54] on p "Ob Alltag oder Urlaub – unterschiedliche Situationen verlangen nach verschieden…" at bounding box center [456, 28] width 553 height 51
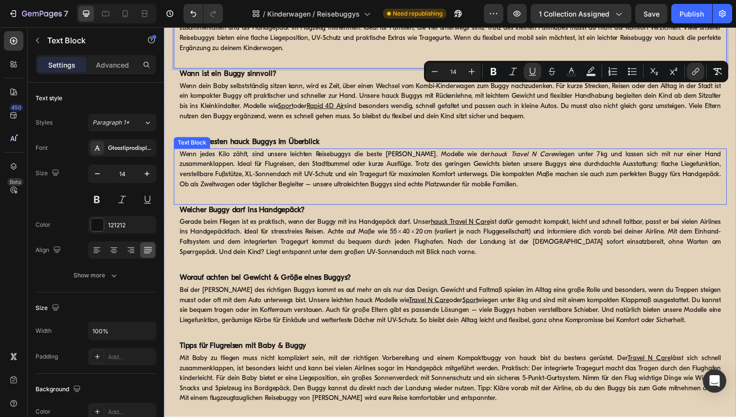
click at [549, 193] on p "Wenn jedes Kilo zählt, sind unsere leichten Reisebuggys die beste Wahl. Modelle…" at bounding box center [456, 172] width 553 height 41
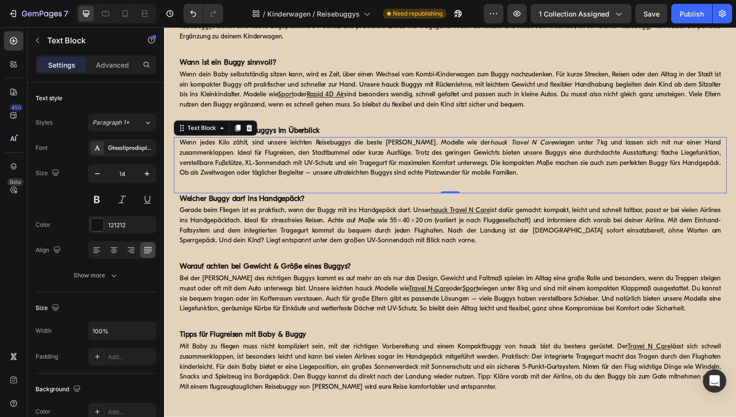
scroll to position [1655, 0]
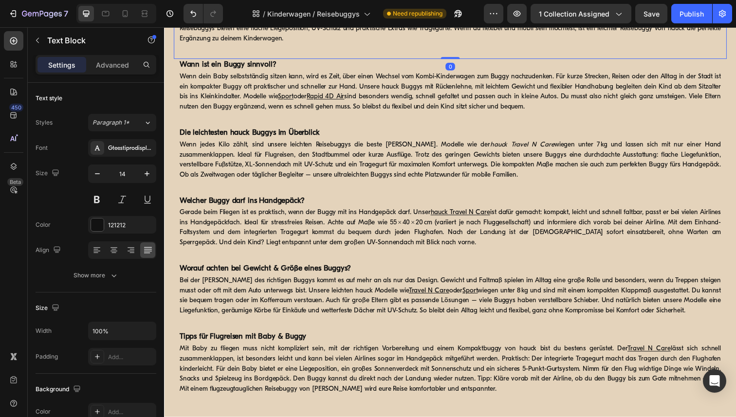
click at [345, 44] on p "Ob Alltag oder Urlaub – unterschiedliche Situationen verlangen nach verschieden…" at bounding box center [456, 18] width 553 height 51
click at [344, 44] on p "Ob Alltag oder Urlaub – unterschiedliche Situationen verlangen nach verschieden…" at bounding box center [456, 18] width 553 height 51
drag, startPoint x: 344, startPoint y: 103, endPoint x: 316, endPoint y: 103, distance: 27.7
click at [316, 44] on p "Ob Alltag oder Urlaub – unterschiedliche Situationen verlangen nach verschieden…" at bounding box center [456, 18] width 553 height 51
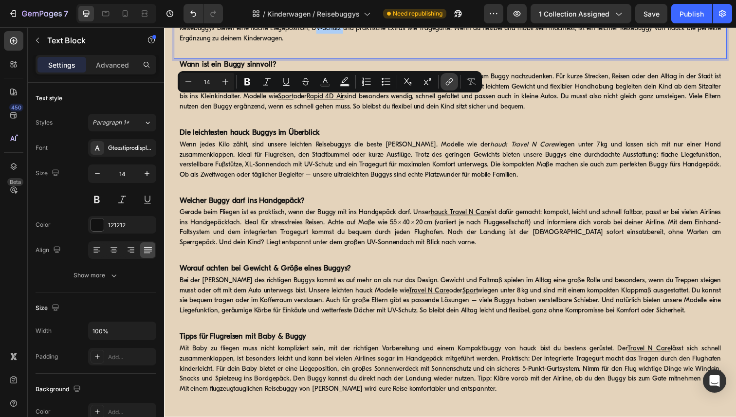
click at [453, 86] on icon "Editor contextual toolbar" at bounding box center [449, 82] width 10 height 10
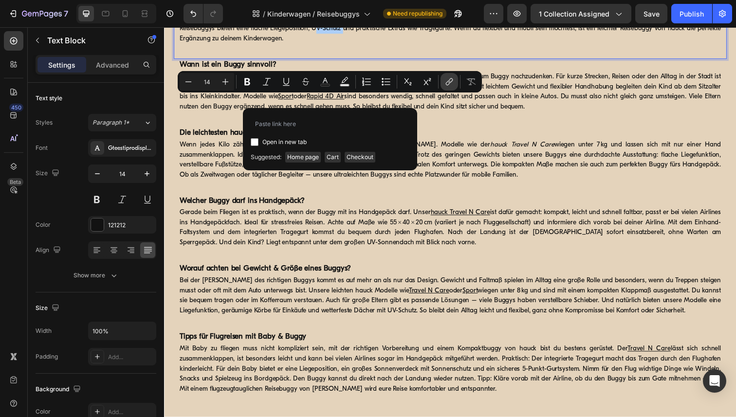
type input "https://www.hauck.de/collections/kinderwagen-zubehor/products/sunshade-3"
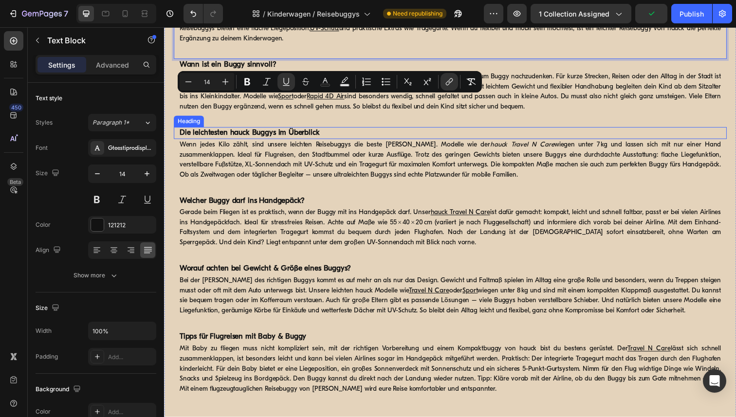
click at [552, 142] on h2 "Die leichtesten hauck Buggys im Überblick" at bounding box center [456, 135] width 555 height 12
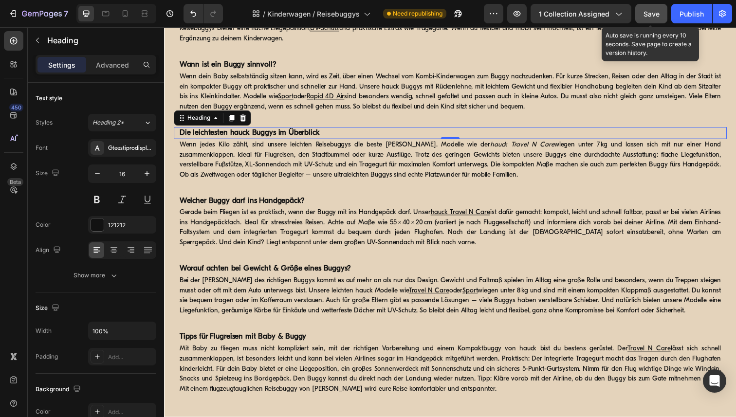
click at [647, 14] on span "Save" at bounding box center [651, 14] width 16 height 8
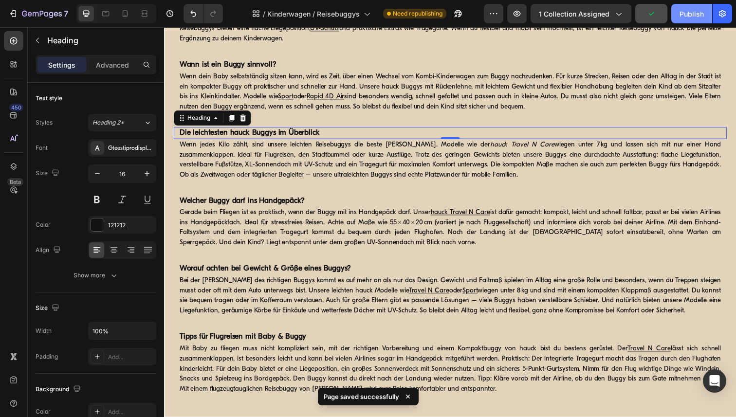
click at [682, 14] on div "Publish" at bounding box center [691, 14] width 24 height 10
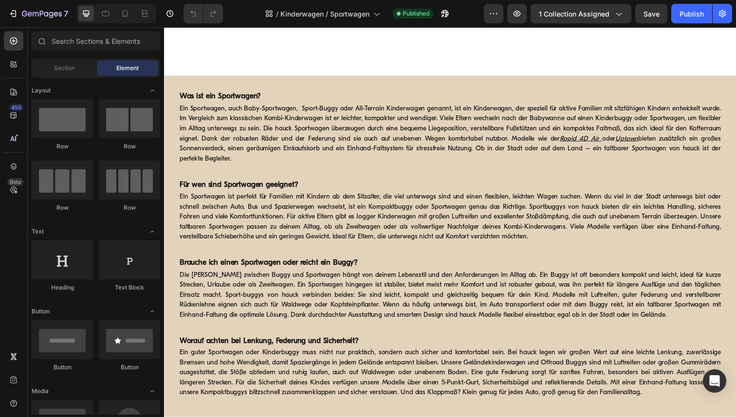
scroll to position [963, 0]
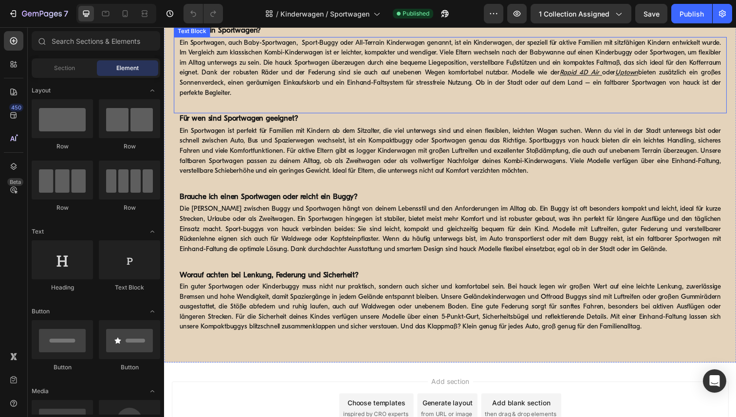
click at [640, 78] on u "Uptown" at bounding box center [636, 74] width 23 height 7
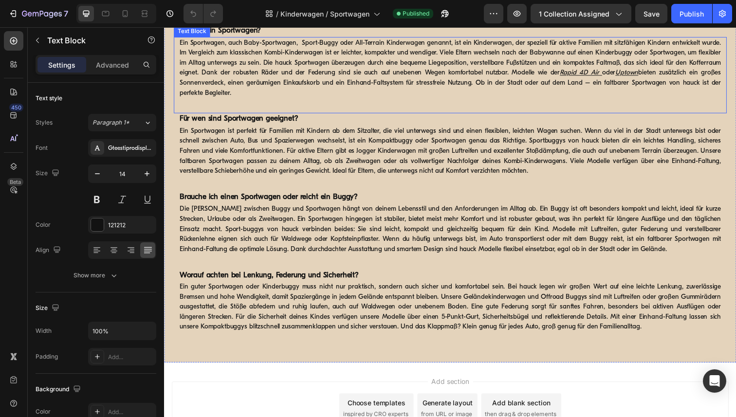
click at [640, 78] on u "Uptown" at bounding box center [636, 74] width 23 height 7
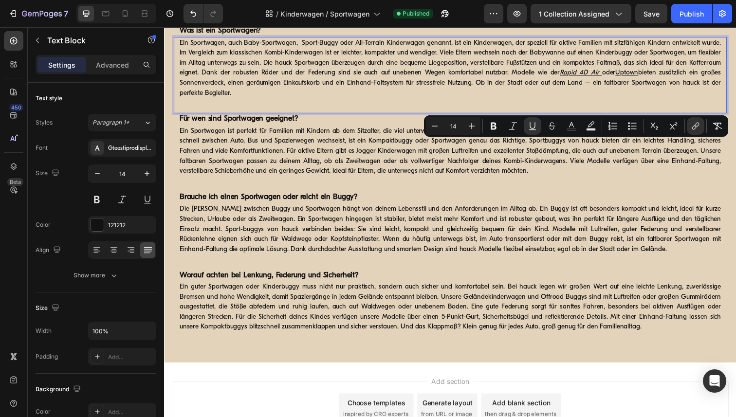
click at [608, 78] on u "Rich Text Editor. Editing area: main" at bounding box center [609, 74] width 3 height 7
drag, startPoint x: 607, startPoint y: 147, endPoint x: 565, endPoint y: 145, distance: 41.4
click at [565, 100] on p "Ein Sportwagen, auch Baby-Sportwagen, Sport-Buggy oder All-Terrain Kinderwagen …" at bounding box center [456, 68] width 553 height 61
click at [581, 78] on u "Rapid 4D Air" at bounding box center [588, 74] width 40 height 7
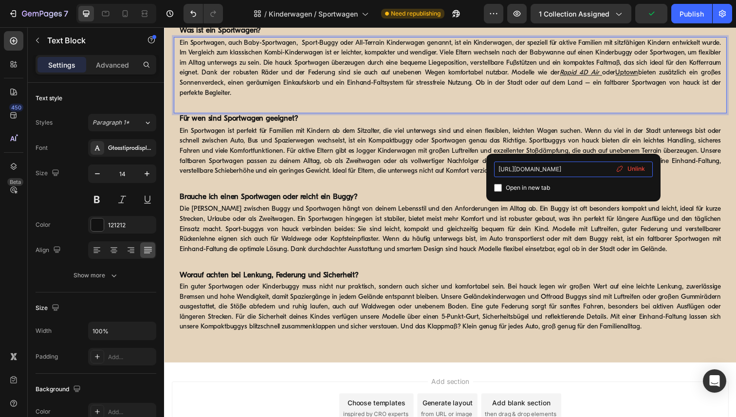
click at [593, 171] on input "[URL][DOMAIN_NAME]" at bounding box center [573, 170] width 159 height 16
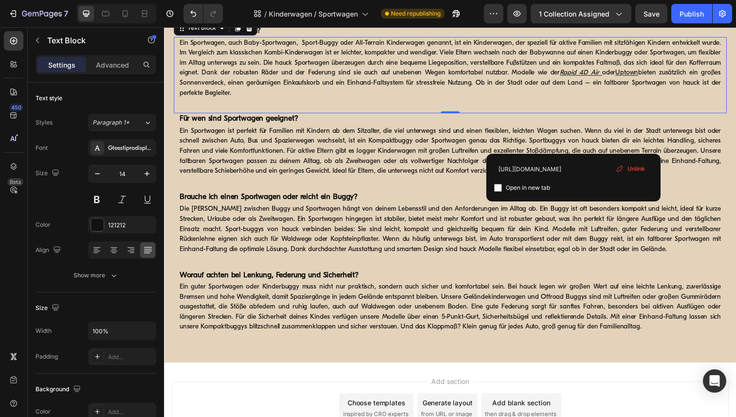
click at [635, 170] on span "Unlink" at bounding box center [636, 168] width 18 height 9
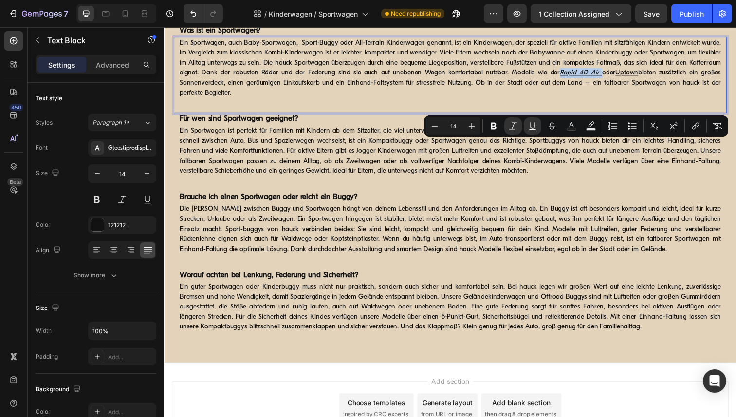
drag, startPoint x: 606, startPoint y: 148, endPoint x: 566, endPoint y: 146, distance: 40.5
click at [566, 100] on p "Ein Sportwagen, auch Baby-Sportwagen, Sport-Buggy oder All-Terrain Kinderwagen …" at bounding box center [456, 68] width 553 height 61
click at [696, 126] on icon "Editor contextual toolbar" at bounding box center [695, 126] width 10 height 10
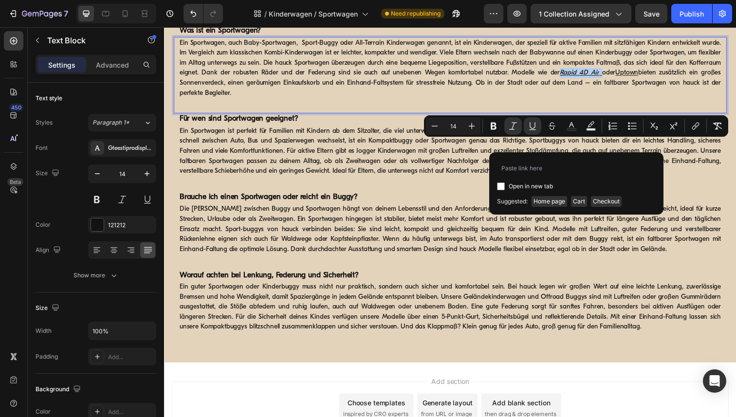
click at [706, 115] on div "Ein Sportwagen, auch Baby-Sportwagen, Sport-Buggy oder All-Terrain Kinderwagen …" at bounding box center [456, 76] width 564 height 78
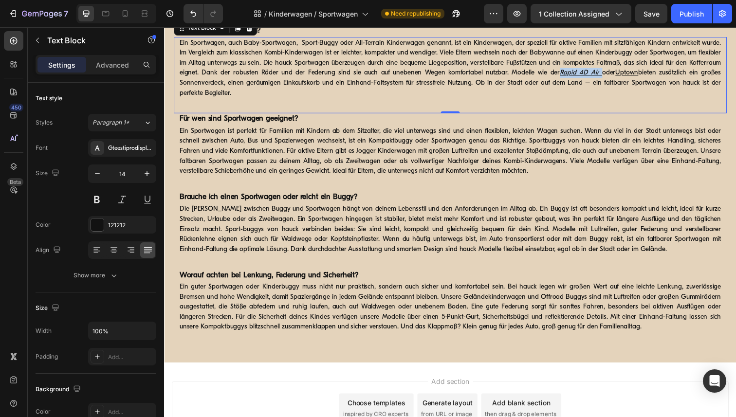
click at [609, 100] on p "Ein Sportwagen, auch Baby-Sportwagen, Sport-Buggy oder All-Terrain Kinderwagen …" at bounding box center [456, 68] width 553 height 61
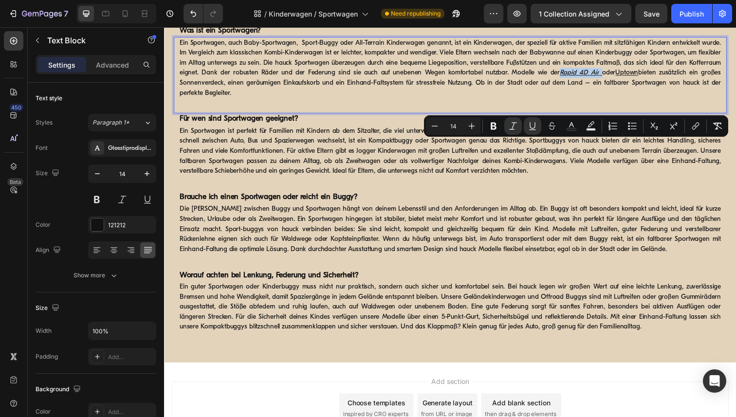
drag, startPoint x: 606, startPoint y: 146, endPoint x: 566, endPoint y: 146, distance: 39.9
click at [566, 100] on p "Ein Sportwagen, auch Baby-Sportwagen, Sport-Buggy oder All-Terrain Kinderwagen …" at bounding box center [456, 68] width 553 height 61
click at [693, 124] on icon "Editor contextual toolbar" at bounding box center [695, 126] width 10 height 10
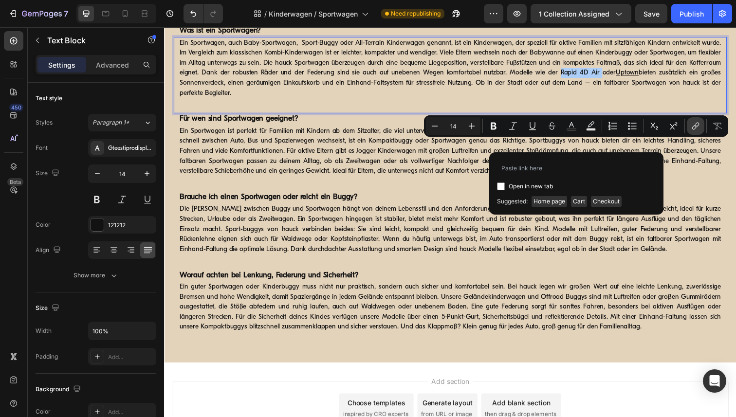
type input "https://www.hauck.de/products/rapid-4d-air"
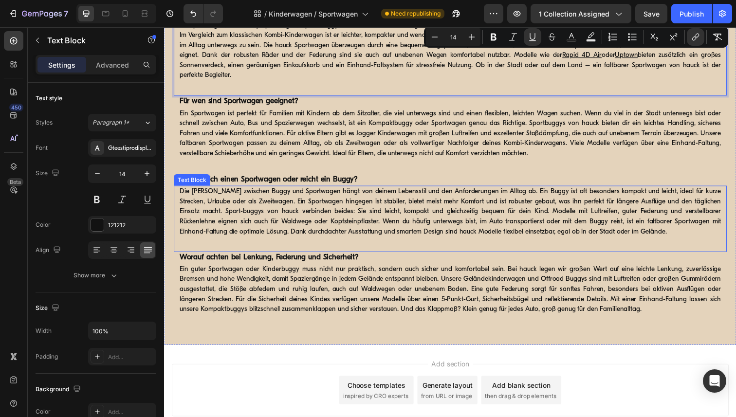
scroll to position [1054, 0]
click at [246, 196] on p "Die Wahl zwischen Buggy und Sportwagen hängt von deinem Lebensstil und den Anfo…" at bounding box center [456, 215] width 553 height 51
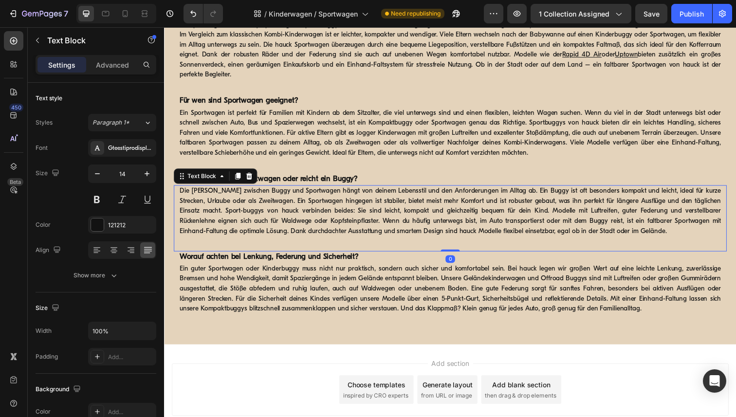
click at [246, 196] on p "Die Wahl zwischen Buggy und Sportwagen hängt von deinem Lebensstil und den Anfo…" at bounding box center [456, 215] width 553 height 51
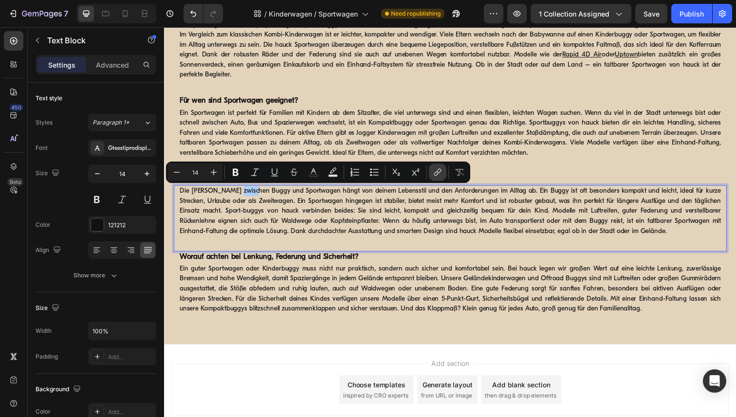
click at [434, 175] on icon "Editor contextual toolbar" at bounding box center [438, 172] width 10 height 10
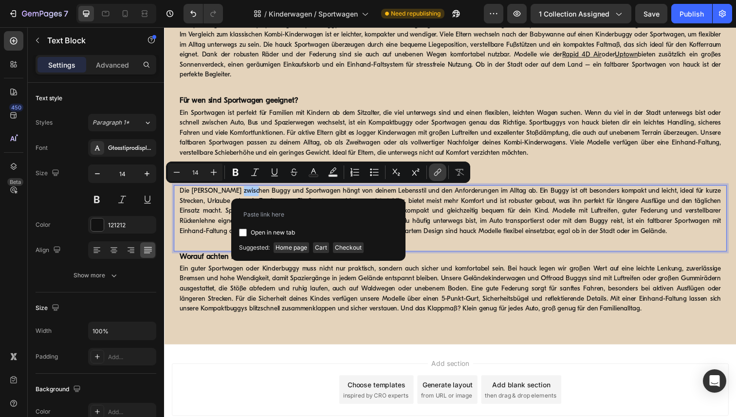
type input "https://www.hauck.de/collections/reisebuggys"
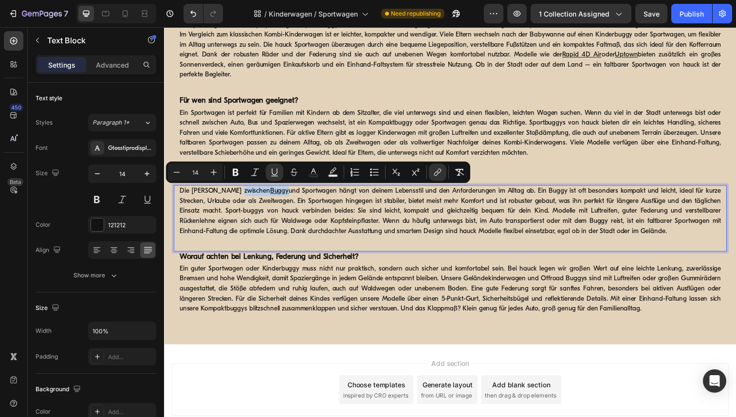
click at [286, 194] on p "Die Wahl zwischen Buggy und Sportwagen hängt von deinem Lebensstil und den Anfo…" at bounding box center [456, 215] width 553 height 51
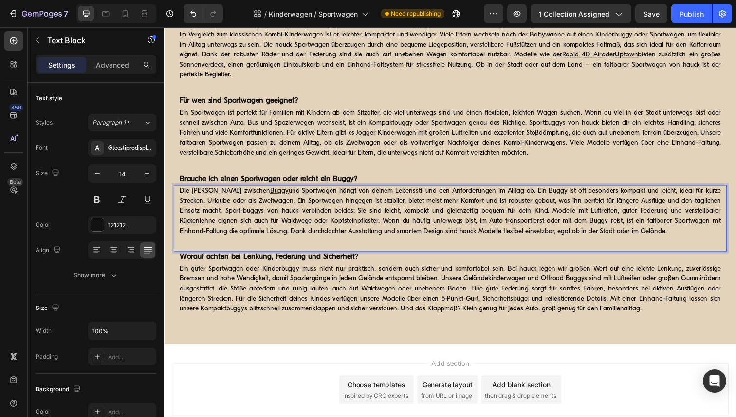
click at [286, 194] on p "Die Wahl zwischen Buggy und Sportwagen hängt von deinem Lebensstil und den Anfo…" at bounding box center [456, 215] width 553 height 51
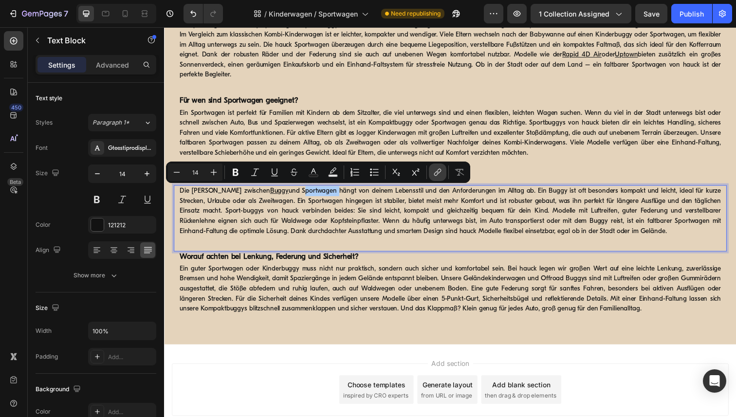
click at [437, 174] on icon "Editor contextual toolbar" at bounding box center [438, 172] width 10 height 10
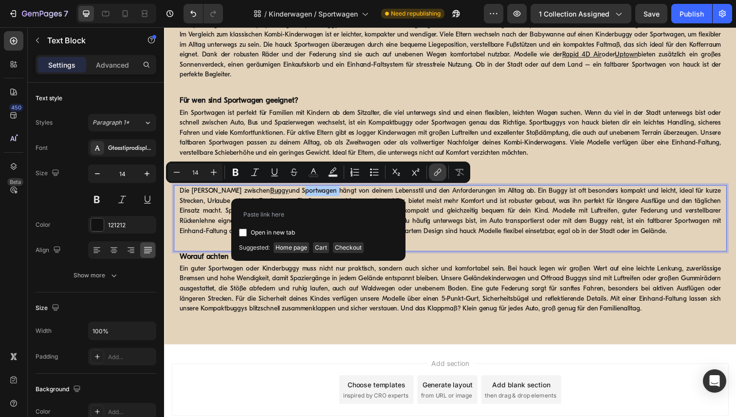
type input "https://www.hauck.de/collections/sportwagen"
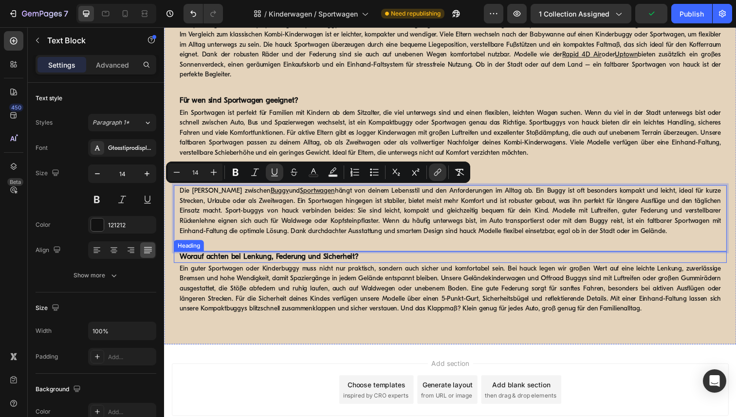
click at [471, 263] on h2 "Worauf achten bei Lenkung, Federung und Sicherheit?" at bounding box center [456, 262] width 555 height 12
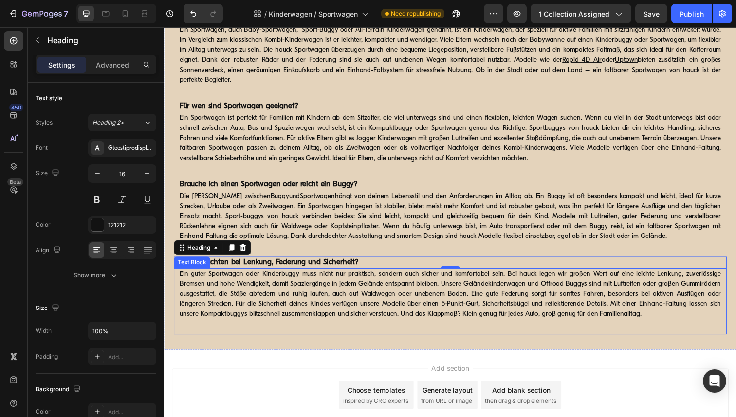
scroll to position [970, 0]
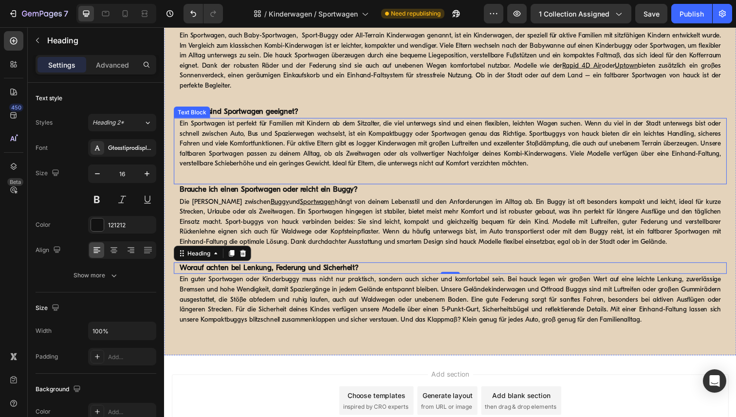
click at [533, 172] on p "Ein Sportwagen ist perfekt für Familien mit Kindern ab dem Sitzalter, die viel …" at bounding box center [456, 146] width 553 height 51
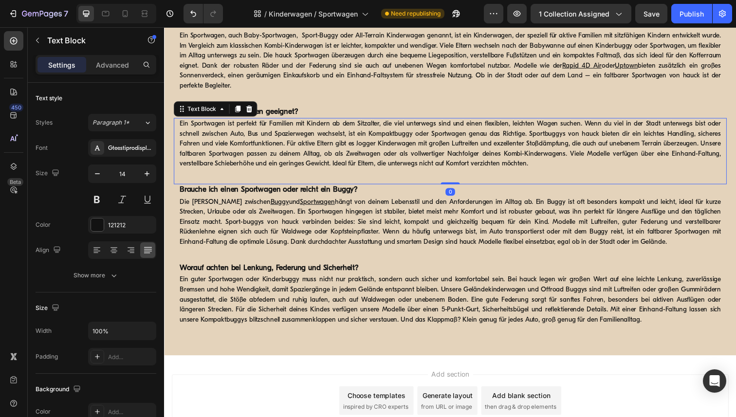
click at [511, 172] on p "Ein Sportwagen ist perfekt für Familien mit Kindern ab dem Sitzalter, die viel …" at bounding box center [456, 146] width 553 height 51
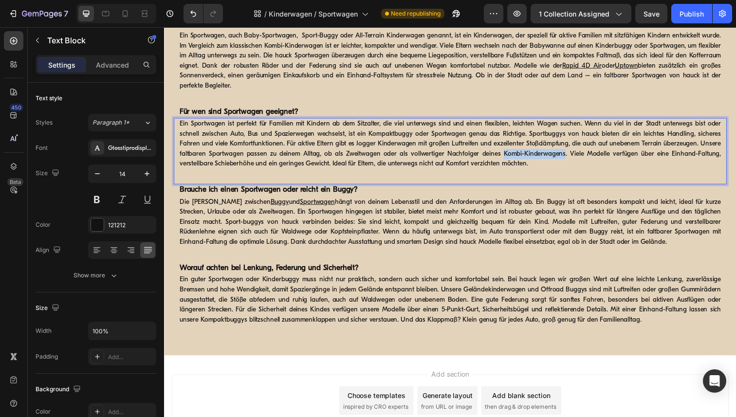
drag, startPoint x: 511, startPoint y: 229, endPoint x: 573, endPoint y: 231, distance: 62.3
click at [573, 172] on p "Ein Sportwagen ist perfekt für Familien mit Kindern ab dem Sitzalter, die viel …" at bounding box center [456, 146] width 553 height 51
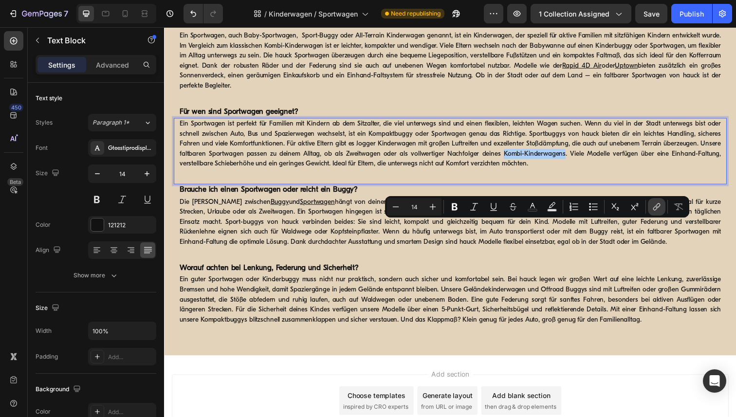
click at [657, 203] on icon "Editor contextual toolbar" at bounding box center [657, 207] width 10 height 10
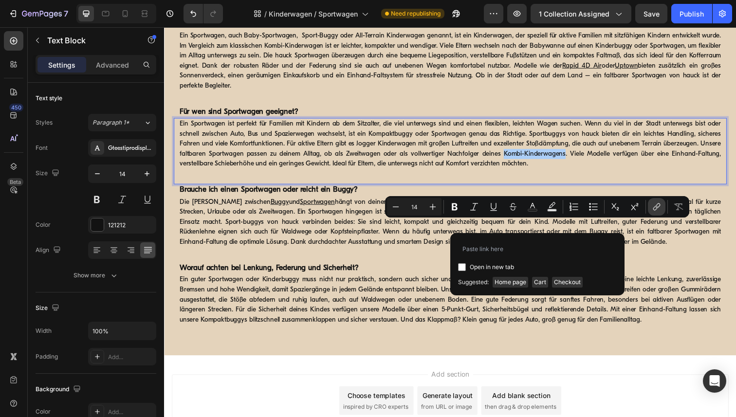
type input "https://www.hauck.de/collections/kinderwagen-sets"
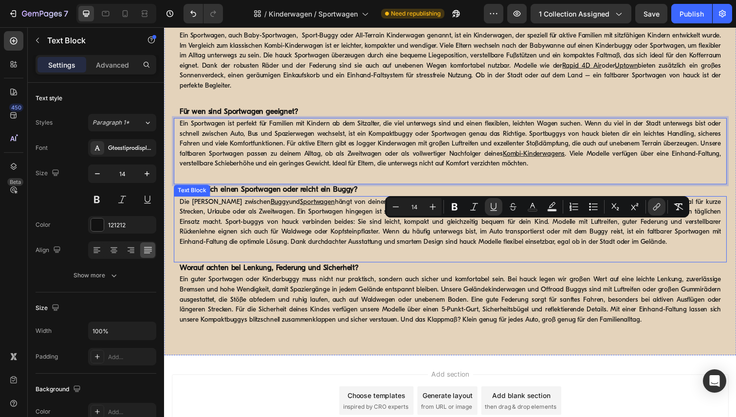
click at [534, 252] on p "Die Wahl zwischen Buggy und Sportwagen hängt von deinem Lebensstil und den Anfo…" at bounding box center [456, 226] width 553 height 51
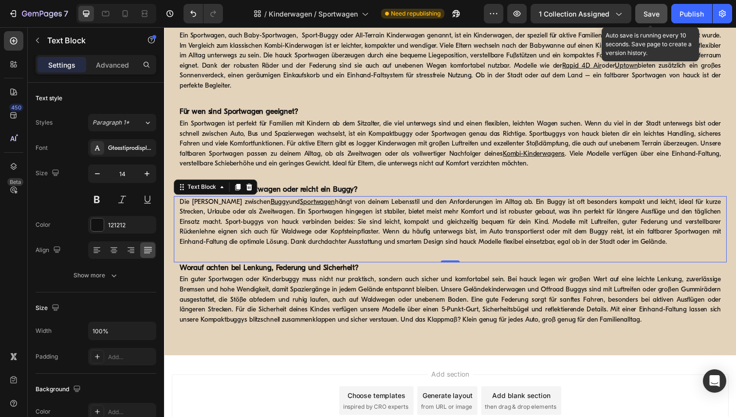
click at [649, 15] on span "Save" at bounding box center [651, 14] width 16 height 8
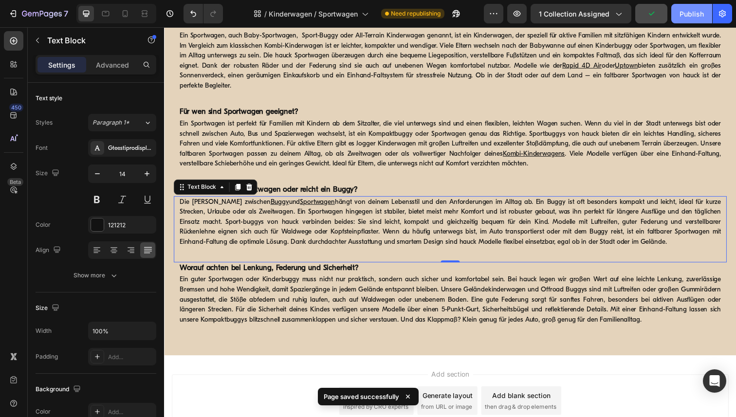
click at [695, 16] on div "Publish" at bounding box center [691, 14] width 24 height 10
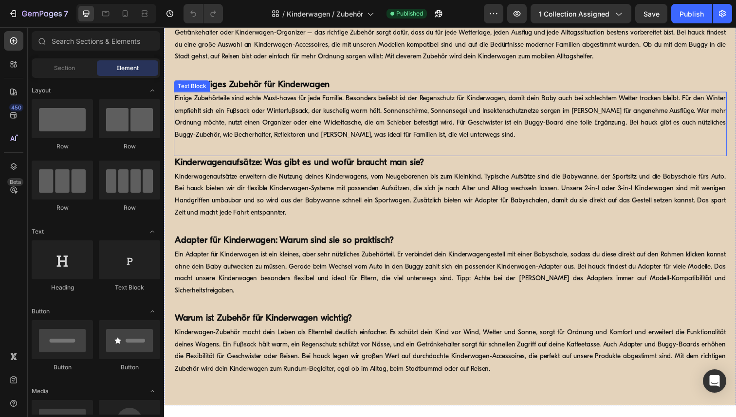
scroll to position [3606, 0]
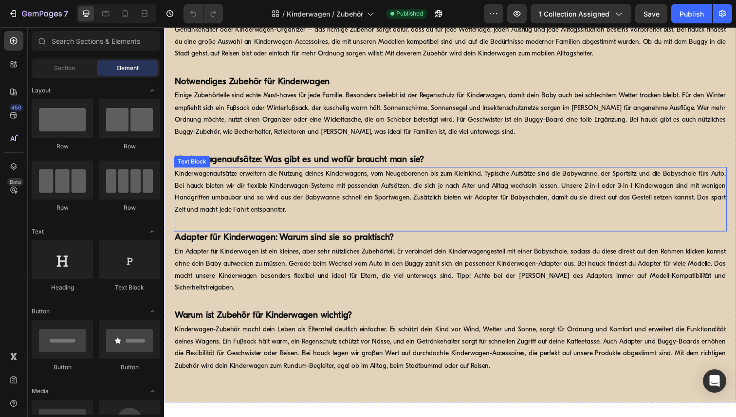
click at [689, 178] on p "Kinderwagenaufsätze erweitern die Nutzung deines Kinderwagens, vom Neugeborenen…" at bounding box center [456, 195] width 563 height 49
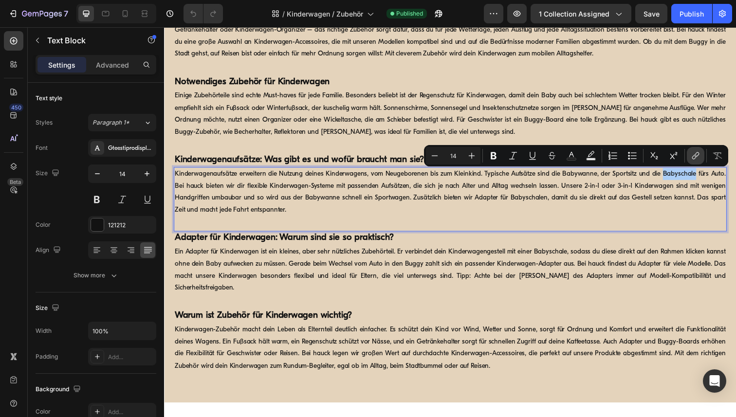
click at [693, 153] on icon "Editor contextual toolbar" at bounding box center [695, 156] width 10 height 10
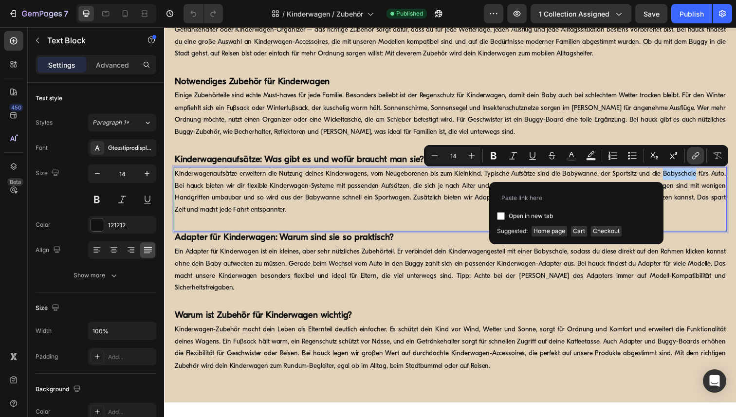
type input "https://www.hauck.de/collections/babyschalen"
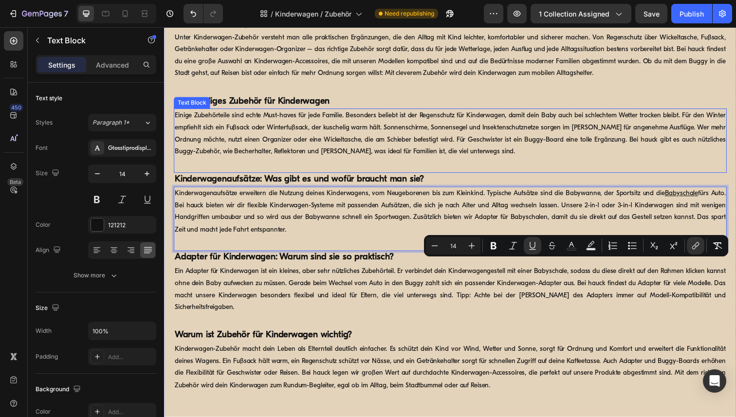
scroll to position [3514, 0]
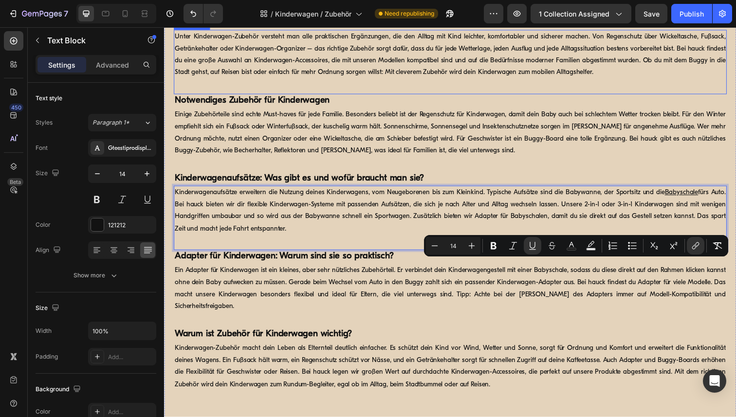
click at [714, 80] on p "Unter Kinderwagen-Zubehör versteht man alle praktischen Ergänzungen, die den Al…" at bounding box center [456, 55] width 563 height 49
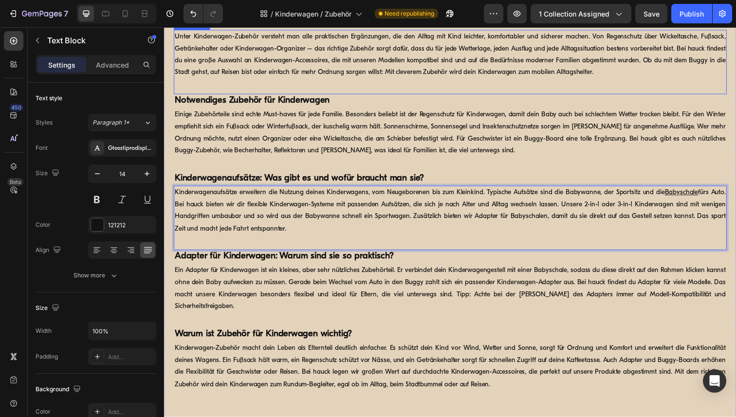
click at [714, 80] on p "Unter Kinderwagen-Zubehör versteht man alle praktischen Ergänzungen, die den Al…" at bounding box center [456, 55] width 563 height 49
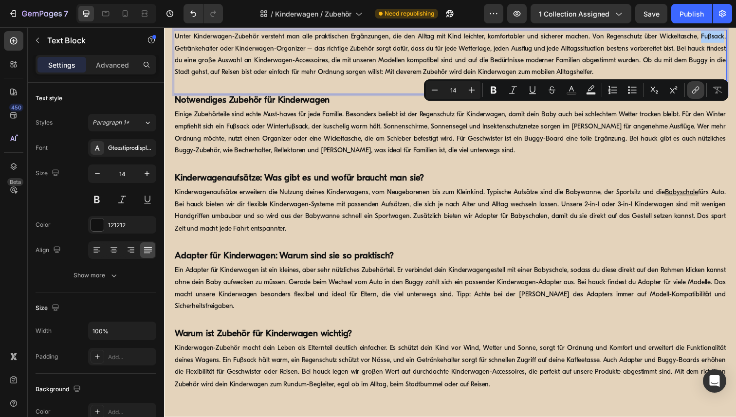
click at [698, 91] on icon "Editor contextual toolbar" at bounding box center [695, 90] width 10 height 10
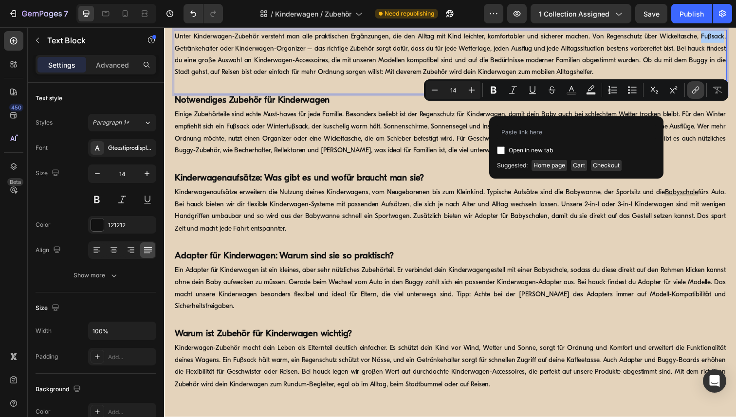
type input "https://www.hauck.de/collections/kinderwagen-zubehor/products/carry-n-play"
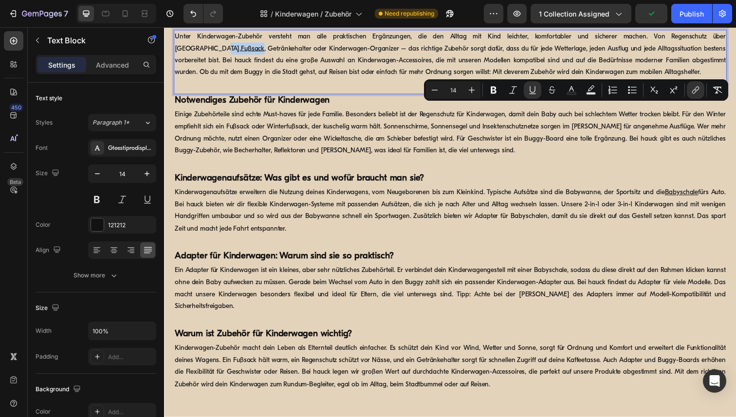
click at [683, 80] on p "Unter Kinderwagen-Zubehör versteht man alle praktischen Ergänzungen, die den Al…" at bounding box center [456, 55] width 563 height 49
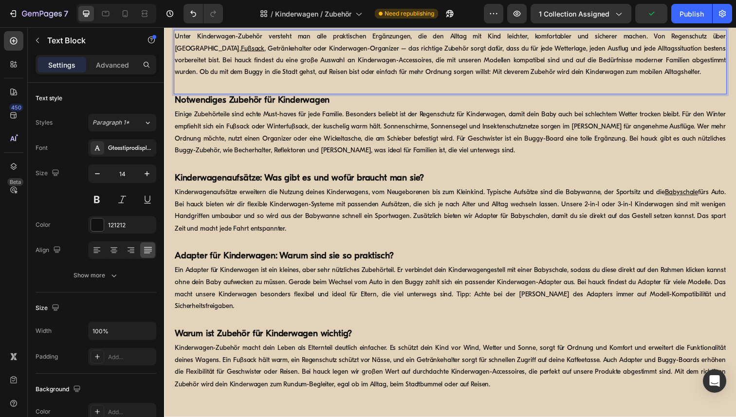
click at [683, 80] on p "Unter Kinderwagen-Zubehör versteht man alle praktischen Ergänzungen, die den Al…" at bounding box center [456, 55] width 563 height 49
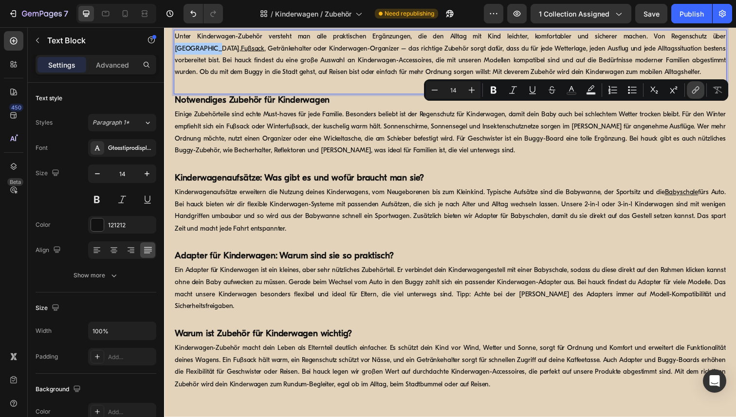
click at [692, 93] on icon "Editor contextual toolbar" at bounding box center [695, 90] width 10 height 10
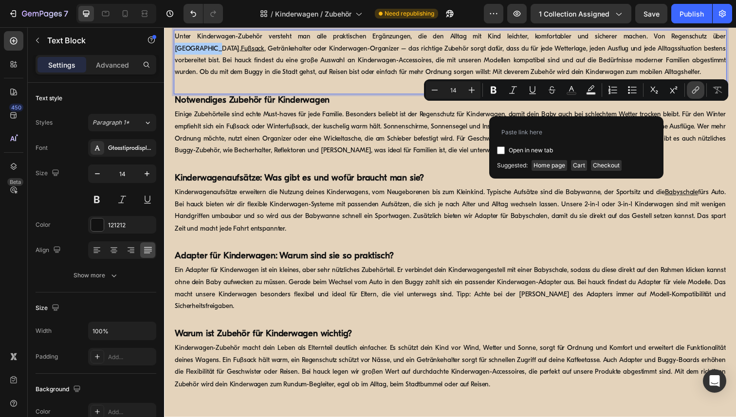
type input "https://www.hauck.de/collections/kinderwagen-zubehor/products/pushchair-bag"
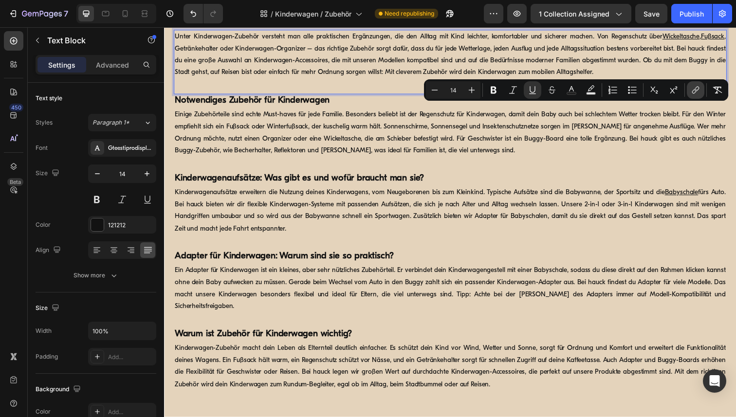
click at [694, 91] on icon "Editor contextual toolbar" at bounding box center [695, 90] width 10 height 10
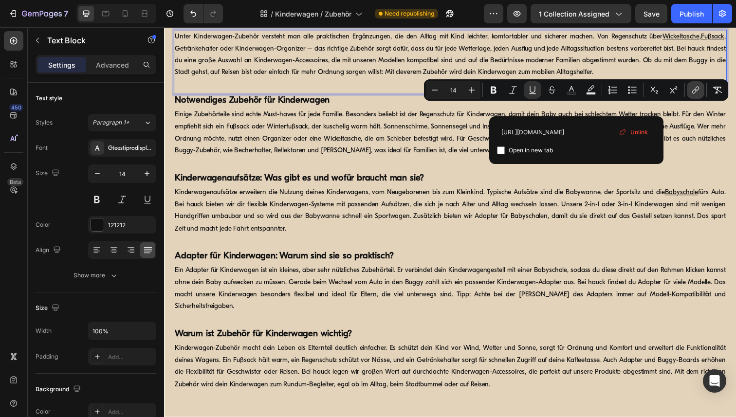
scroll to position [0, 116]
click at [640, 135] on span "Unlink" at bounding box center [639, 132] width 18 height 11
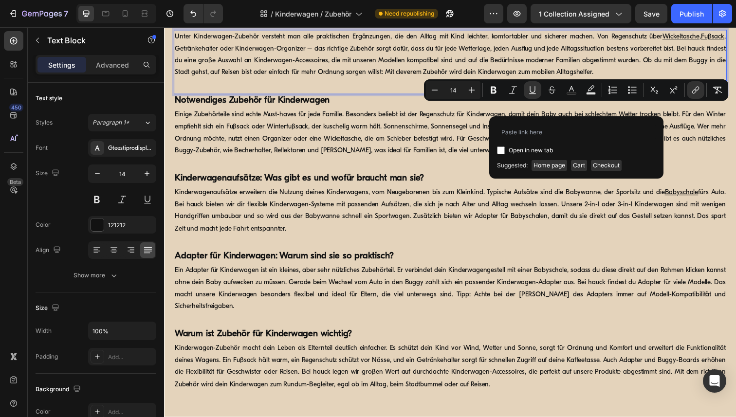
scroll to position [0, 0]
click at [708, 80] on p "Unter Kinderwagen-Zubehör versteht man alle praktischen Ergänzungen, die den Al…" at bounding box center [456, 55] width 563 height 49
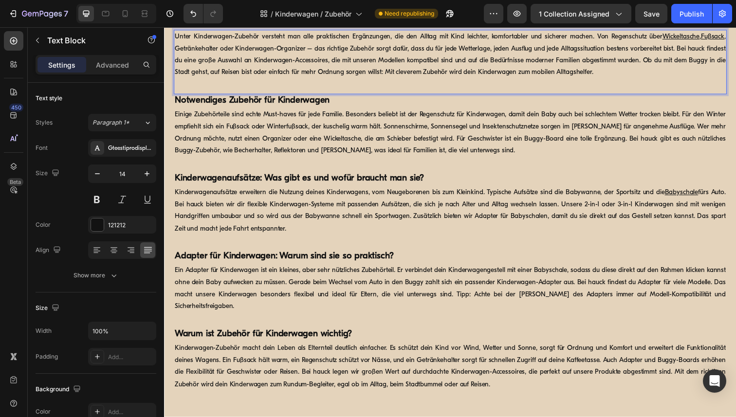
click at [692, 41] on u "Wickeltasche" at bounding box center [691, 37] width 38 height 7
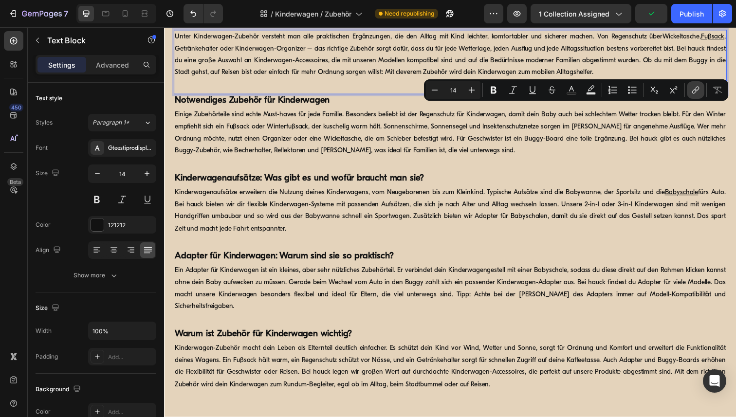
click at [691, 93] on icon "Editor contextual toolbar" at bounding box center [695, 90] width 10 height 10
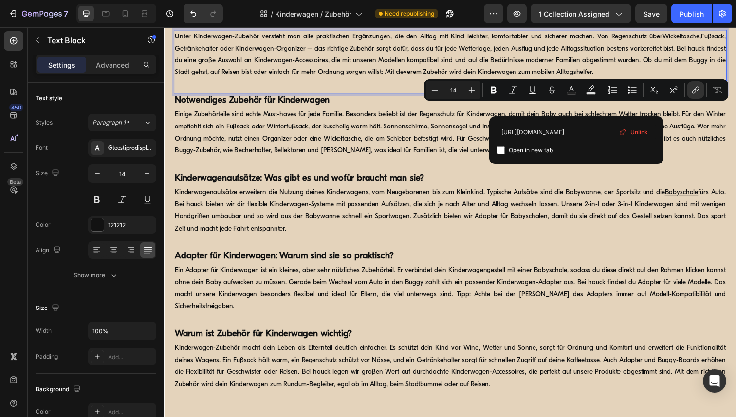
click at [638, 131] on span "Unlink" at bounding box center [639, 132] width 18 height 11
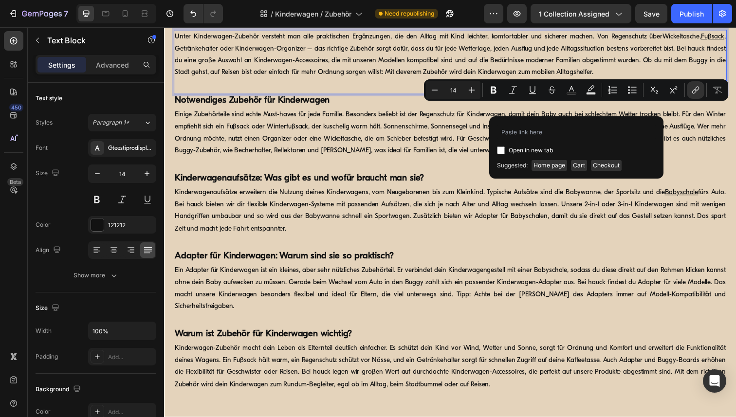
click at [425, 96] on div "Unter Kinderwagen-Zubehör versteht man alle praktischen Ergänzungen, die den Al…" at bounding box center [456, 63] width 564 height 66
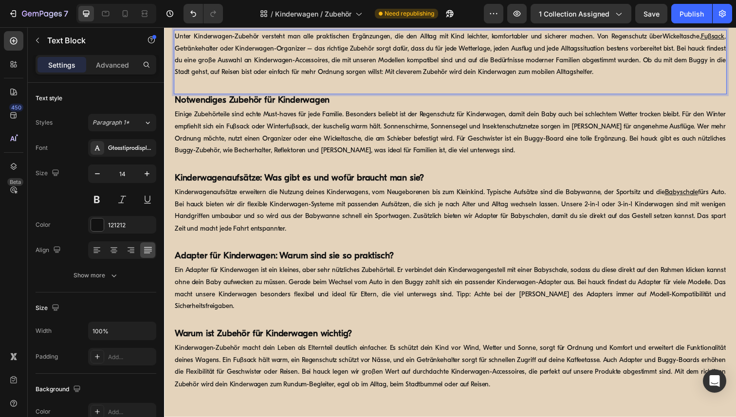
click at [305, 80] on p "Unter Kinderwagen-Zubehör versteht man alle praktischen Ergänzungen, die den Al…" at bounding box center [456, 55] width 563 height 49
drag, startPoint x: 307, startPoint y: 124, endPoint x: 236, endPoint y: 122, distance: 70.1
click at [236, 80] on p "Unter Kinderwagen-Zubehör versteht man alle praktischen Ergänzungen, die den Al…" at bounding box center [456, 55] width 563 height 49
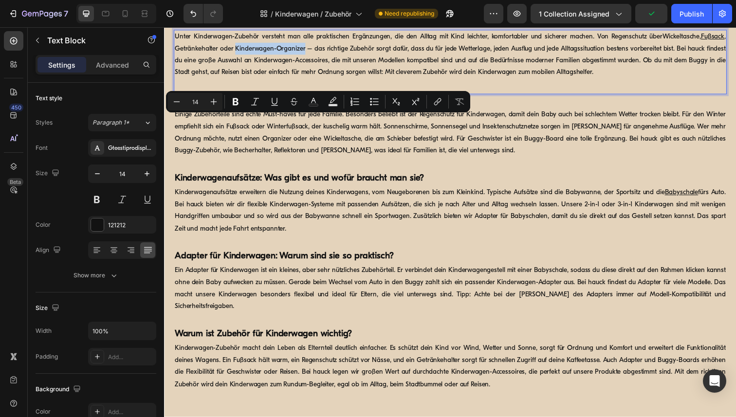
click at [236, 80] on p "Unter Kinderwagen-Zubehör versteht man alle praktischen Ergänzungen, die den Al…" at bounding box center [456, 55] width 563 height 49
drag, startPoint x: 236, startPoint y: 122, endPoint x: 306, endPoint y: 123, distance: 69.1
click at [306, 80] on p "Unter Kinderwagen-Zubehör versteht man alle praktischen Ergänzungen, die den Al…" at bounding box center [456, 55] width 563 height 49
click at [440, 98] on icon "Editor contextual toolbar" at bounding box center [438, 100] width 4 height 5
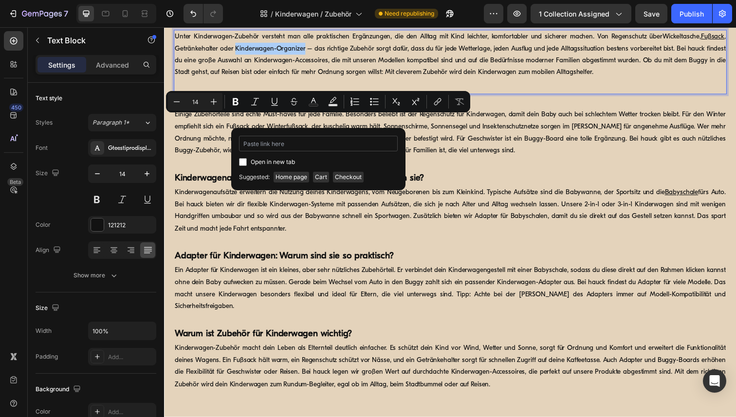
type input "https://www.hauck.de/collections/kinderwagen-zubehor/products/pushchair-bag"
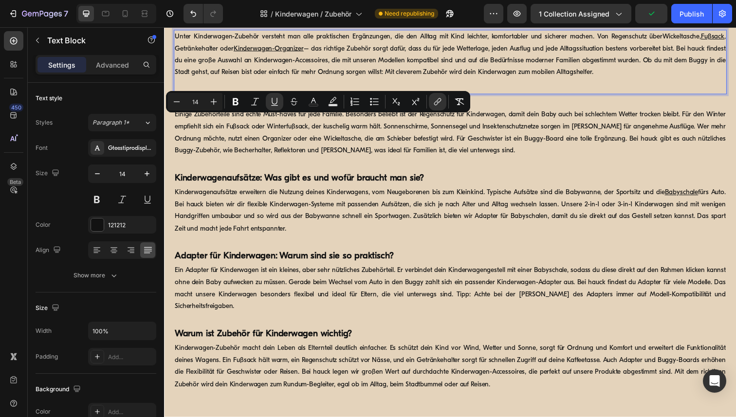
click at [192, 80] on p "Unter Kinderwagen-Zubehör versteht man alle praktischen Ergänzungen, die den Al…" at bounding box center [456, 55] width 563 height 49
click at [432, 104] on button "link" at bounding box center [438, 102] width 18 height 18
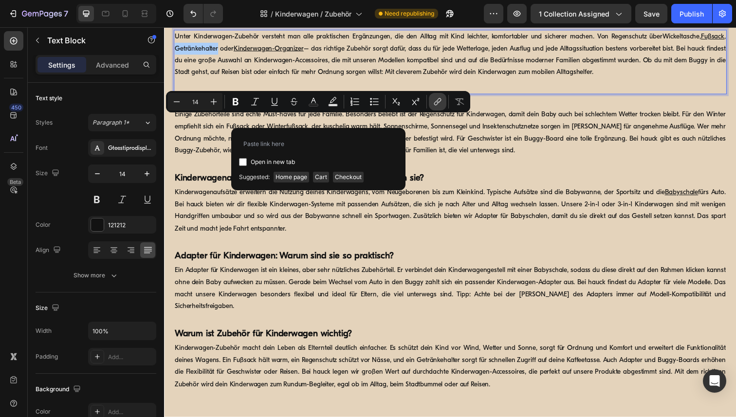
type input "https://www.hauck.de/collections/kinderwagen-zubehor/products/refresh-me"
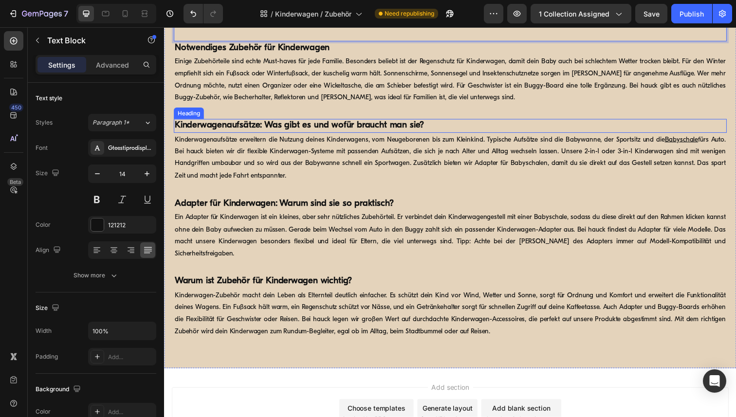
scroll to position [3641, 0]
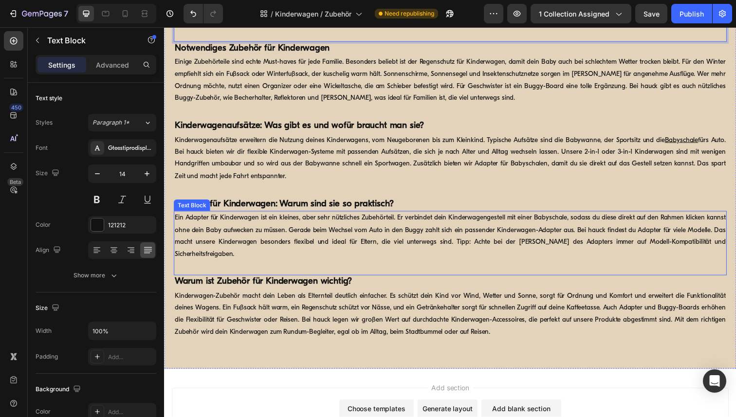
click at [238, 221] on p "Ein Adapter für Kinderwagen ist ein kleines, aber sehr nützliches Zubehörteil. …" at bounding box center [456, 240] width 563 height 49
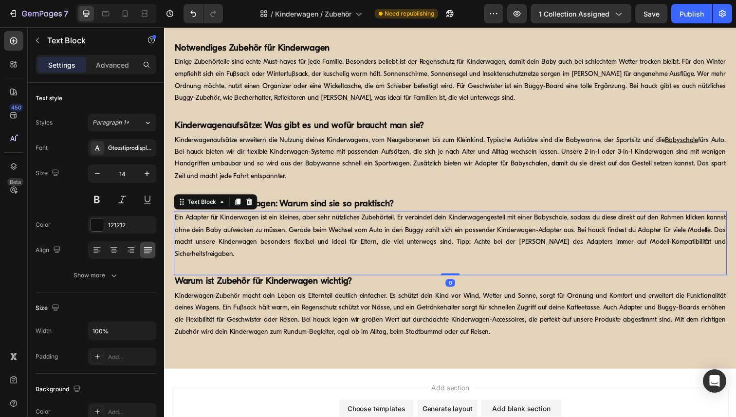
click at [238, 221] on p "Ein Adapter für Kinderwagen ist ein kleines, aber sehr nützliches Zubehörteil. …" at bounding box center [456, 240] width 563 height 49
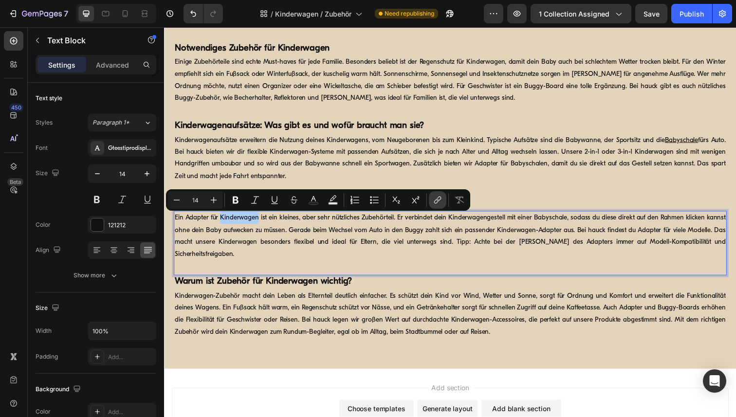
click at [443, 200] on button "link" at bounding box center [438, 200] width 18 height 18
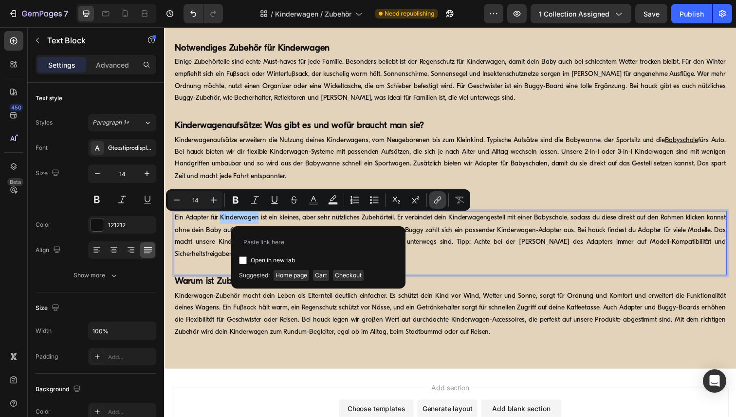
type input "https://www.hauck.de/collections/kinderwagen"
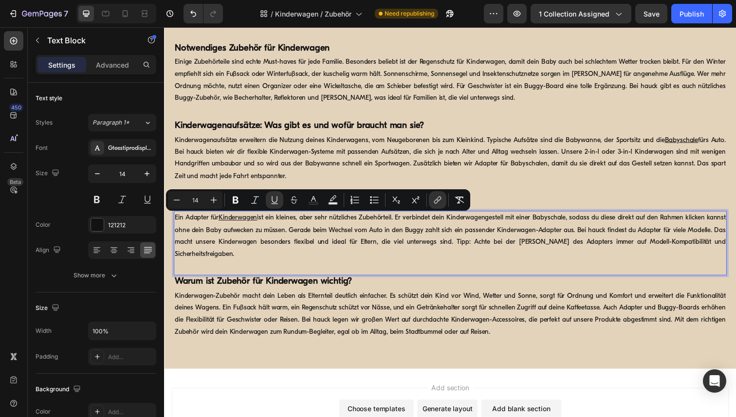
click at [421, 237] on p "Ein Adapter für Kinderwagen ist ein kleines, aber sehr nützliches Zubehörteil. …" at bounding box center [456, 240] width 563 height 49
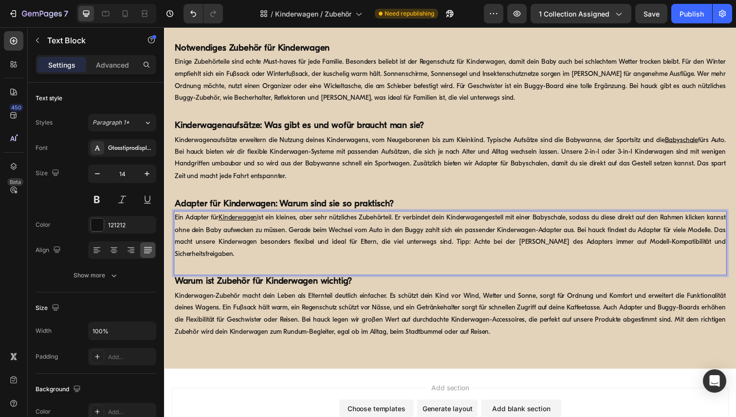
click at [421, 237] on p "Ein Adapter für Kinderwagen ist ein kleines, aber sehr nützliches Zubehörteil. …" at bounding box center [456, 240] width 563 height 49
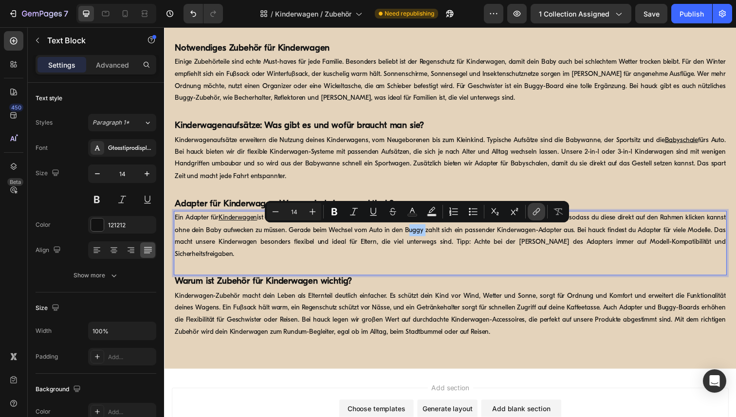
click at [541, 211] on icon "Editor contextual toolbar" at bounding box center [536, 212] width 10 height 10
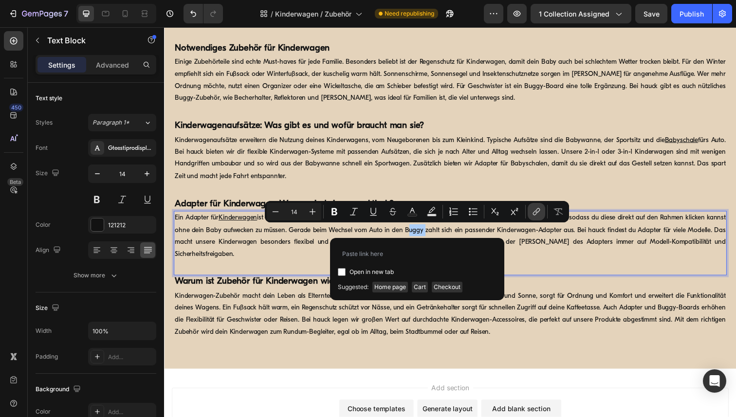
type input "[URL][DOMAIN_NAME]"
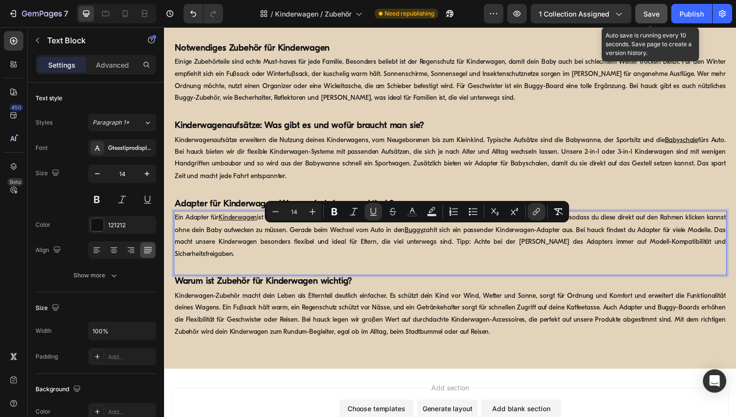
click at [646, 21] on button "Save" at bounding box center [651, 13] width 32 height 19
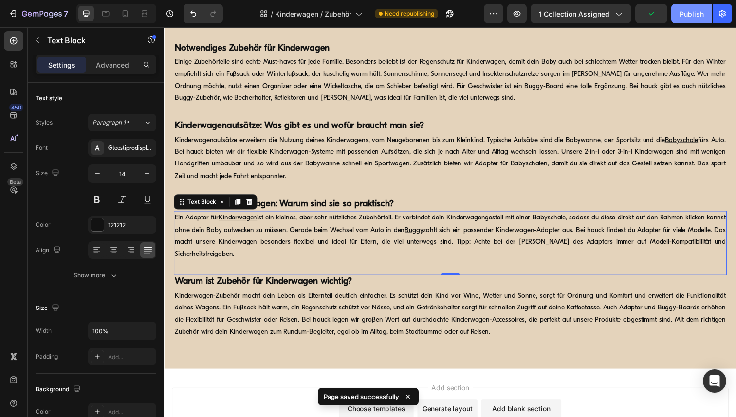
click at [690, 15] on div "Publish" at bounding box center [691, 14] width 24 height 10
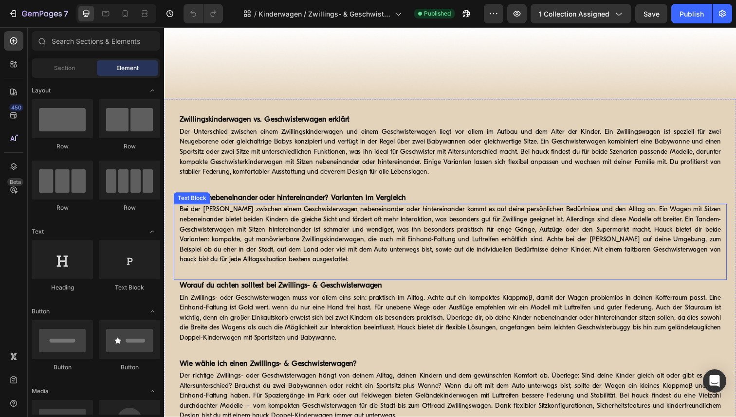
scroll to position [934, 0]
